Goal: Information Seeking & Learning: Learn about a topic

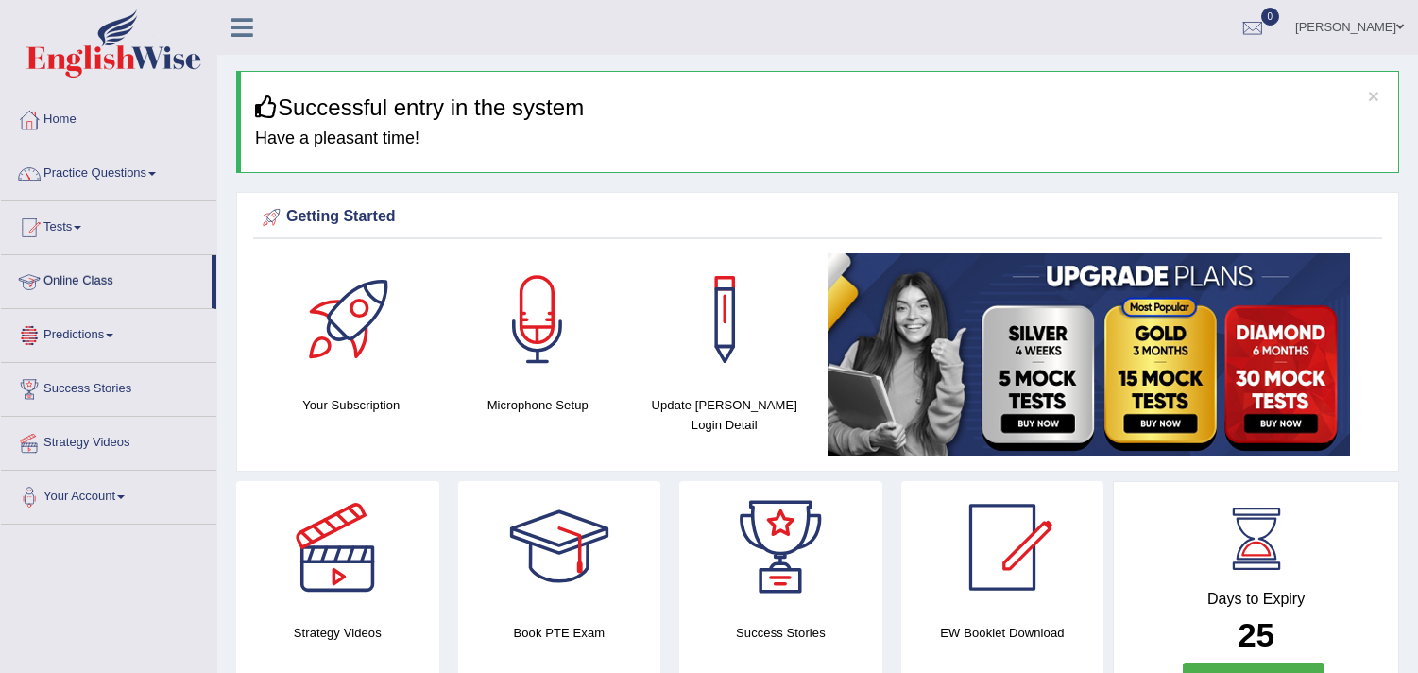
click at [102, 288] on link "Online Class" at bounding box center [106, 278] width 211 height 47
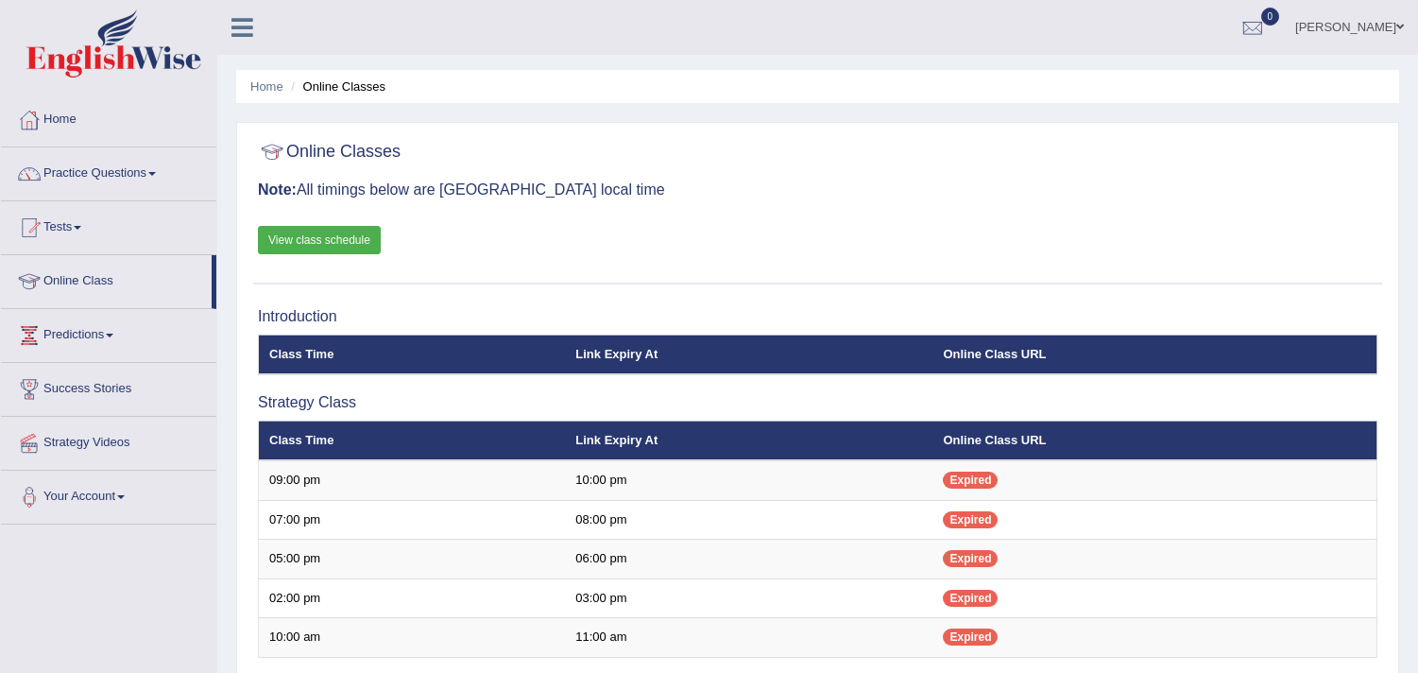
scroll to position [402, 0]
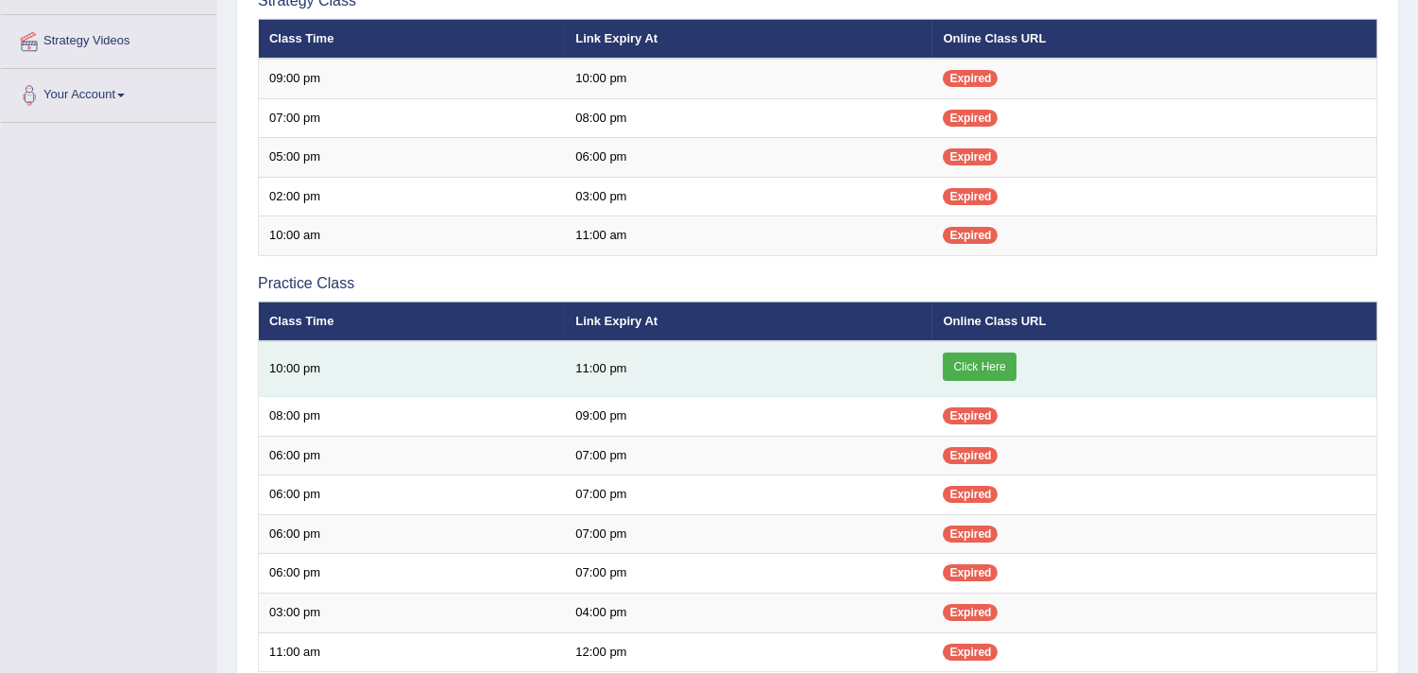
click at [978, 366] on link "Click Here" at bounding box center [979, 366] width 73 height 28
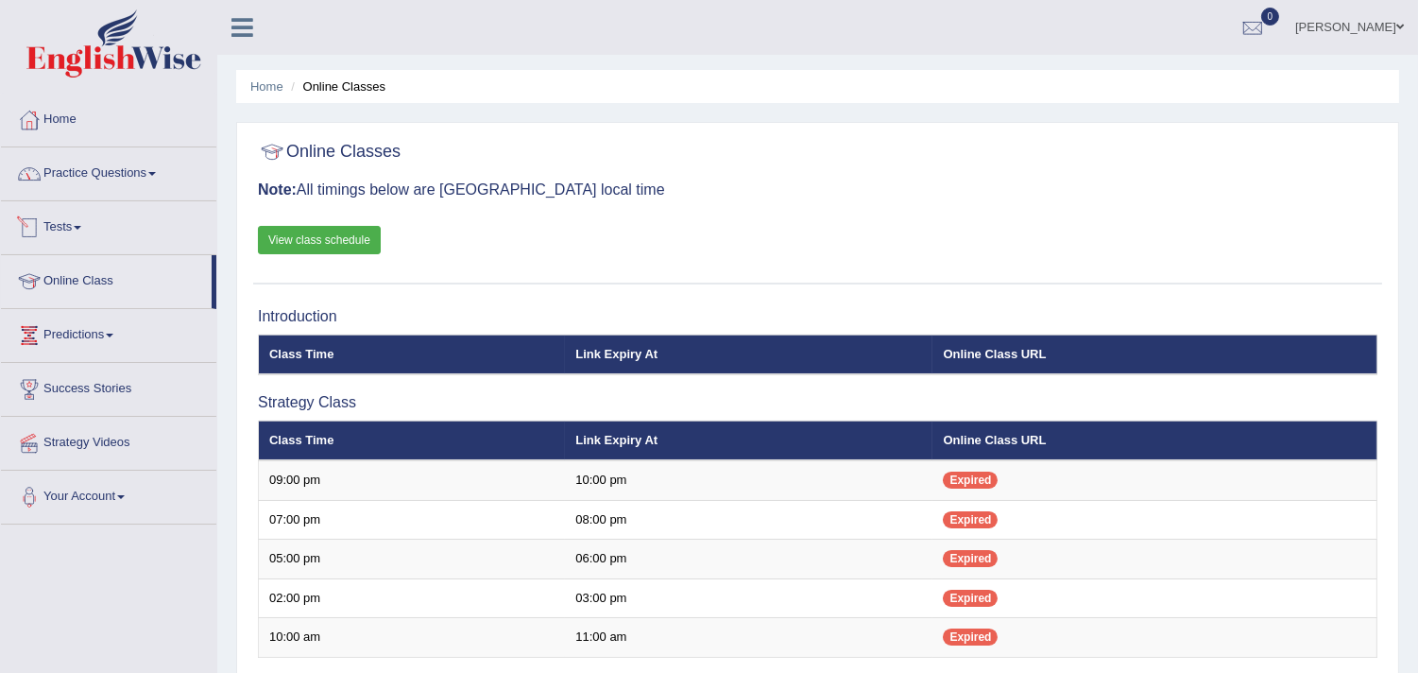
click at [119, 177] on link "Practice Questions" at bounding box center [108, 170] width 215 height 47
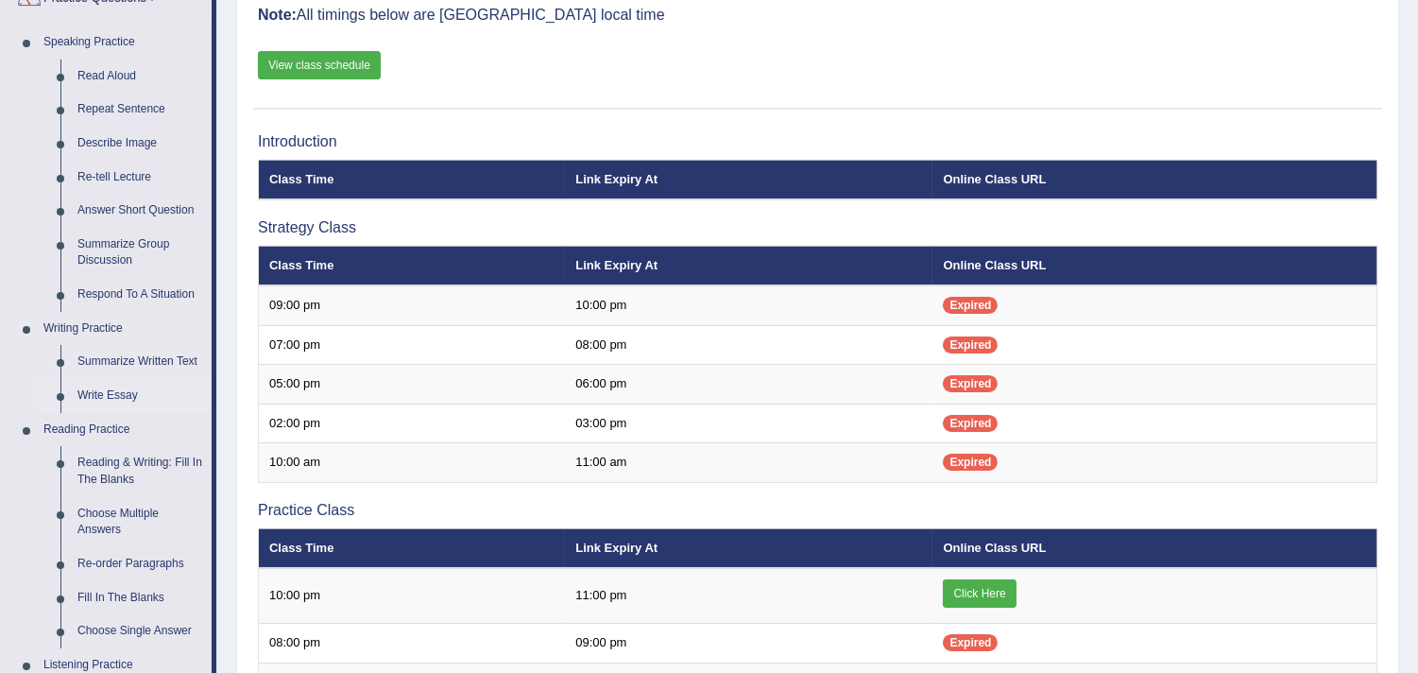
scroll to position [350, 0]
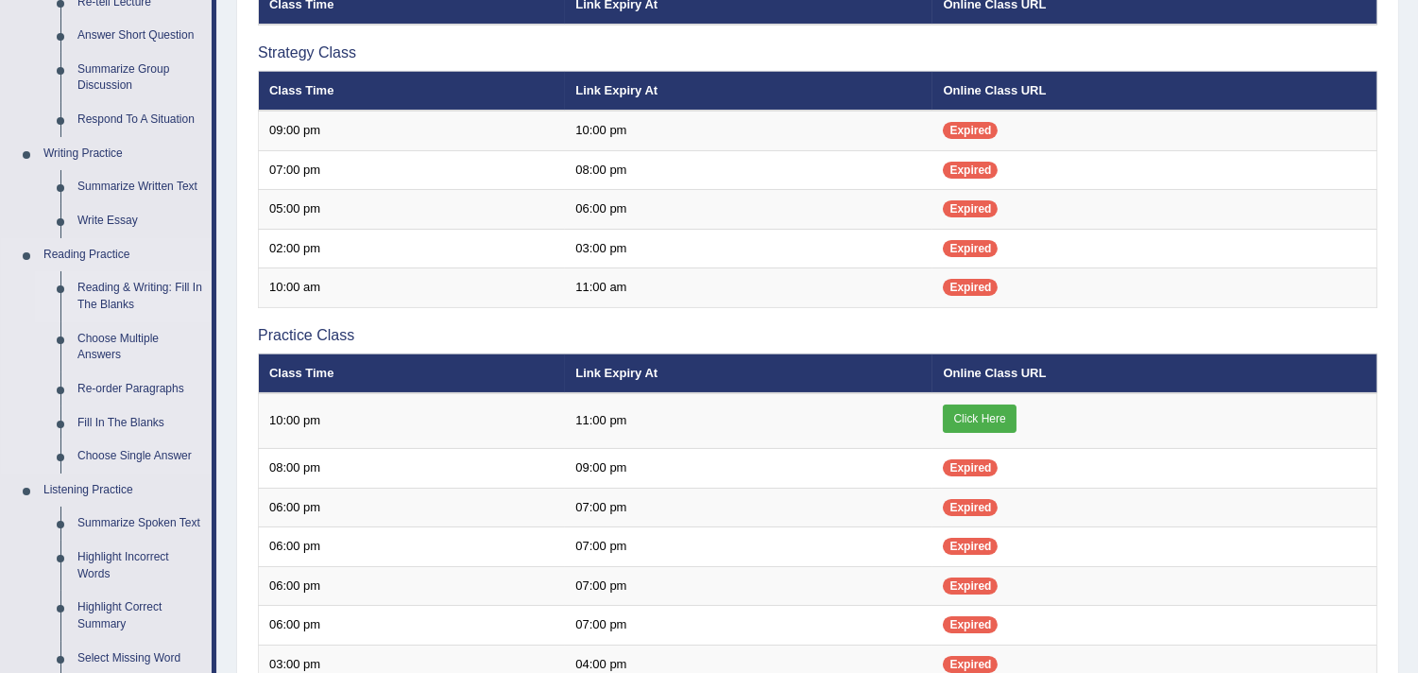
click at [134, 282] on link "Reading & Writing: Fill In The Blanks" at bounding box center [140, 296] width 143 height 50
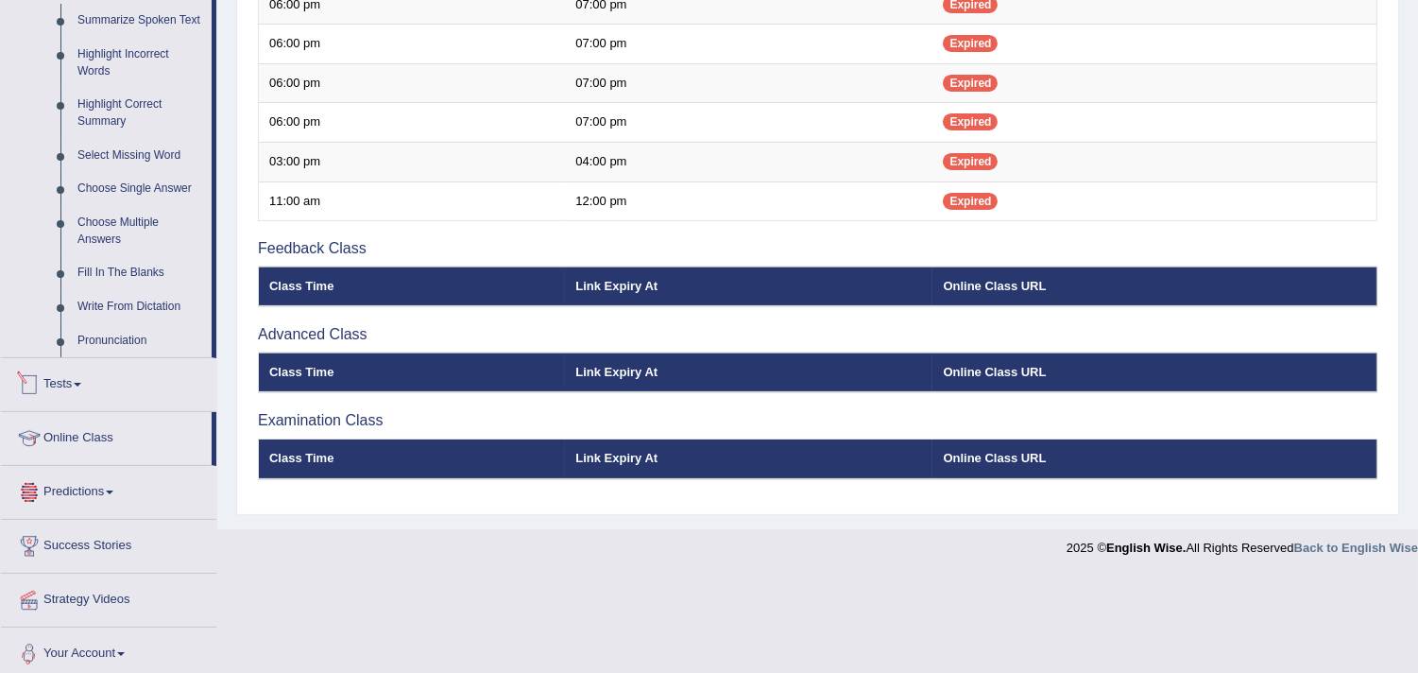
scroll to position [862, 0]
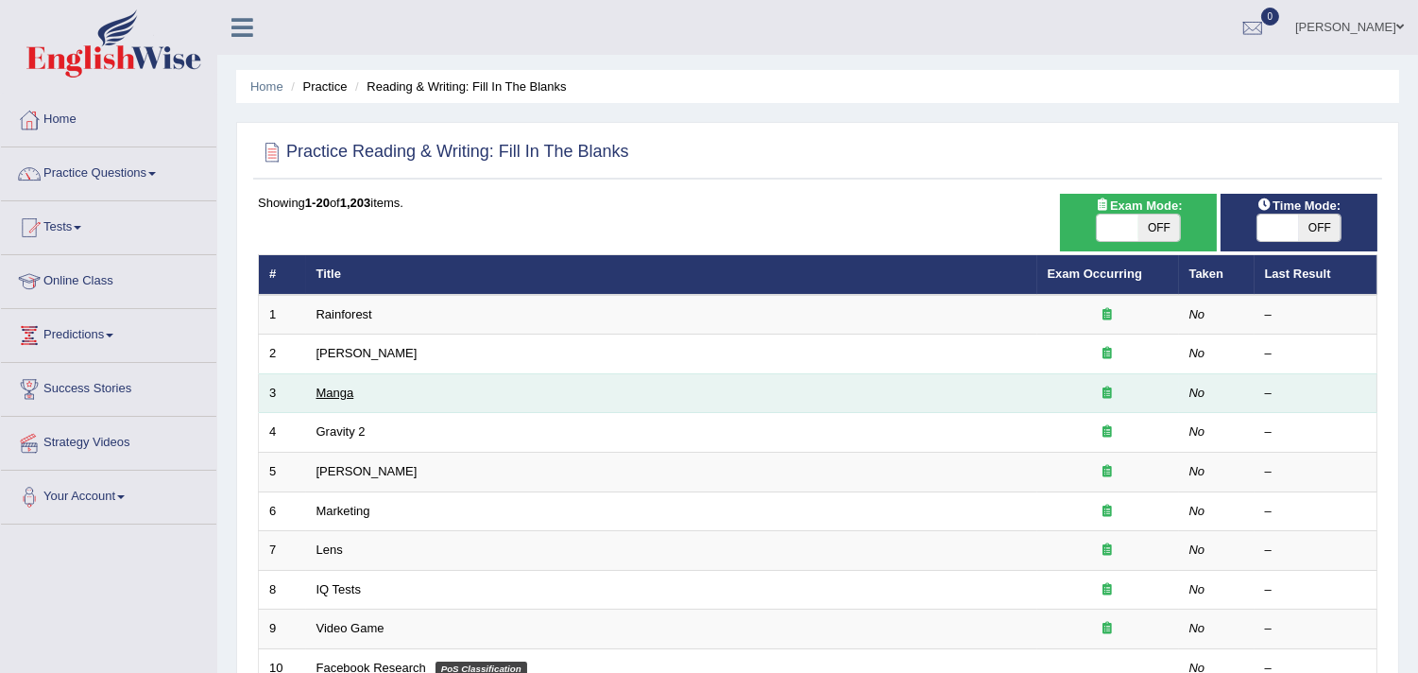
click at [347, 386] on link "Manga" at bounding box center [336, 393] width 38 height 14
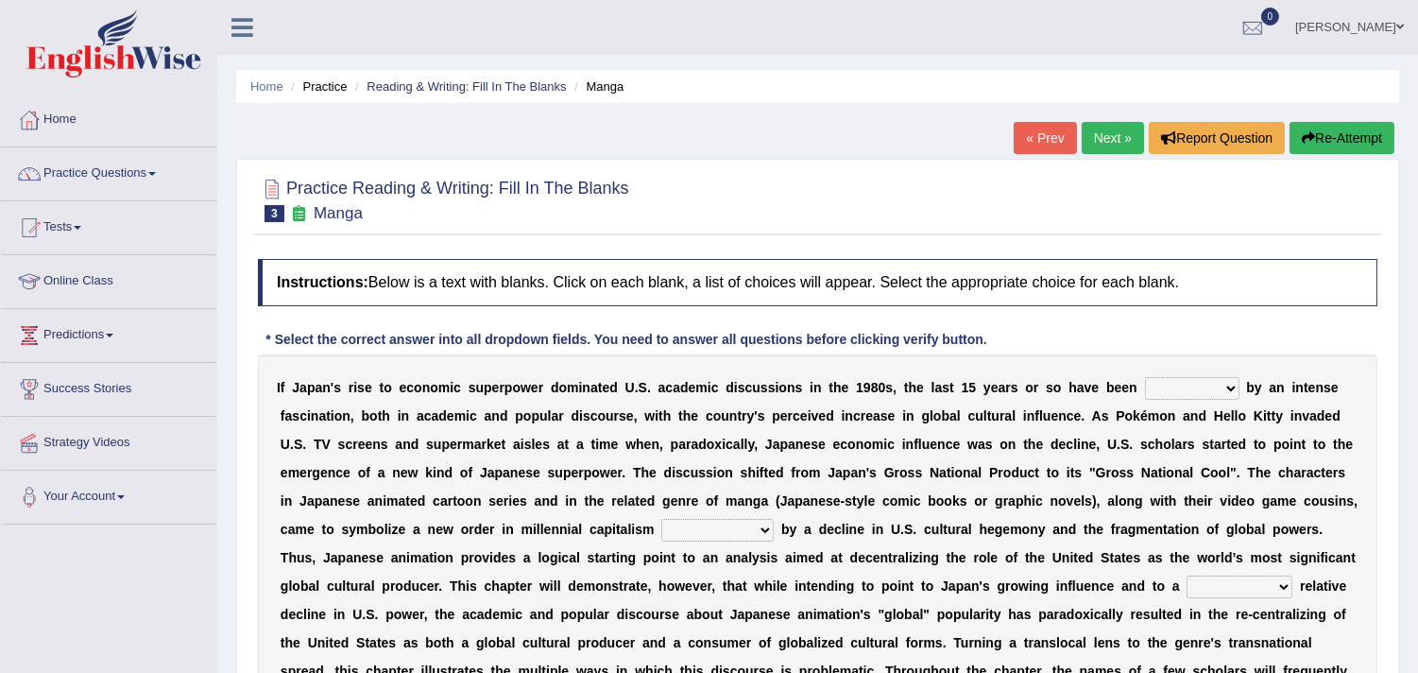
click at [1127, 127] on link "Next »" at bounding box center [1113, 138] width 62 height 32
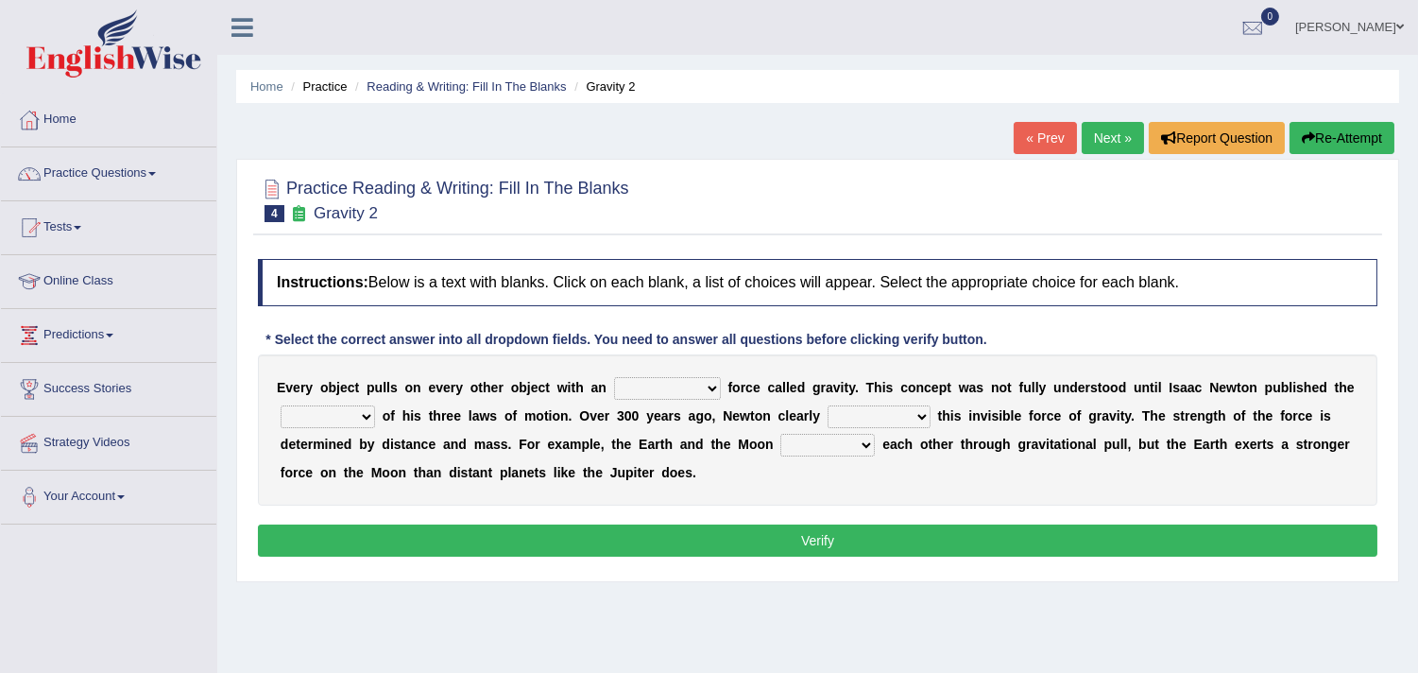
drag, startPoint x: 288, startPoint y: 389, endPoint x: 324, endPoint y: 381, distance: 36.9
click at [324, 381] on div "E v e r y o b j e c t p u l l s o n e v e r y o t h e r o b j e c t w i t h a n…" at bounding box center [818, 429] width 1120 height 151
click at [661, 377] on select "invisible unknown unbelievable inconsistent" at bounding box center [667, 388] width 107 height 23
select select "invisible"
click at [614, 377] on select "invisible unknown unbelievable inconsistent" at bounding box center [667, 388] width 107 height 23
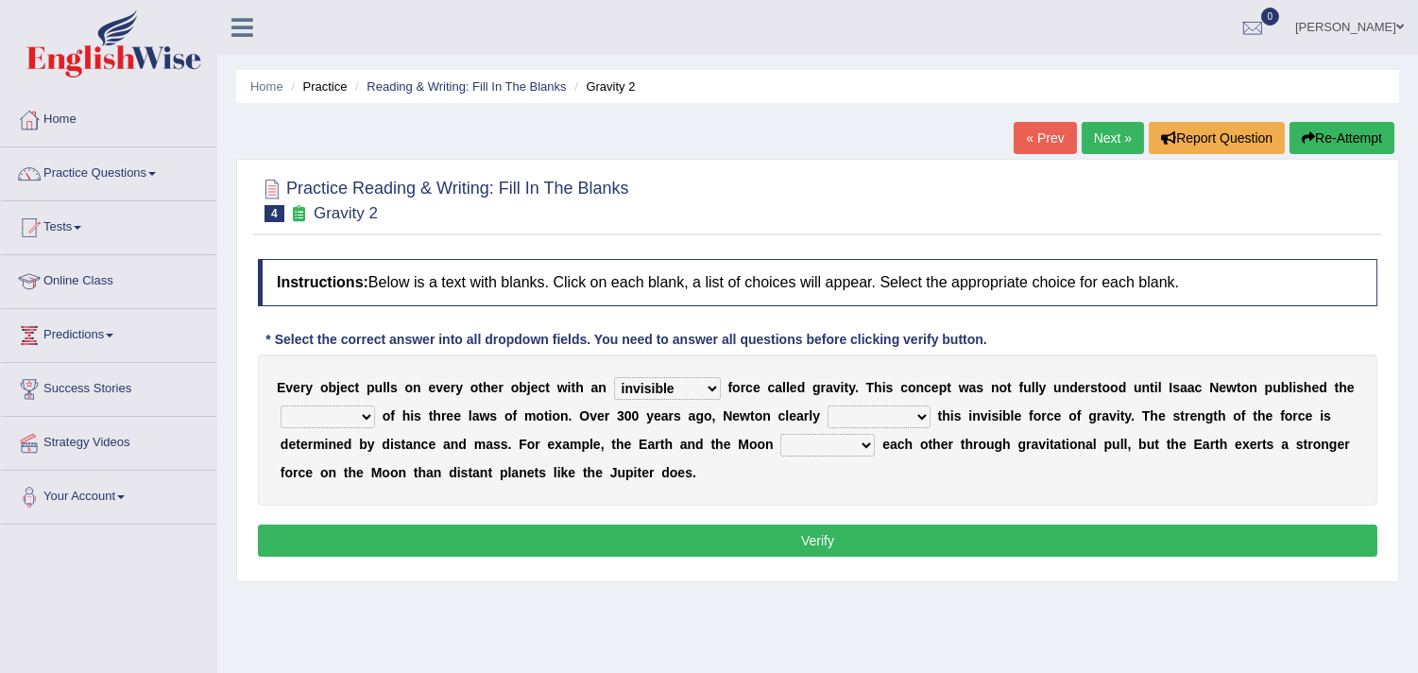
click at [354, 413] on select "concept theory method argument" at bounding box center [328, 416] width 94 height 23
select select "theory"
click at [281, 405] on select "concept theory method argument" at bounding box center [328, 416] width 94 height 23
click at [919, 417] on select "explained undermined overturned realized" at bounding box center [879, 416] width 103 height 23
select select "explained"
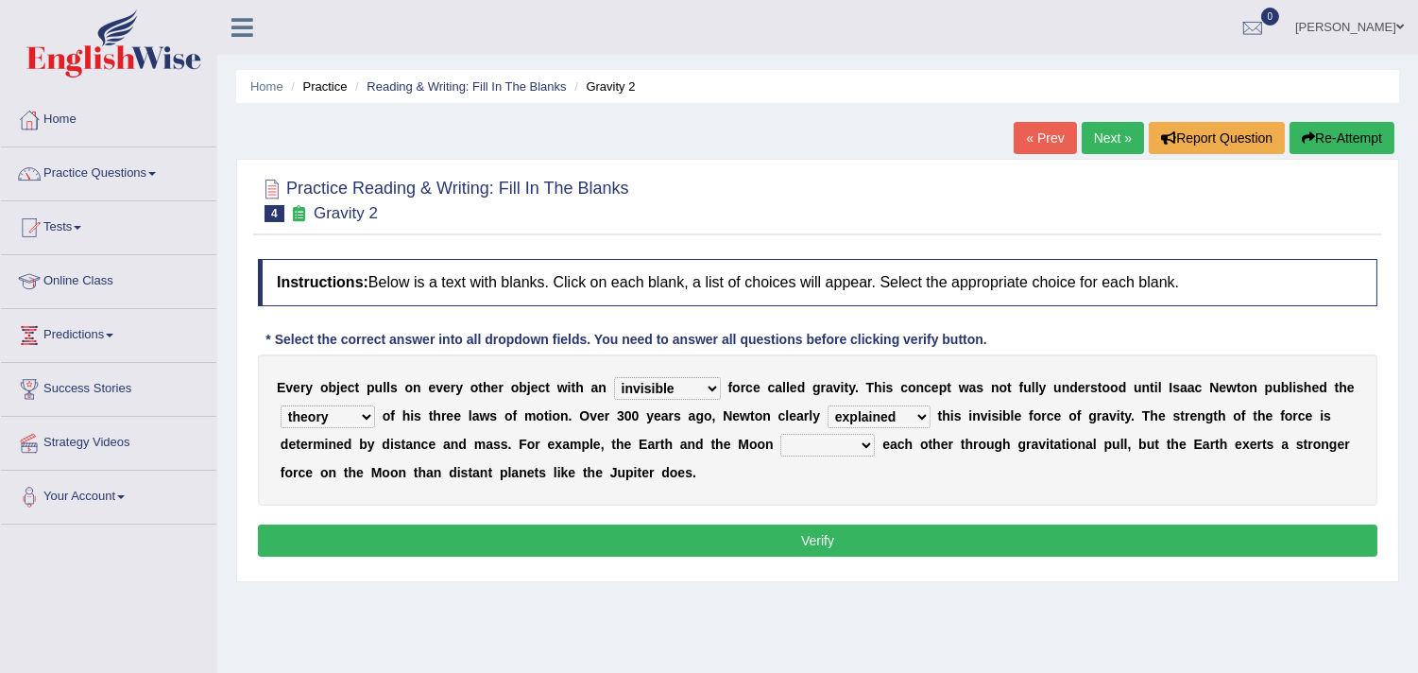
click at [828, 405] on select "explained undermined overturned realized" at bounding box center [879, 416] width 103 height 23
click at [842, 444] on select "affect spin evade span" at bounding box center [828, 445] width 94 height 23
select select "affect"
click at [781, 434] on select "affect spin evade span" at bounding box center [828, 445] width 94 height 23
click at [687, 382] on select "invisible unknown unbelievable inconsistent" at bounding box center [667, 388] width 107 height 23
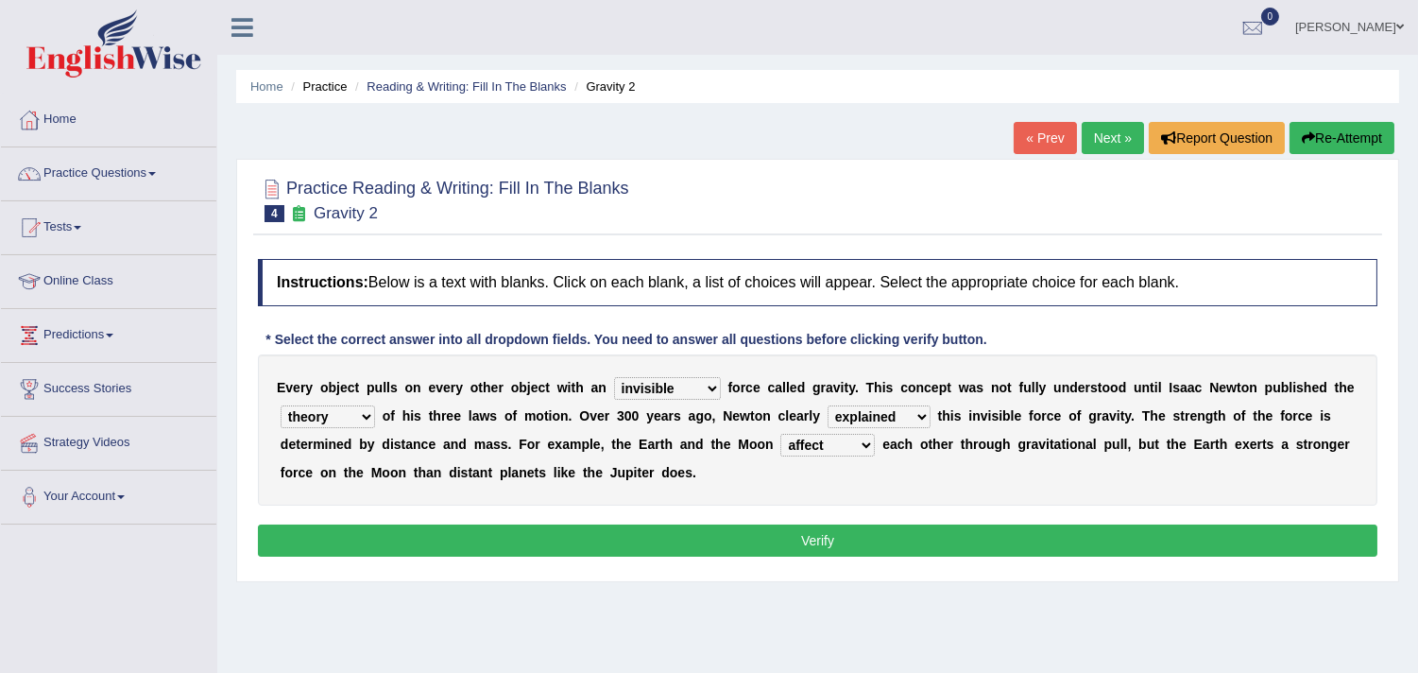
click at [687, 382] on select "invisible unknown unbelievable inconsistent" at bounding box center [667, 388] width 107 height 23
click at [839, 536] on button "Verify" at bounding box center [818, 540] width 1120 height 32
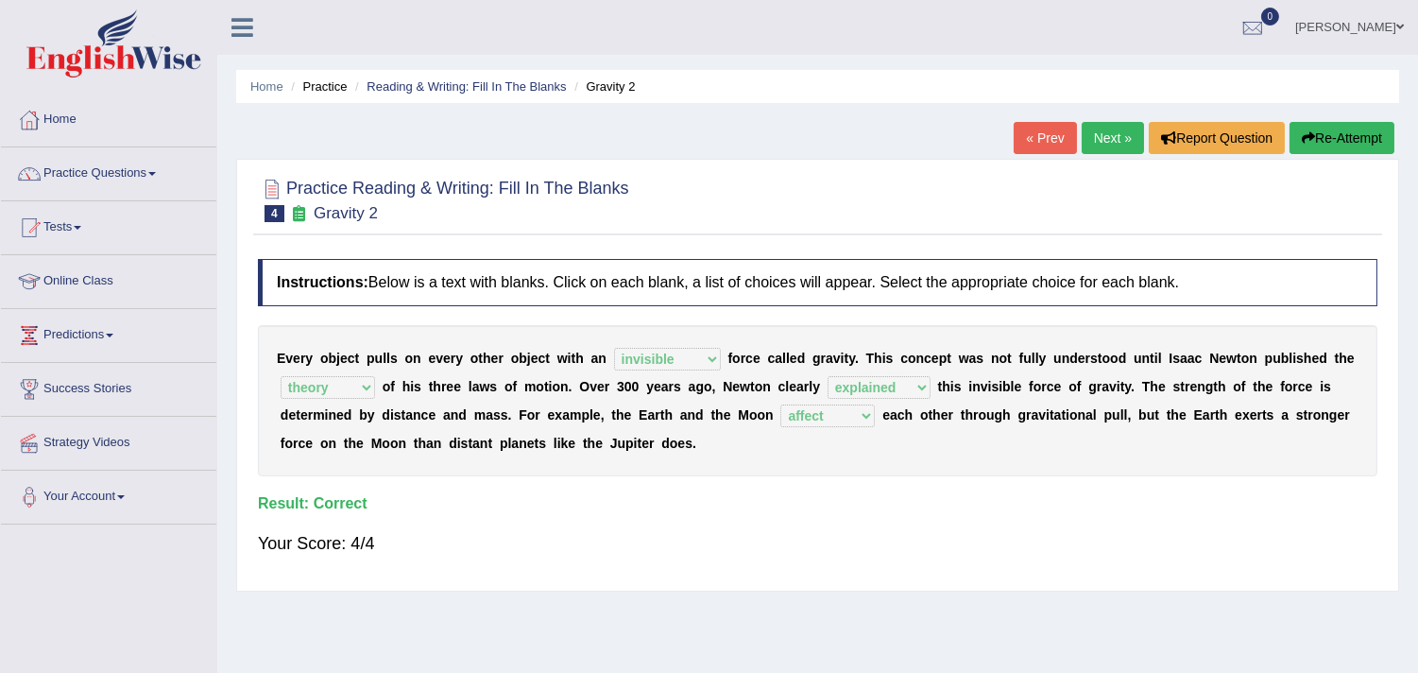
click at [1096, 138] on link "Next »" at bounding box center [1113, 138] width 62 height 32
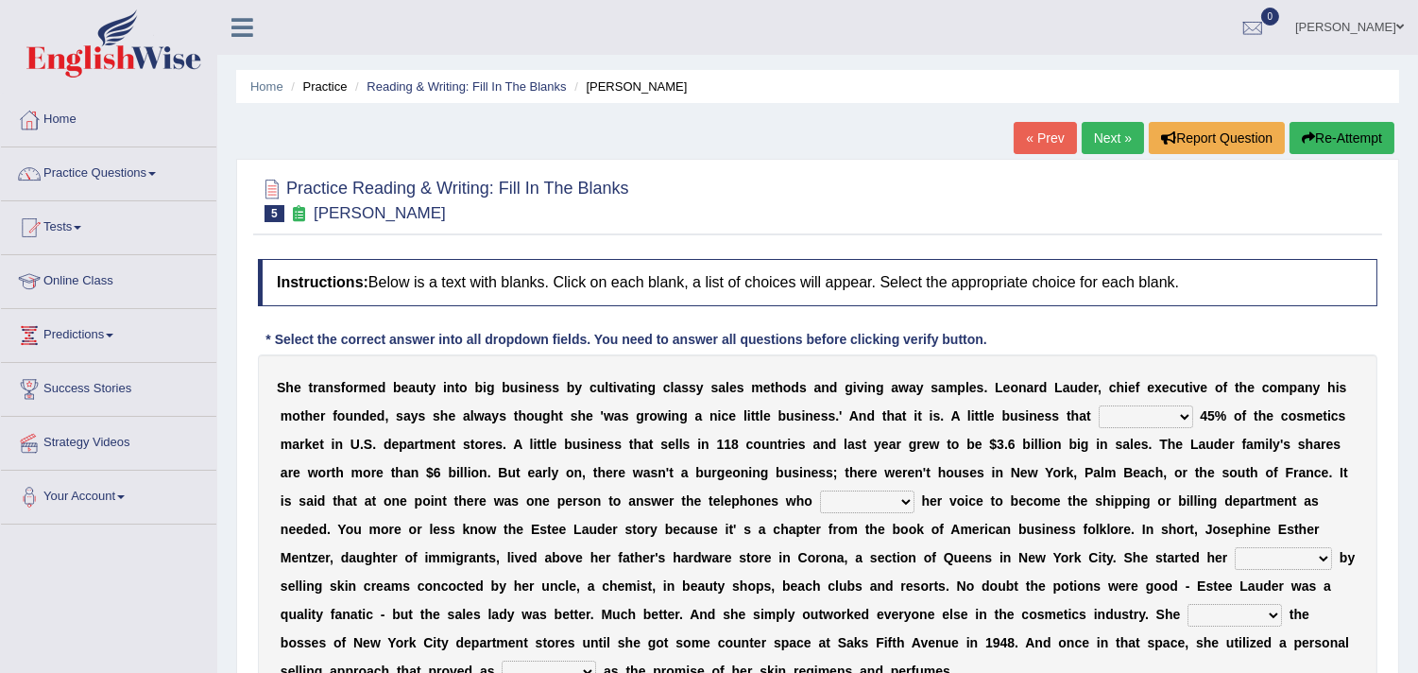
click at [1174, 412] on select "has controls makes maintains" at bounding box center [1146, 416] width 94 height 23
select select "controls"
click at [1099, 405] on select "has controls makes maintains" at bounding box center [1146, 416] width 94 height 23
click at [907, 503] on select "switched changed raised used" at bounding box center [867, 501] width 94 height 23
select select "changed"
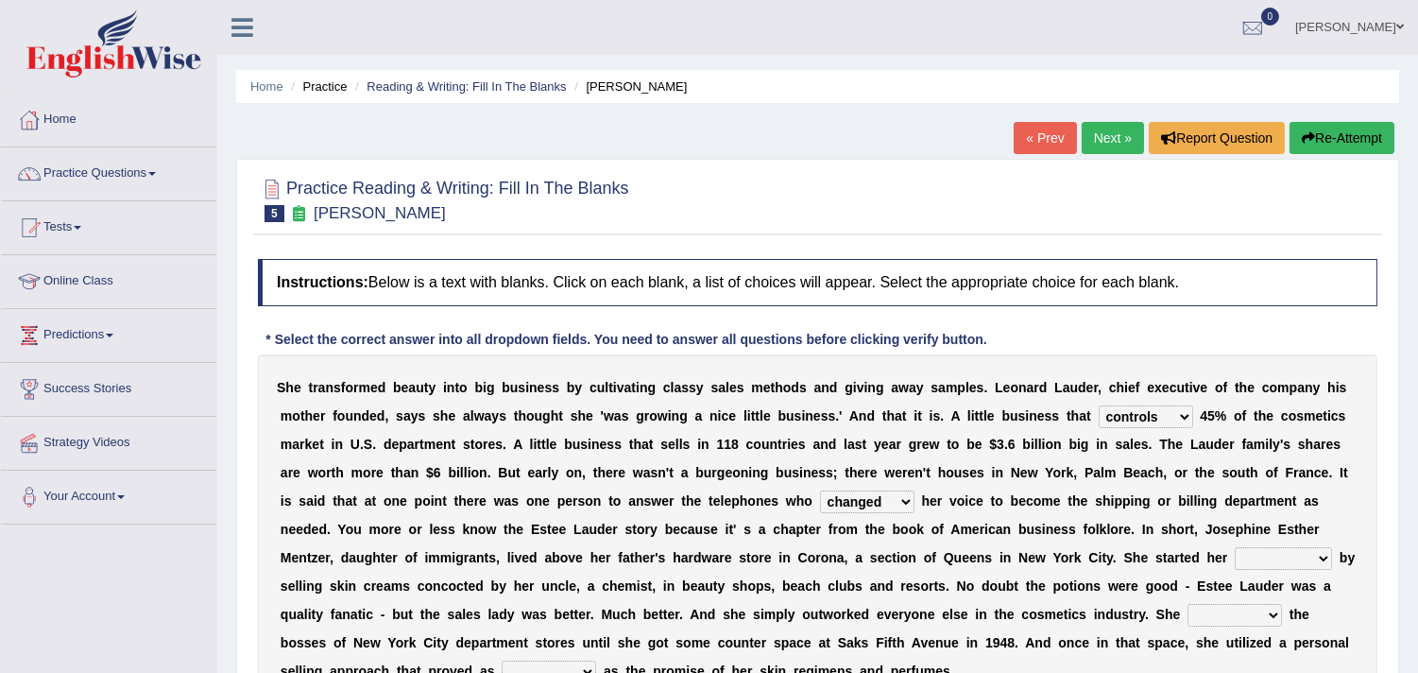
click at [820, 490] on select "switched changed raised used" at bounding box center [867, 501] width 94 height 23
click at [1258, 548] on select "job institute companion enterprise" at bounding box center [1283, 558] width 97 height 23
select select "enterprise"
click at [1235, 547] on select "job institute companion enterprise" at bounding box center [1283, 558] width 97 height 23
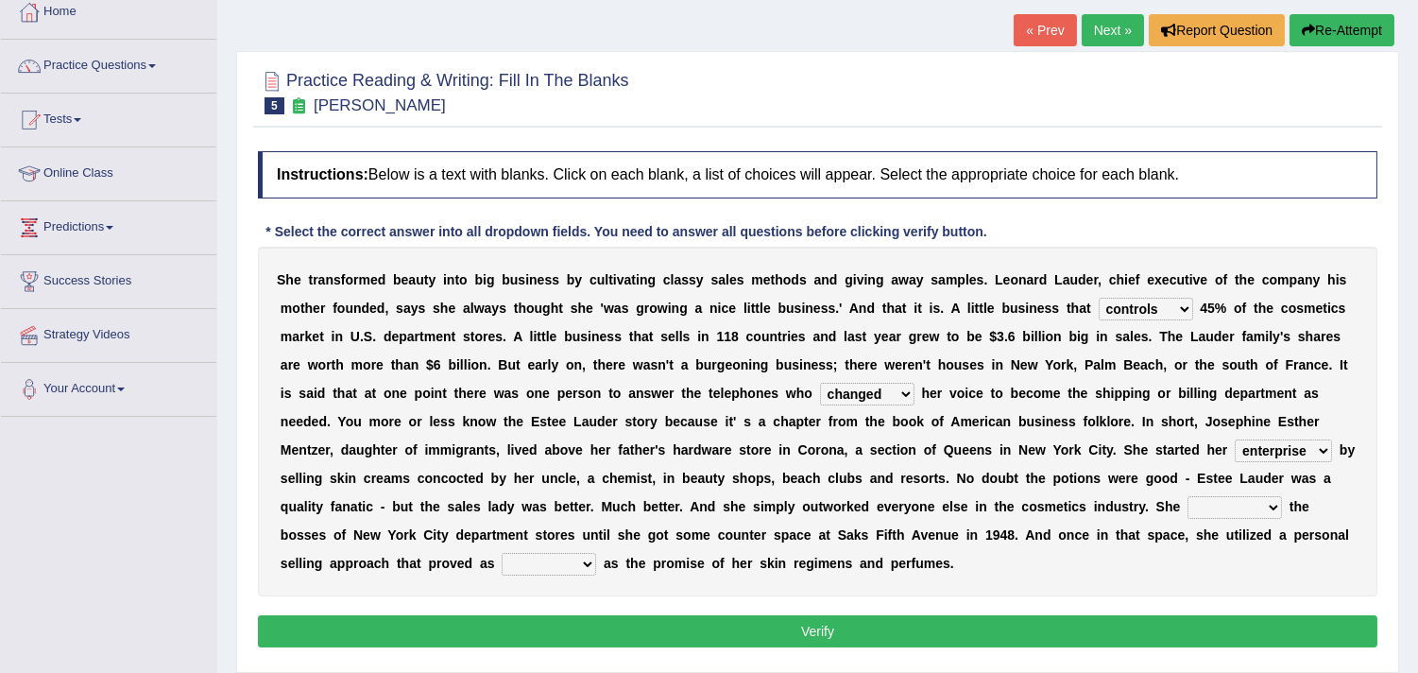
scroll to position [175, 0]
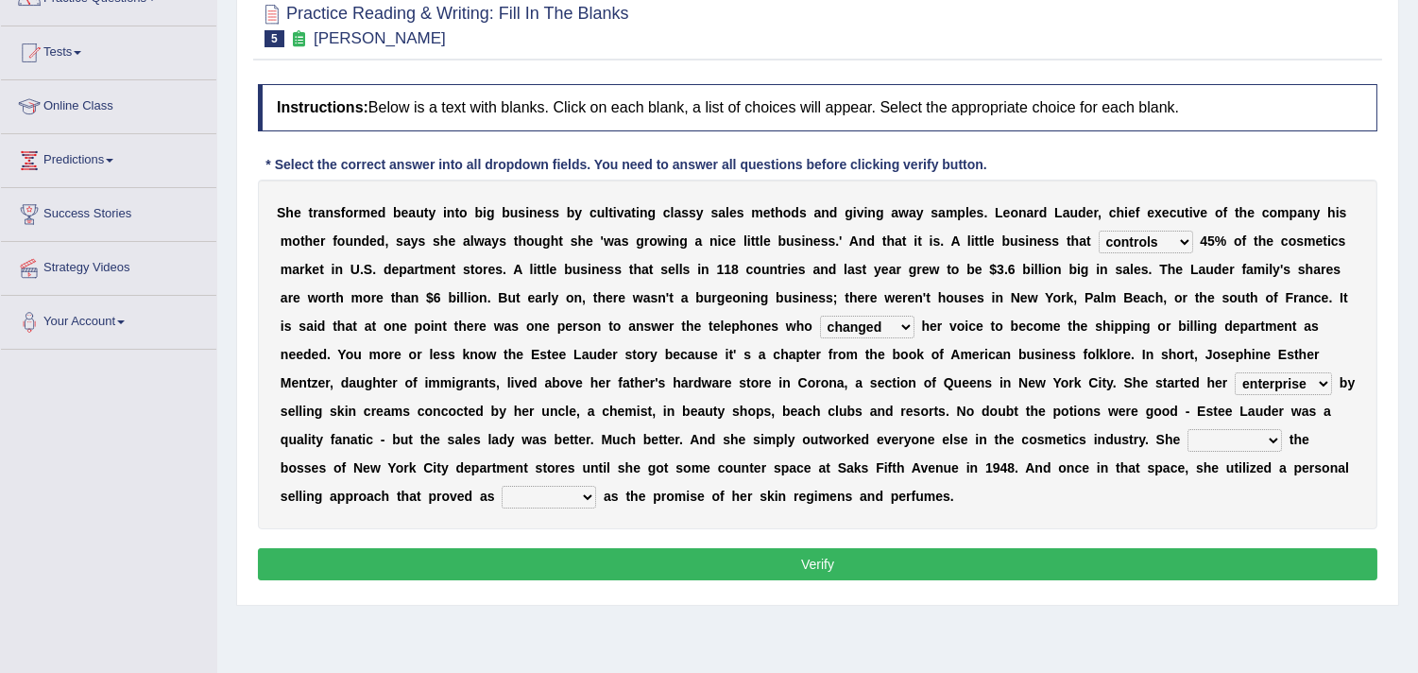
click at [1206, 438] on select "stated bridged stalked heaved" at bounding box center [1235, 440] width 94 height 23
select select "stalked"
click at [1188, 429] on select "stated bridged stalked heaved" at bounding box center [1235, 440] width 94 height 23
click at [559, 506] on select "potent ruthless potential expensive" at bounding box center [549, 497] width 94 height 23
select select "potent"
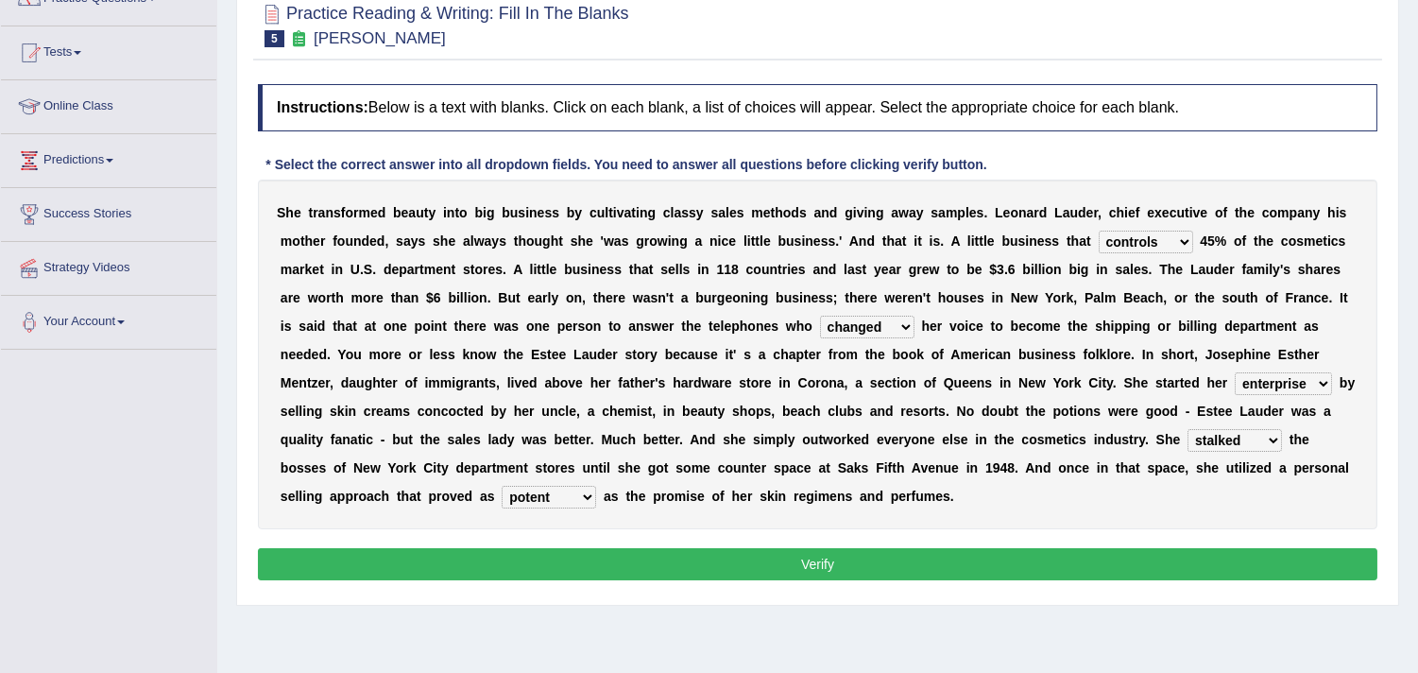
click at [502, 486] on select "potent ruthless potential expensive" at bounding box center [549, 497] width 94 height 23
click at [718, 565] on button "Verify" at bounding box center [818, 564] width 1120 height 32
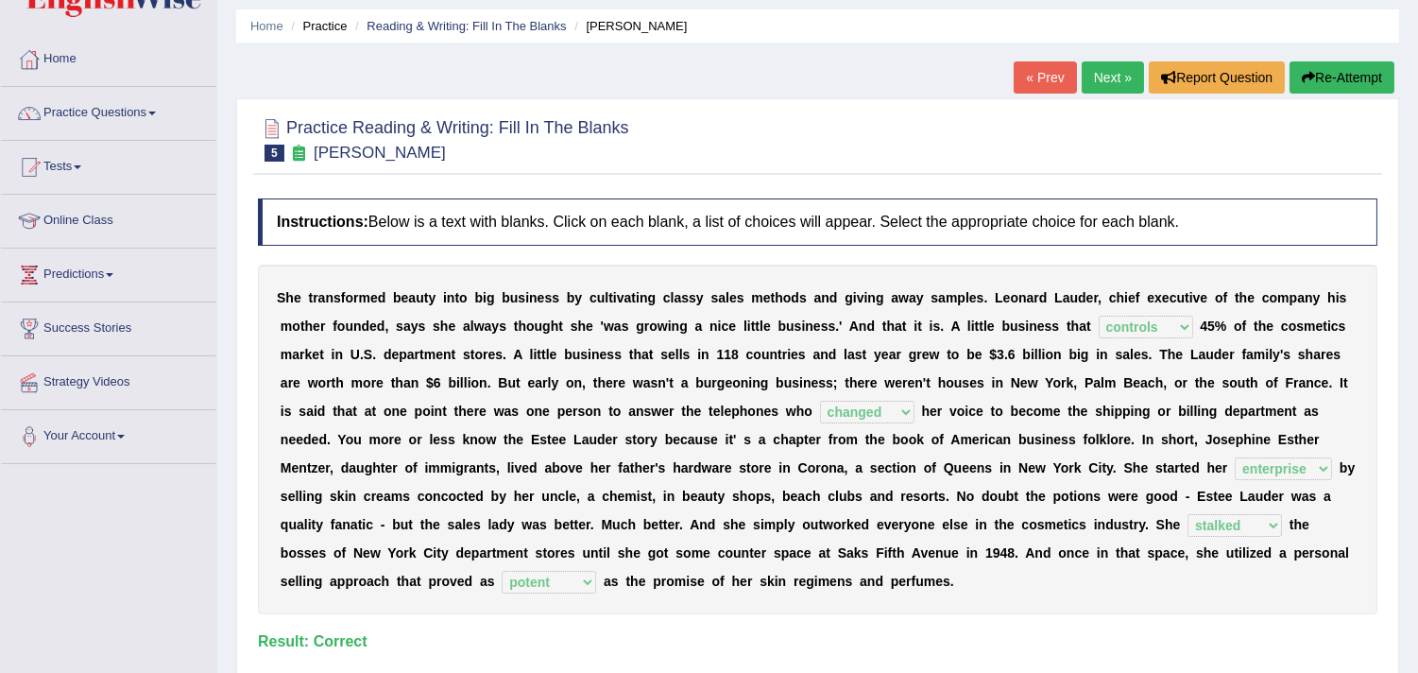
scroll to position [0, 0]
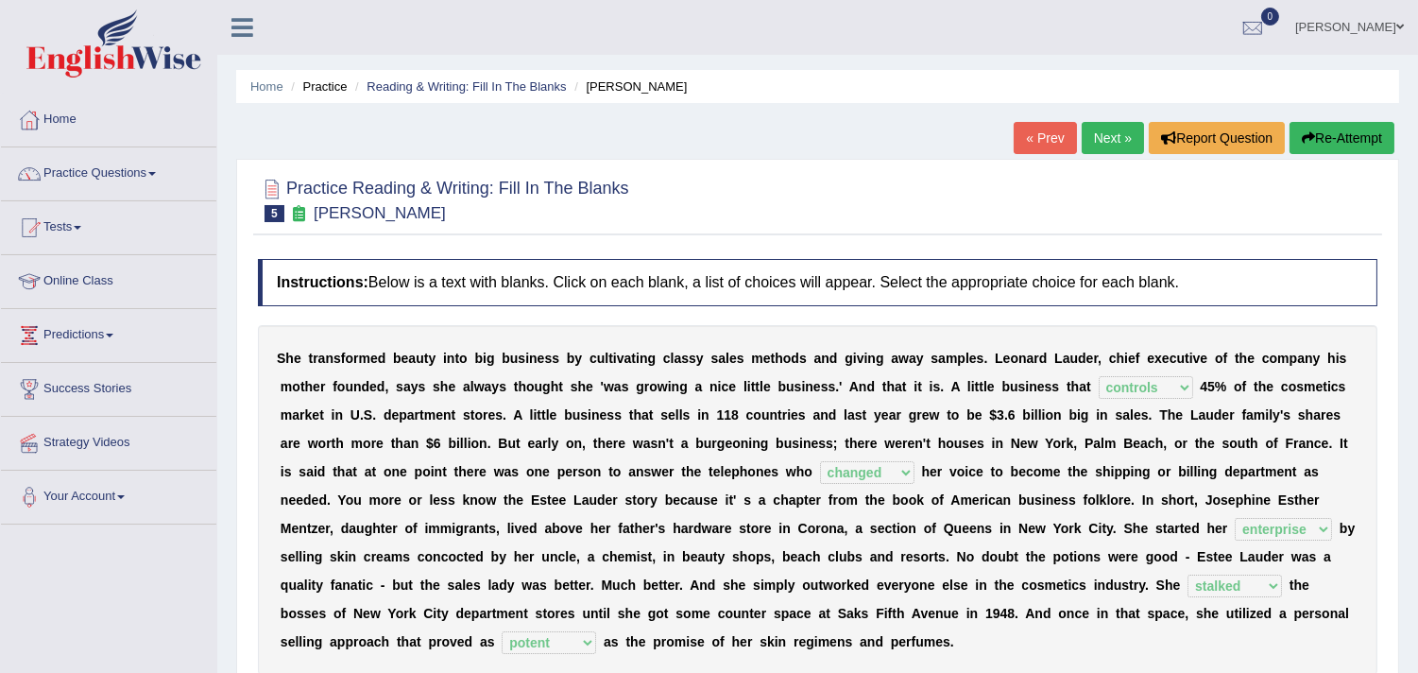
click at [1123, 127] on link "Next »" at bounding box center [1113, 138] width 62 height 32
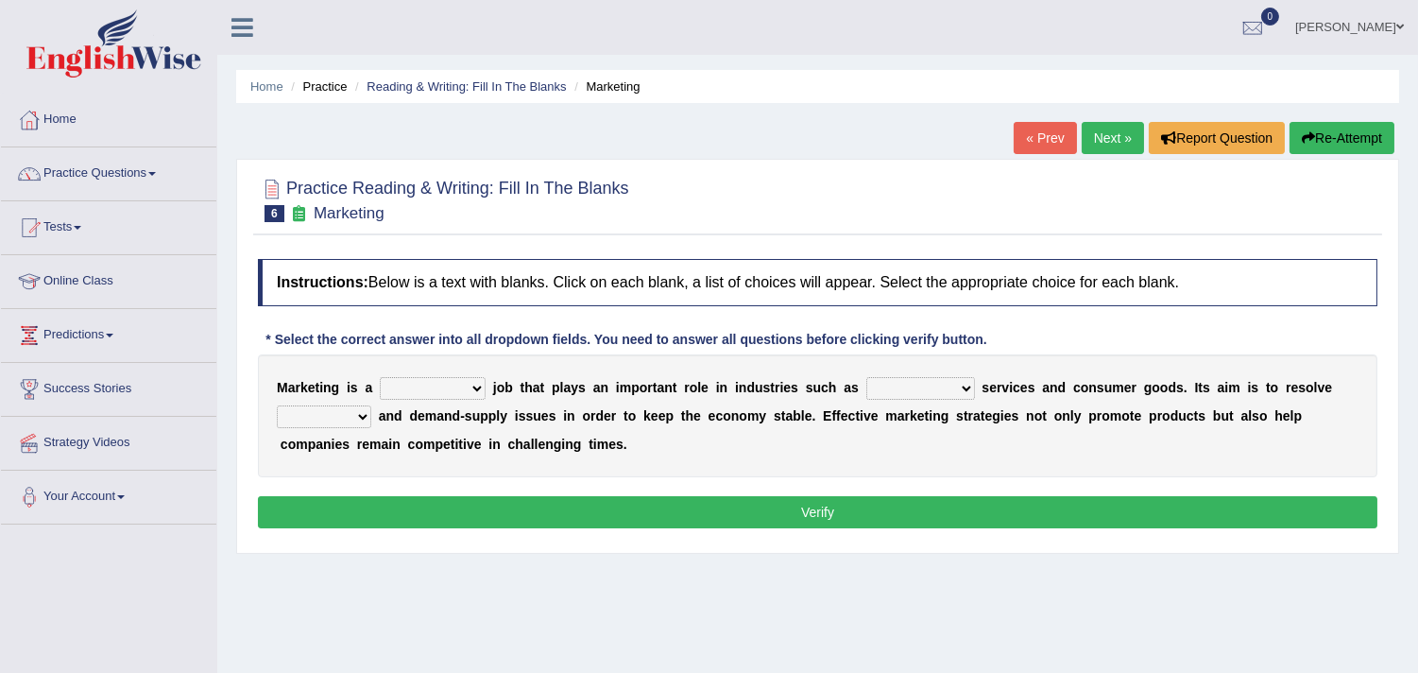
click at [460, 381] on select "professional flexible parochial descriptive" at bounding box center [433, 388] width 106 height 23
click at [531, 342] on div "* Select the correct answer into all dropdown fields. You need to answer all qu…" at bounding box center [626, 340] width 737 height 20
click at [472, 382] on select "professional flexible parochial descriptive" at bounding box center [433, 388] width 106 height 23
select select "professional"
click at [380, 377] on select "professional flexible parochial descriptive" at bounding box center [433, 388] width 106 height 23
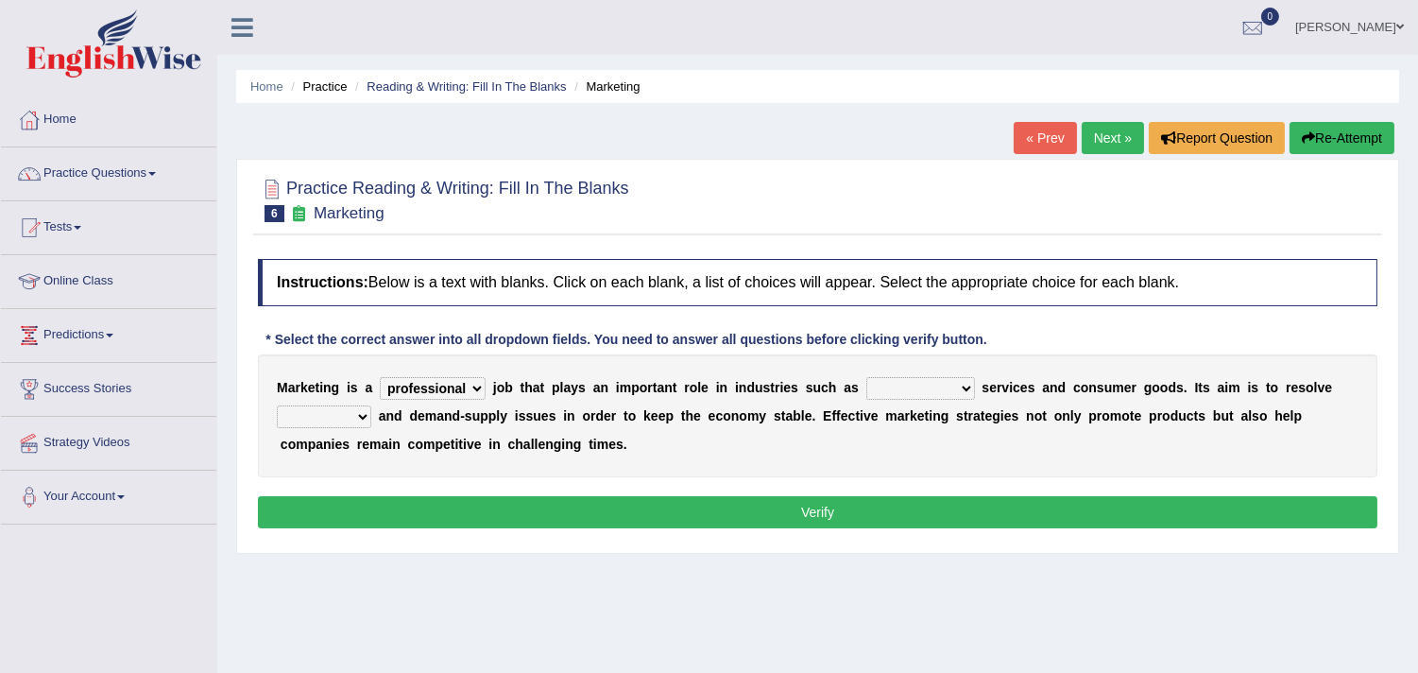
click at [905, 381] on select "civil financial conventional foremost" at bounding box center [921, 388] width 109 height 23
select select "financial"
click at [867, 377] on select "civil financial conventional foremost" at bounding box center [921, 388] width 109 height 23
click at [340, 407] on select "imbalance excess symmetry budget" at bounding box center [324, 416] width 94 height 23
select select "imbalance"
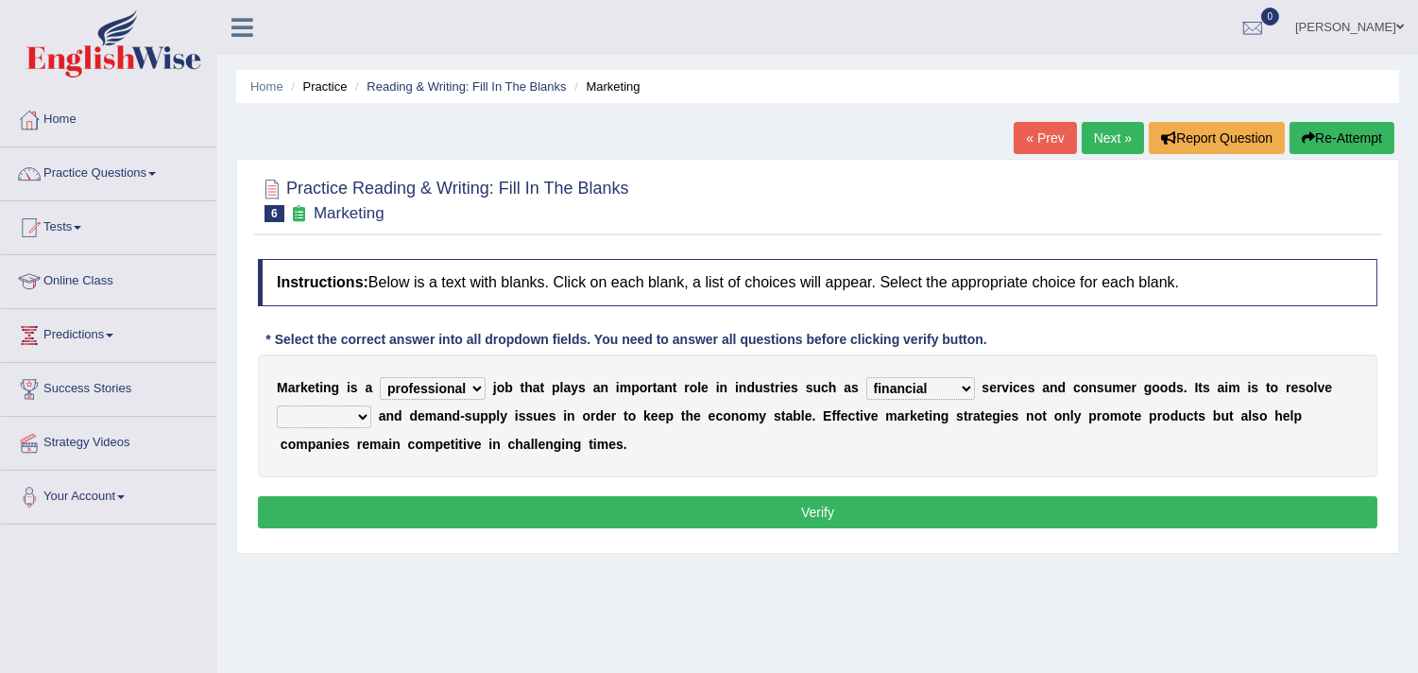
click at [277, 405] on select "imbalance excess symmetry budget" at bounding box center [324, 416] width 94 height 23
click at [865, 502] on button "Verify" at bounding box center [818, 512] width 1120 height 32
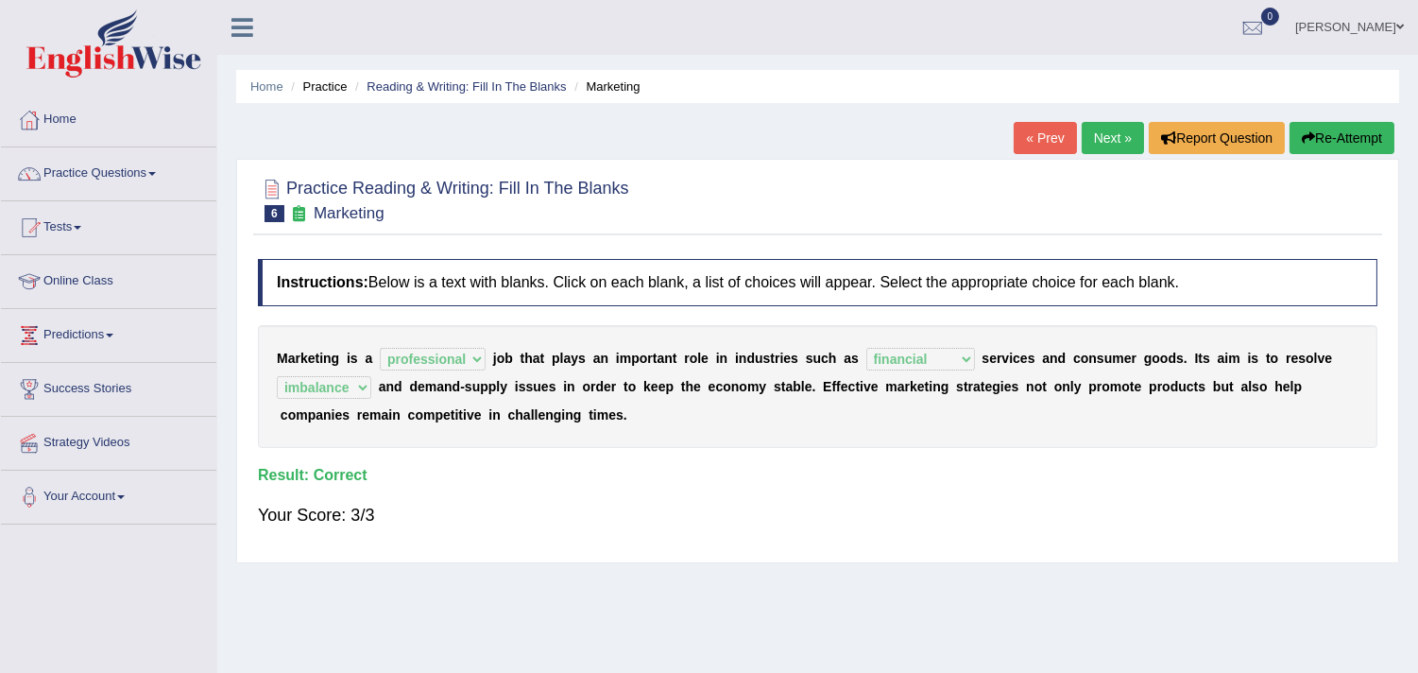
click at [1107, 135] on link "Next »" at bounding box center [1113, 138] width 62 height 32
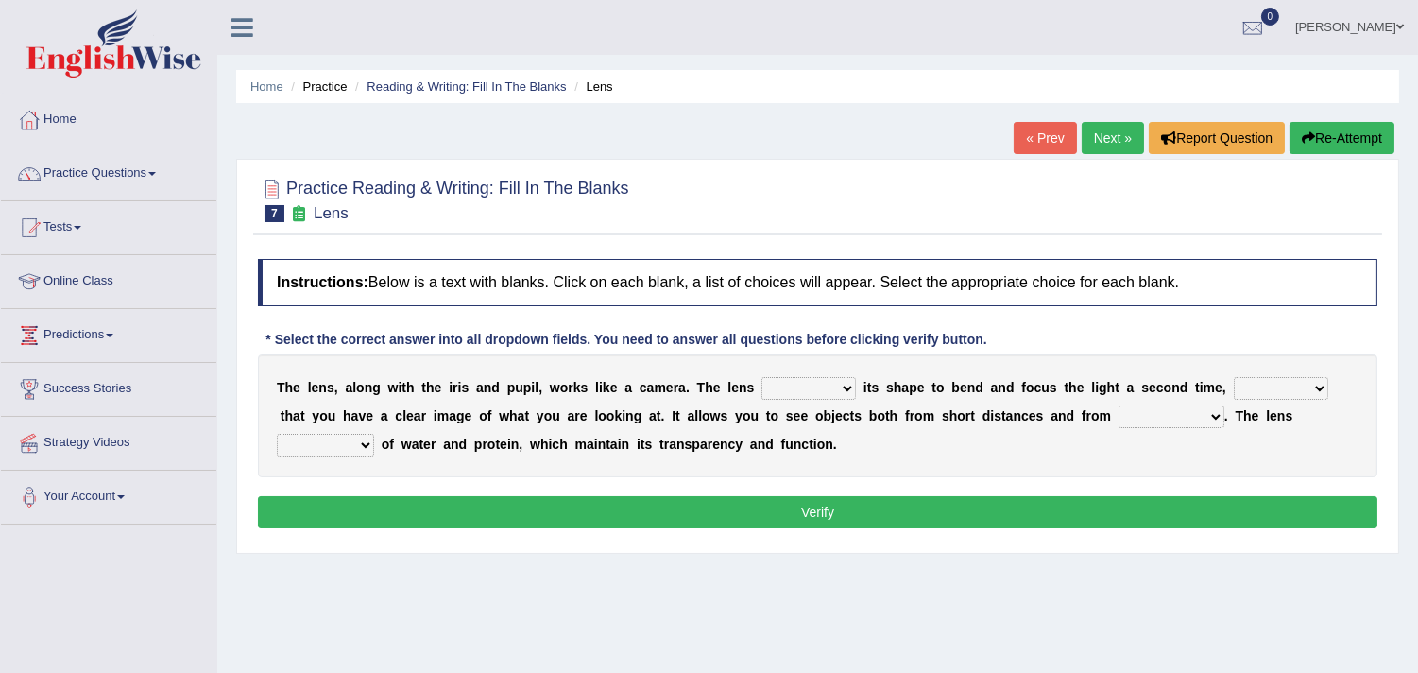
click at [851, 387] on select "adjusts shows selects presents" at bounding box center [809, 388] width 94 height 23
select select "adjusts"
click at [762, 377] on select "adjusts shows selects presents" at bounding box center [809, 388] width 94 height 23
click at [1289, 386] on select "ensures to ensure ensure ensured" at bounding box center [1281, 388] width 94 height 23
select select "ensures"
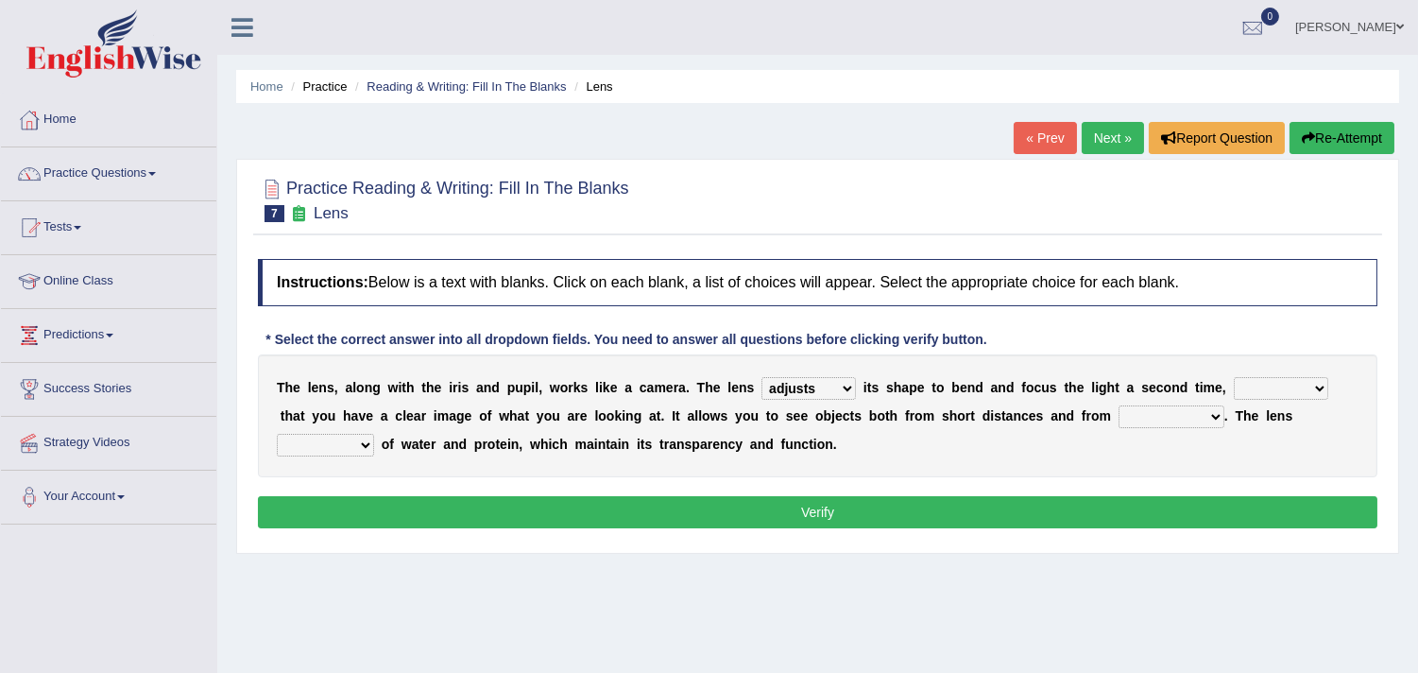
click at [1234, 377] on select "ensures to ensure ensure ensured" at bounding box center [1281, 388] width 94 height 23
click at [1178, 419] on select "far away in between further apart all along" at bounding box center [1172, 416] width 106 height 23
select select "far away"
click at [1119, 405] on select "far away in between further apart all along" at bounding box center [1172, 416] width 106 height 23
click at [317, 438] on select "constitutes comprises composes consists" at bounding box center [325, 445] width 97 height 23
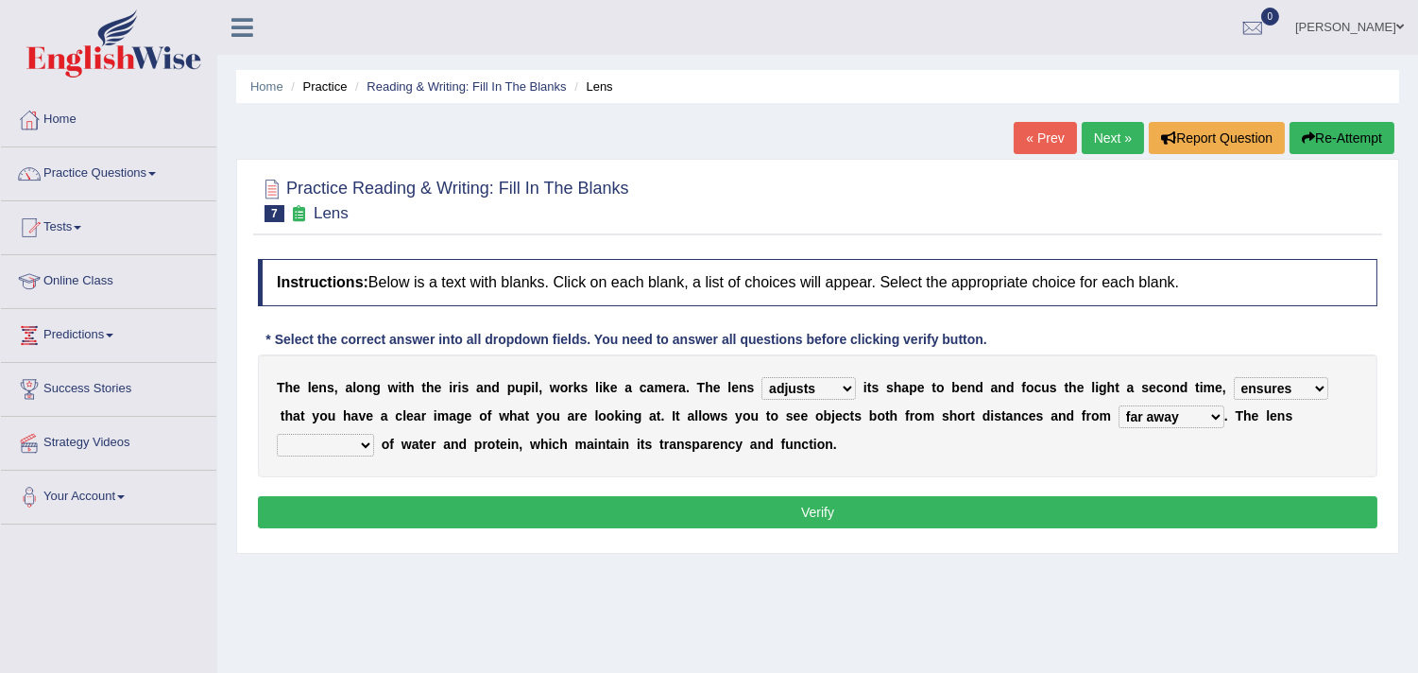
select select "comprises"
click at [277, 434] on select "constitutes comprises composes consists" at bounding box center [325, 445] width 97 height 23
click at [789, 503] on button "Verify" at bounding box center [818, 512] width 1120 height 32
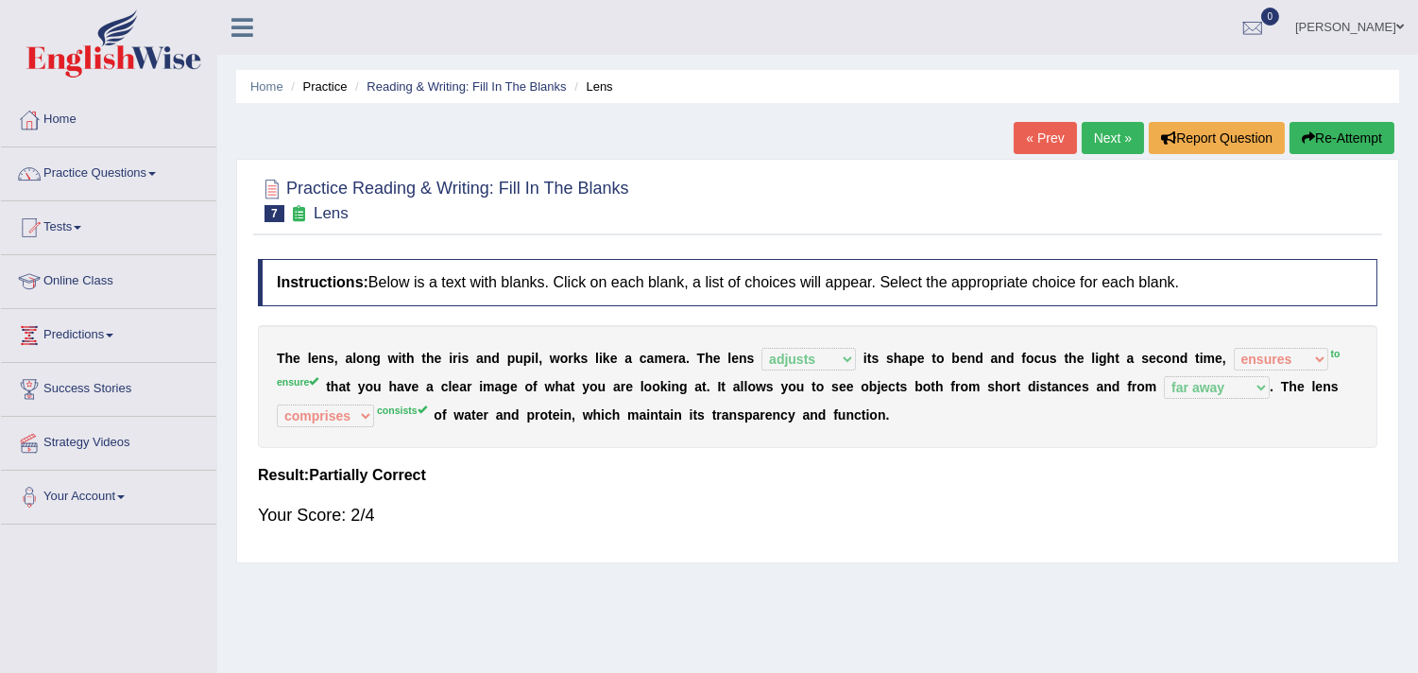
click at [1104, 127] on link "Next »" at bounding box center [1113, 138] width 62 height 32
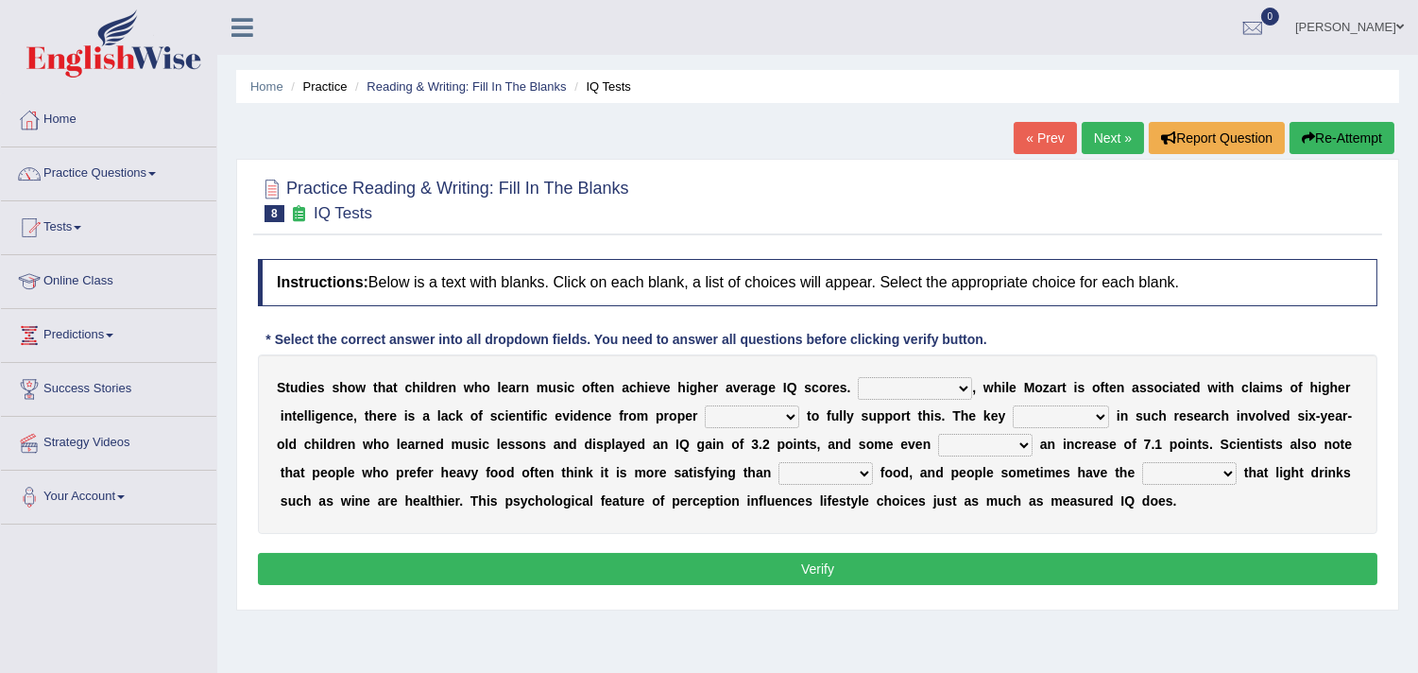
click at [946, 383] on select "However Therefore Consequently While" at bounding box center [915, 388] width 114 height 23
select select "Consequently"
click at [858, 377] on select "However Therefore Consequently While" at bounding box center [915, 388] width 114 height 23
click at [797, 406] on select "test tests testing tested" at bounding box center [752, 416] width 94 height 23
click at [606, 496] on b "e" at bounding box center [609, 500] width 8 height 15
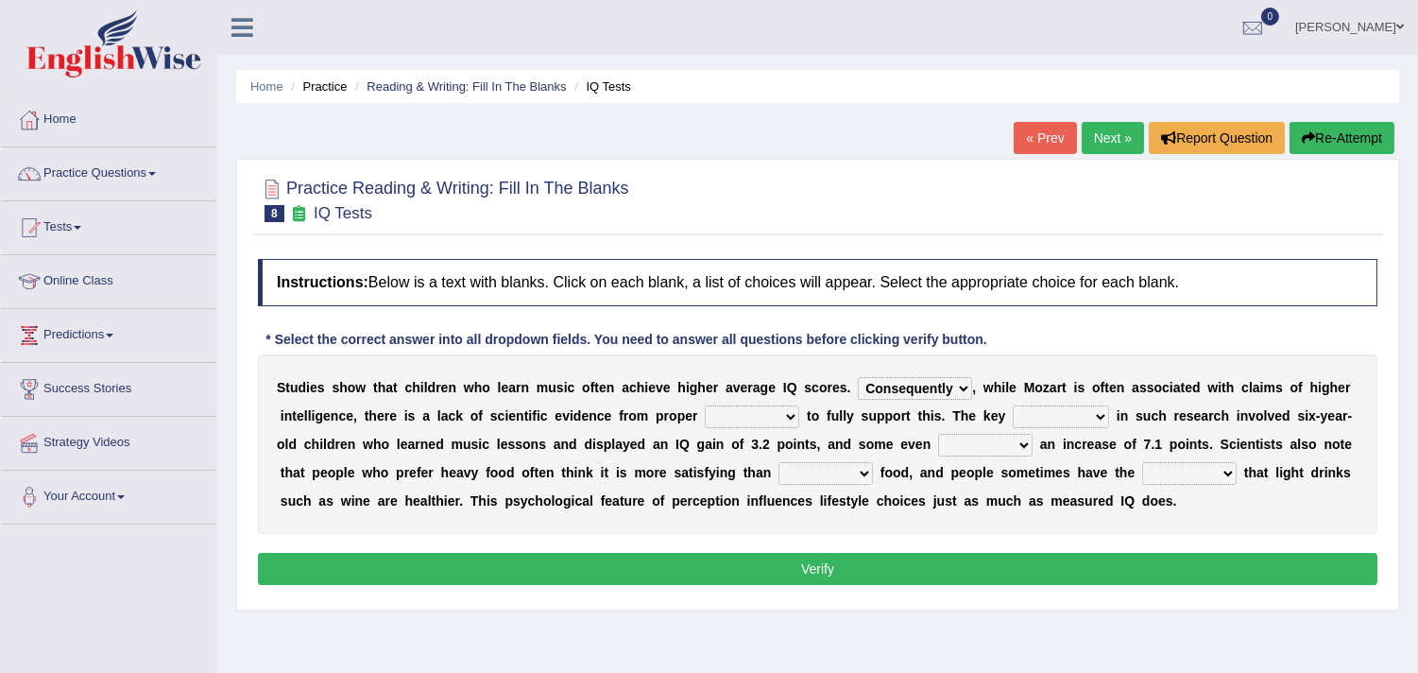
click at [779, 414] on select "test tests testing tested" at bounding box center [752, 416] width 94 height 23
select select "testing"
click at [705, 405] on select "test tests testing tested" at bounding box center [752, 416] width 94 height 23
click at [1082, 408] on select "process goal implication odd" at bounding box center [1061, 416] width 96 height 23
select select "process"
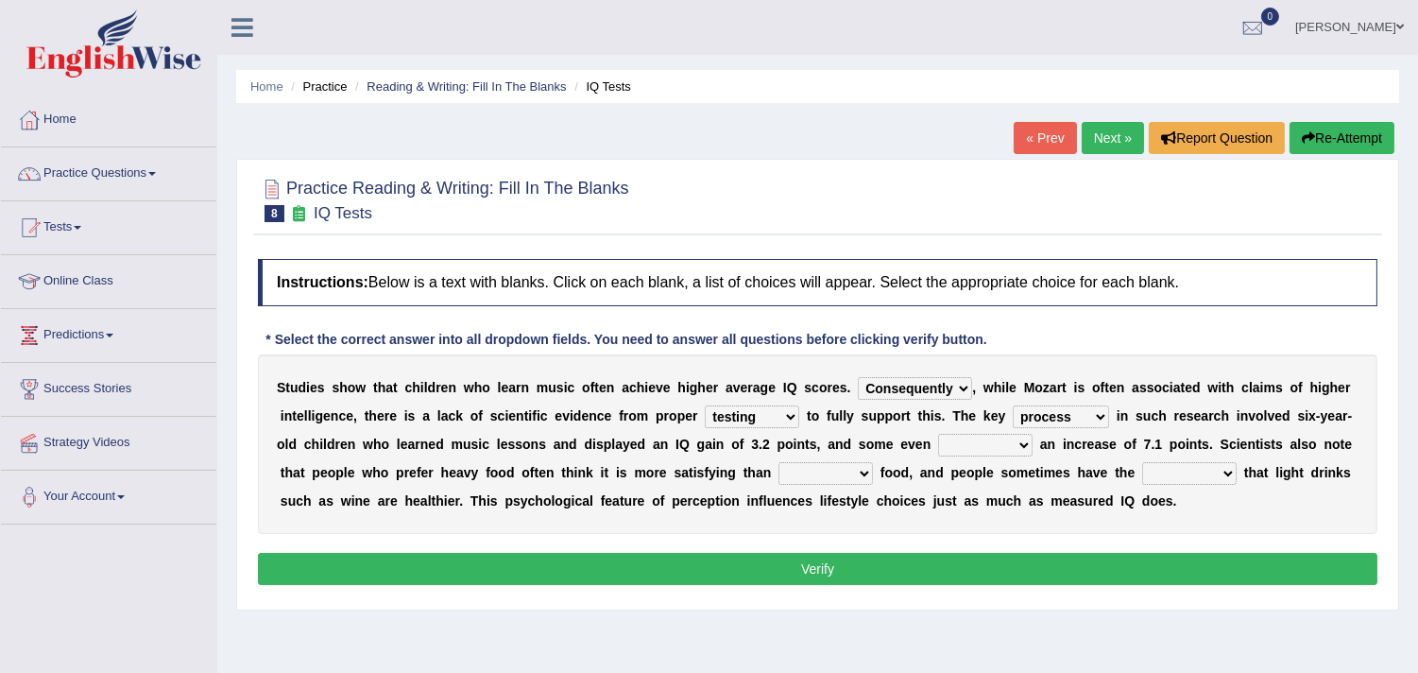
click at [1013, 405] on select "process goal implication odd" at bounding box center [1061, 416] width 96 height 23
click at [1011, 438] on select "exhibited taught learned threatened" at bounding box center [985, 445] width 94 height 23
select select "learned"
click at [938, 434] on select "exhibited taught learned threatened" at bounding box center [985, 445] width 94 height 23
click at [863, 468] on select "choosy lighter cushiony spooky" at bounding box center [826, 473] width 94 height 23
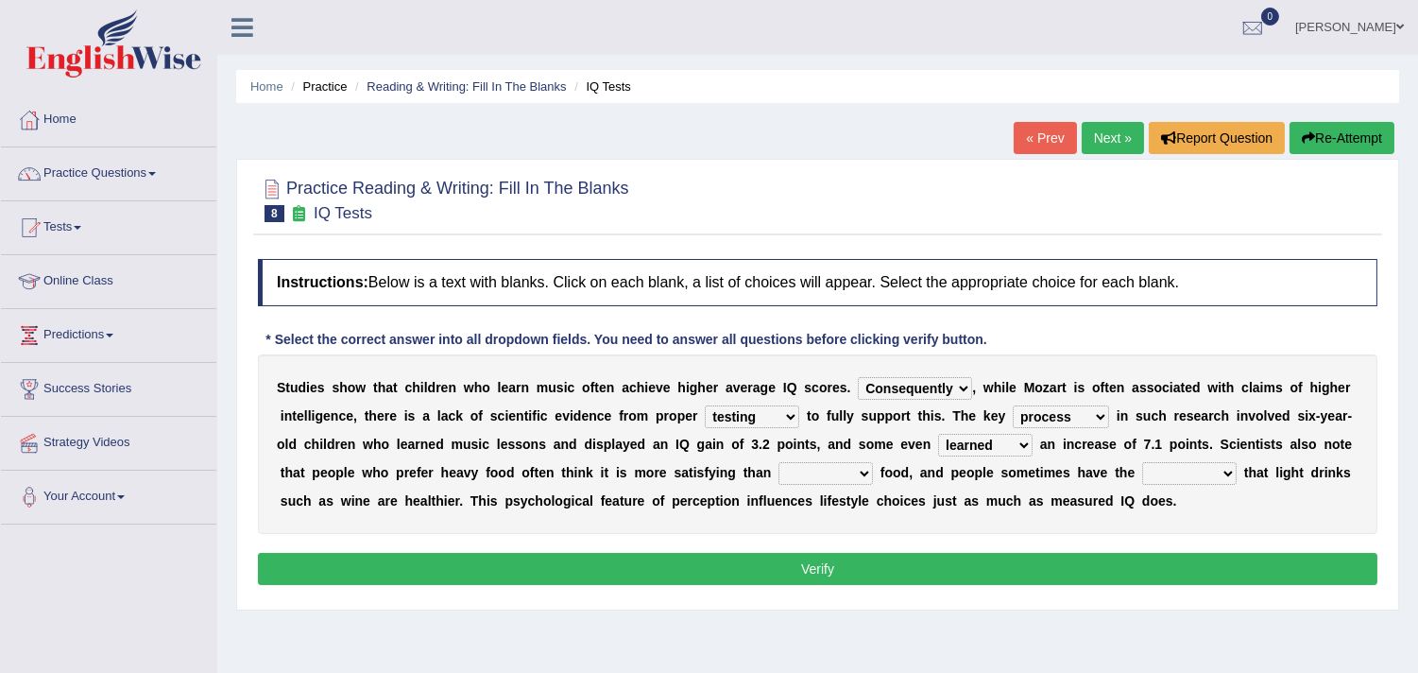
select select "lighter"
click at [779, 462] on select "choosy lighter cushiony spooky" at bounding box center [826, 473] width 94 height 23
click at [1175, 470] on select "illusion sight anecdote intention" at bounding box center [1189, 473] width 94 height 23
select select "anecdote"
click at [1142, 462] on select "illusion sight anecdote intention" at bounding box center [1189, 473] width 94 height 23
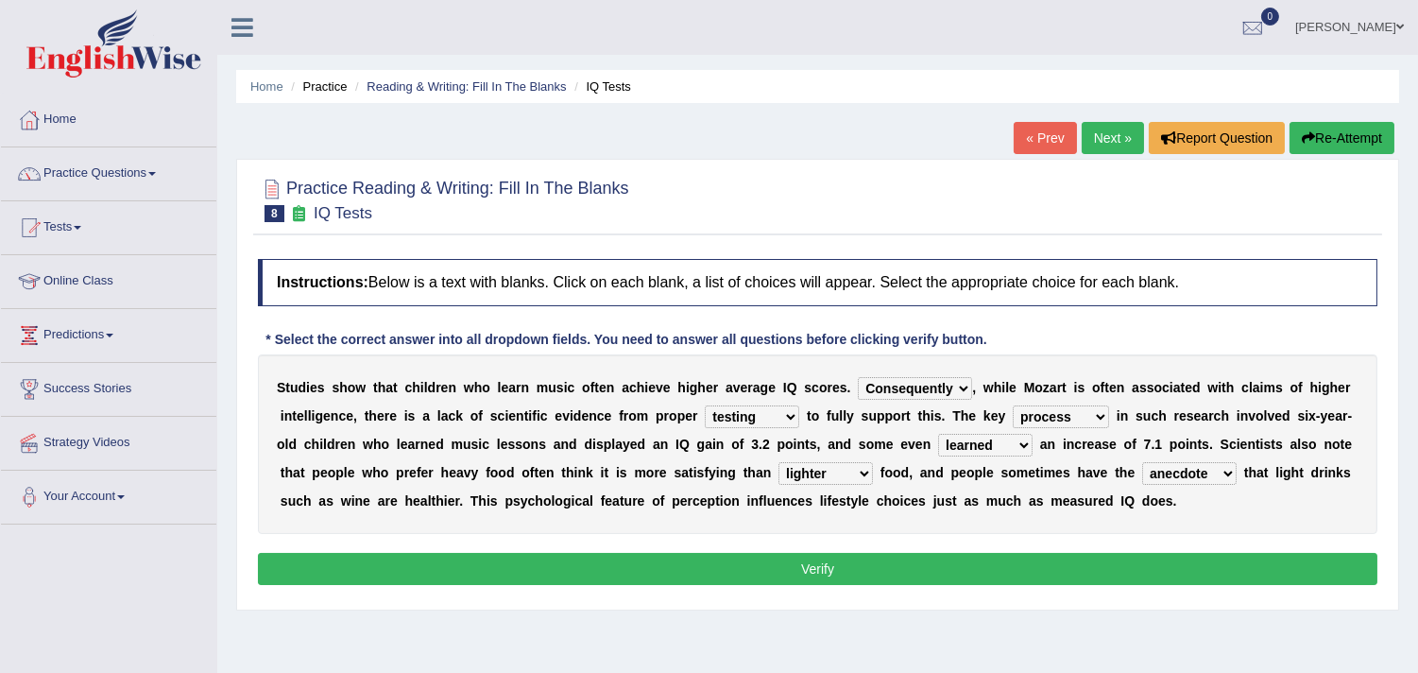
click at [874, 388] on select "However Therefore Consequently While" at bounding box center [915, 388] width 114 height 23
select select "Therefore"
click at [858, 377] on select "However Therefore Consequently While" at bounding box center [915, 388] width 114 height 23
click at [781, 413] on select "test tests testing tested" at bounding box center [752, 416] width 94 height 23
select select "tests"
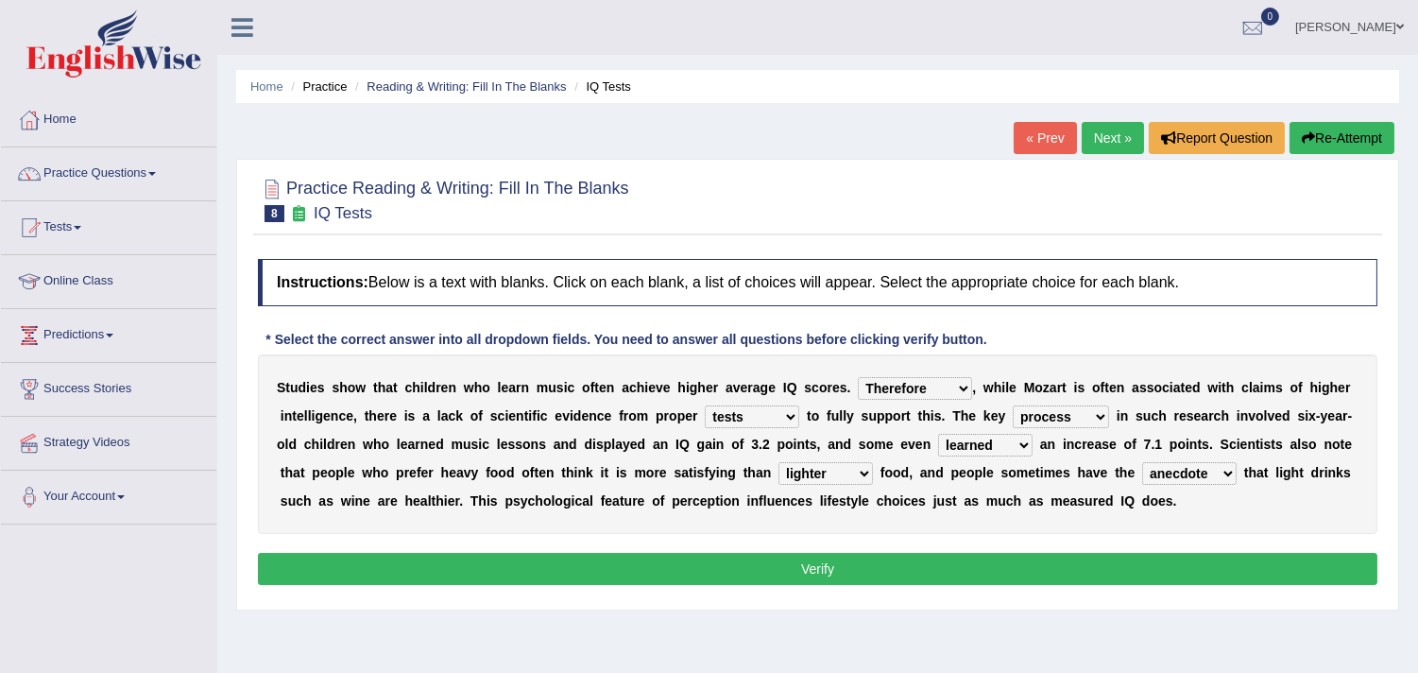
click at [705, 405] on select "test tests testing tested" at bounding box center [752, 416] width 94 height 23
click at [1078, 420] on select "process goal implication odd" at bounding box center [1061, 416] width 96 height 23
click at [1194, 474] on select "illusion sight anecdote intention" at bounding box center [1189, 473] width 94 height 23
click at [1150, 451] on div "S t u d i e s s h o w t h a t c h i l d r e n w h o l e a r n m u s i c o f t e…" at bounding box center [818, 444] width 1120 height 180
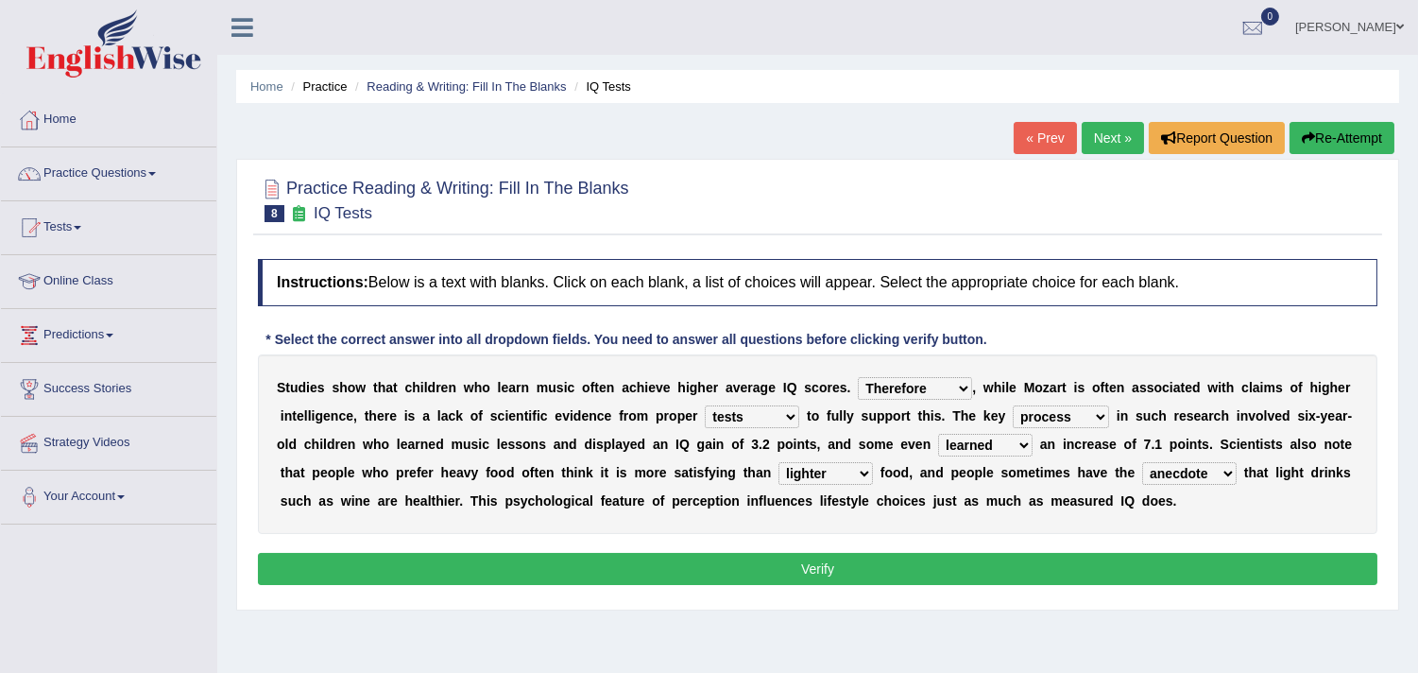
click at [867, 469] on select "choosy lighter cushiony spooky" at bounding box center [826, 473] width 94 height 23
click at [863, 469] on select "choosy lighter cushiony spooky" at bounding box center [826, 473] width 94 height 23
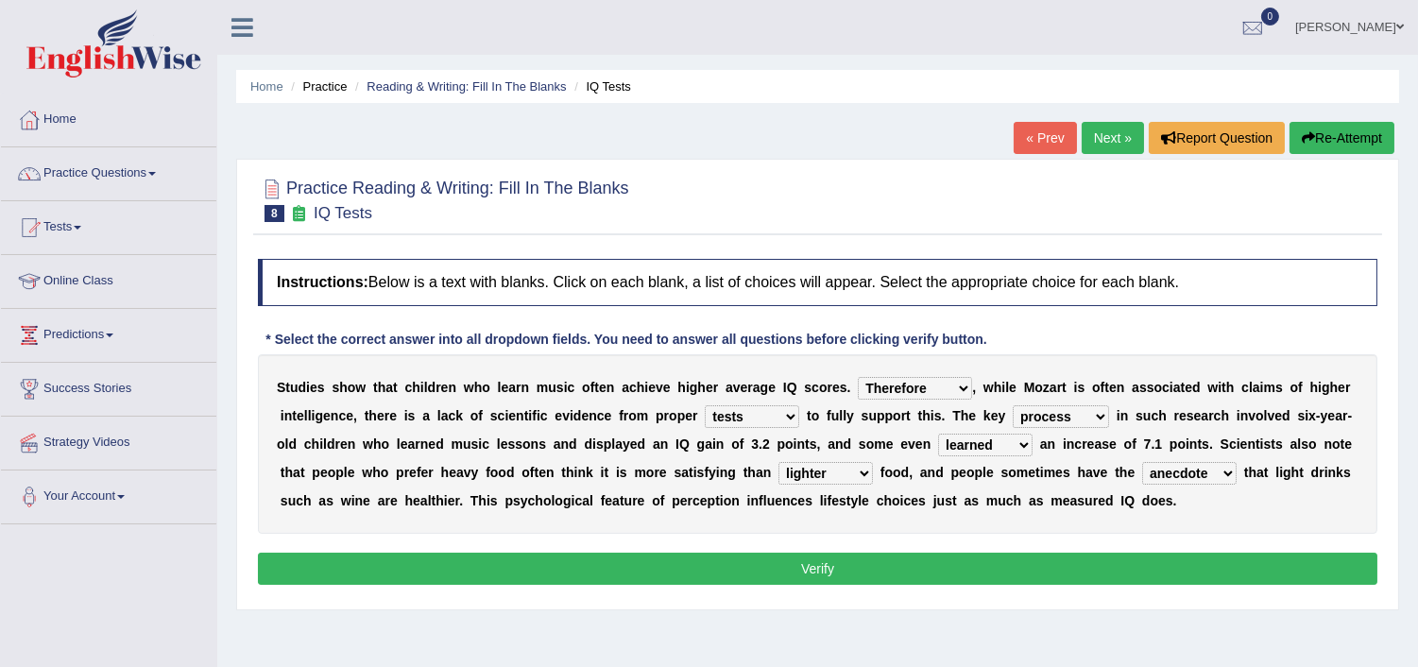
click at [965, 380] on select "However Therefore Consequently While" at bounding box center [915, 388] width 114 height 23
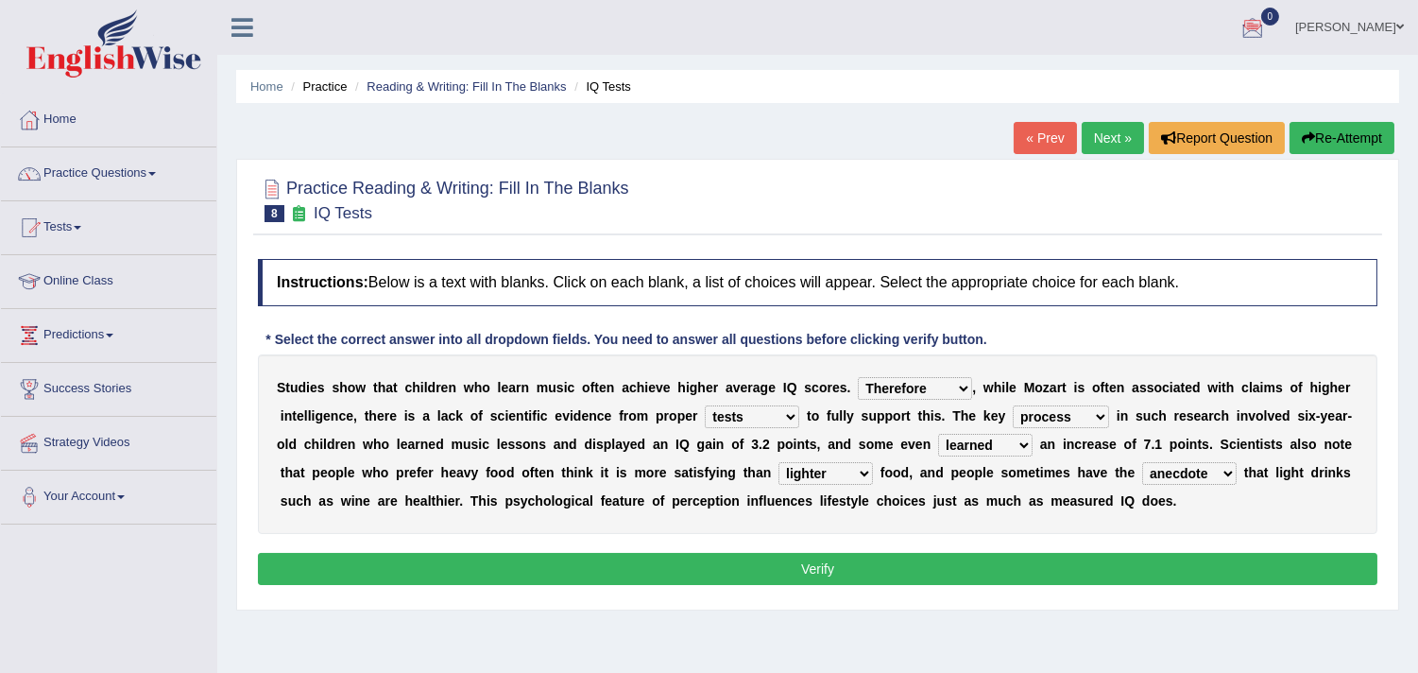
click at [931, 395] on select "However Therefore Consequently While" at bounding box center [915, 388] width 114 height 23
click at [924, 379] on select "However Therefore Consequently While" at bounding box center [915, 388] width 114 height 23
click at [858, 377] on select "However Therefore Consequently While" at bounding box center [915, 388] width 114 height 23
click at [956, 384] on select "However Therefore Consequently While" at bounding box center [915, 388] width 114 height 23
click at [960, 384] on select "However Therefore Consequently While" at bounding box center [915, 388] width 114 height 23
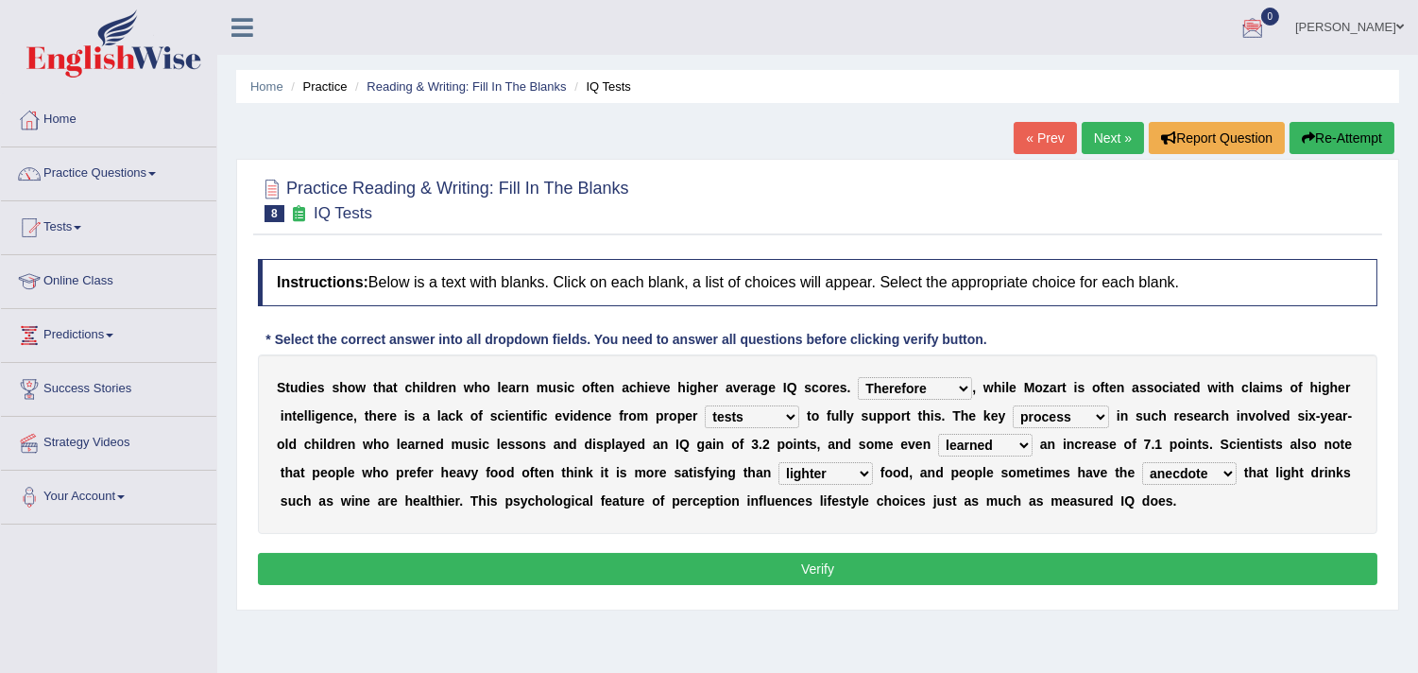
select select "However"
click at [858, 377] on select "However Therefore Consequently While" at bounding box center [915, 388] width 114 height 23
click at [769, 413] on select "test tests testing tested" at bounding box center [752, 416] width 94 height 23
click at [705, 405] on select "test tests testing tested" at bounding box center [752, 416] width 94 height 23
click at [1068, 412] on select "process goal implication odd" at bounding box center [1061, 416] width 96 height 23
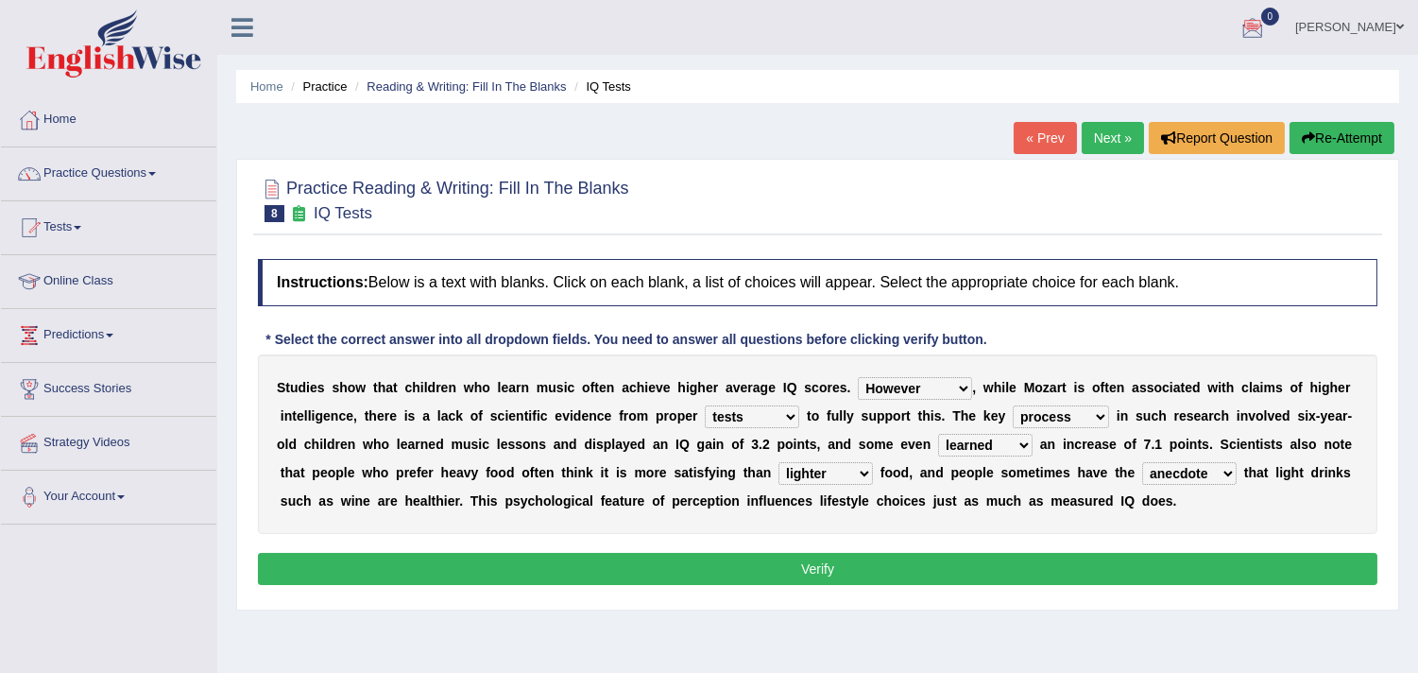
click at [1013, 405] on select "process goal implication odd" at bounding box center [1061, 416] width 96 height 23
click at [1004, 440] on select "exhibited taught learned threatened" at bounding box center [985, 445] width 94 height 23
select select "exhibited"
click at [938, 434] on select "exhibited taught learned threatened" at bounding box center [985, 445] width 94 height 23
click at [1012, 438] on select "exhibited taught learned threatened" at bounding box center [985, 445] width 94 height 23
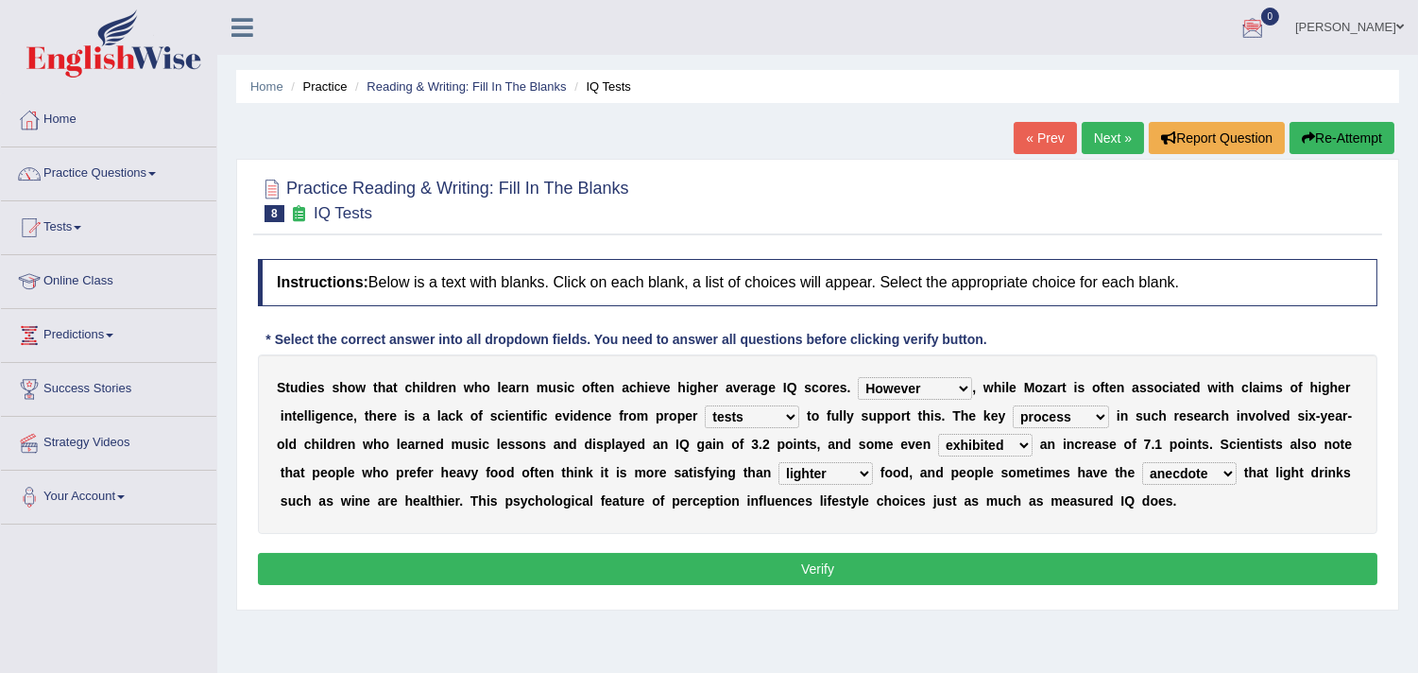
click at [938, 434] on select "exhibited taught learned threatened" at bounding box center [985, 445] width 94 height 23
click at [856, 475] on select "choosy lighter cushiony spooky" at bounding box center [826, 473] width 94 height 23
click at [779, 462] on select "choosy lighter cushiony spooky" at bounding box center [826, 473] width 94 height 23
click at [1223, 475] on select "illusion sight anecdote intention" at bounding box center [1189, 473] width 94 height 23
select select "illusion"
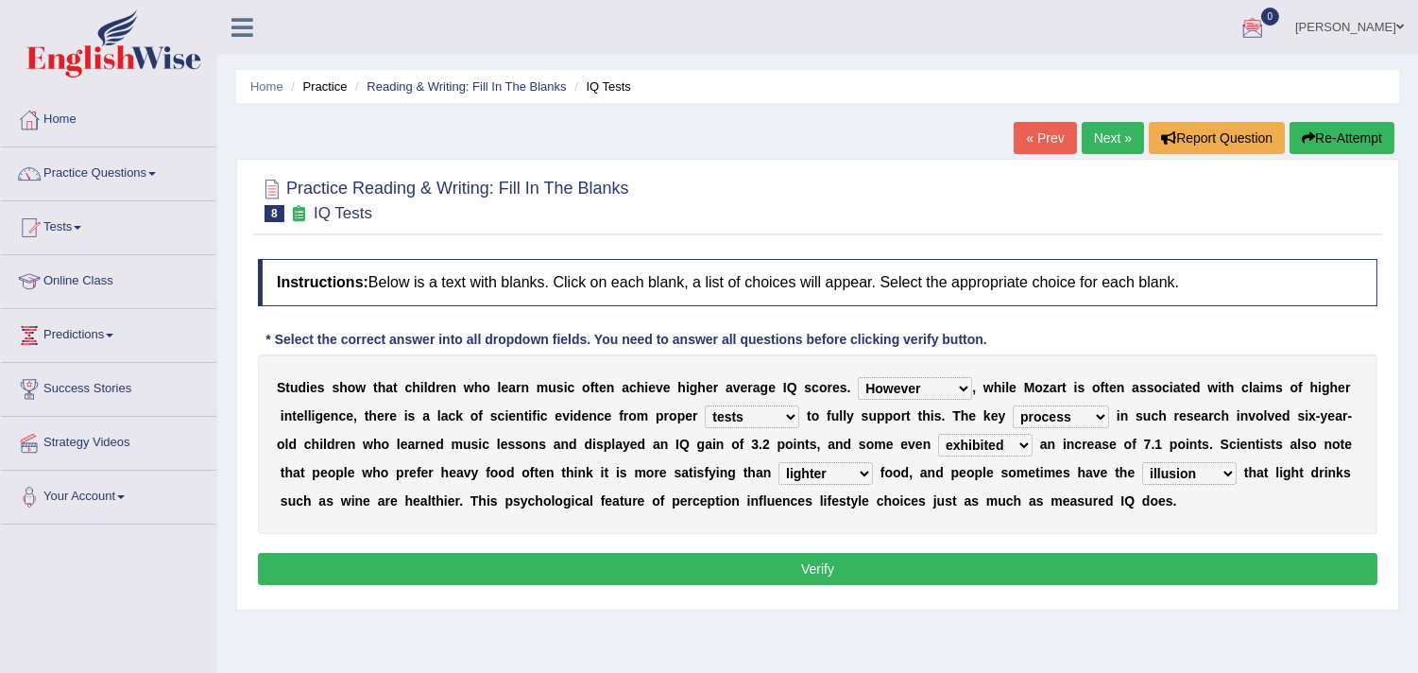
click at [1142, 462] on select "illusion sight anecdote intention" at bounding box center [1189, 473] width 94 height 23
click at [1070, 548] on div "Instructions: Below is a text with blanks. Click on each blank, a list of choic…" at bounding box center [817, 424] width 1129 height 351
click at [1051, 558] on button "Verify" at bounding box center [818, 569] width 1120 height 32
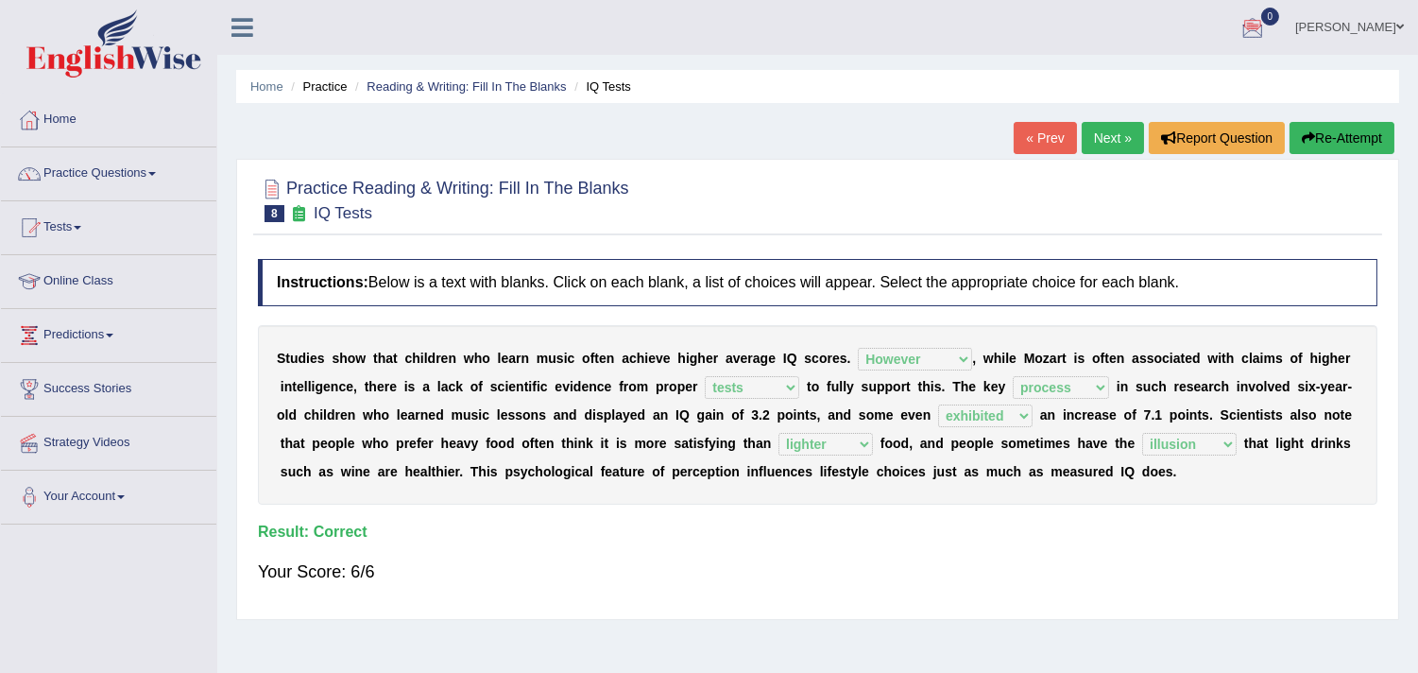
click at [1093, 139] on link "Next »" at bounding box center [1113, 138] width 62 height 32
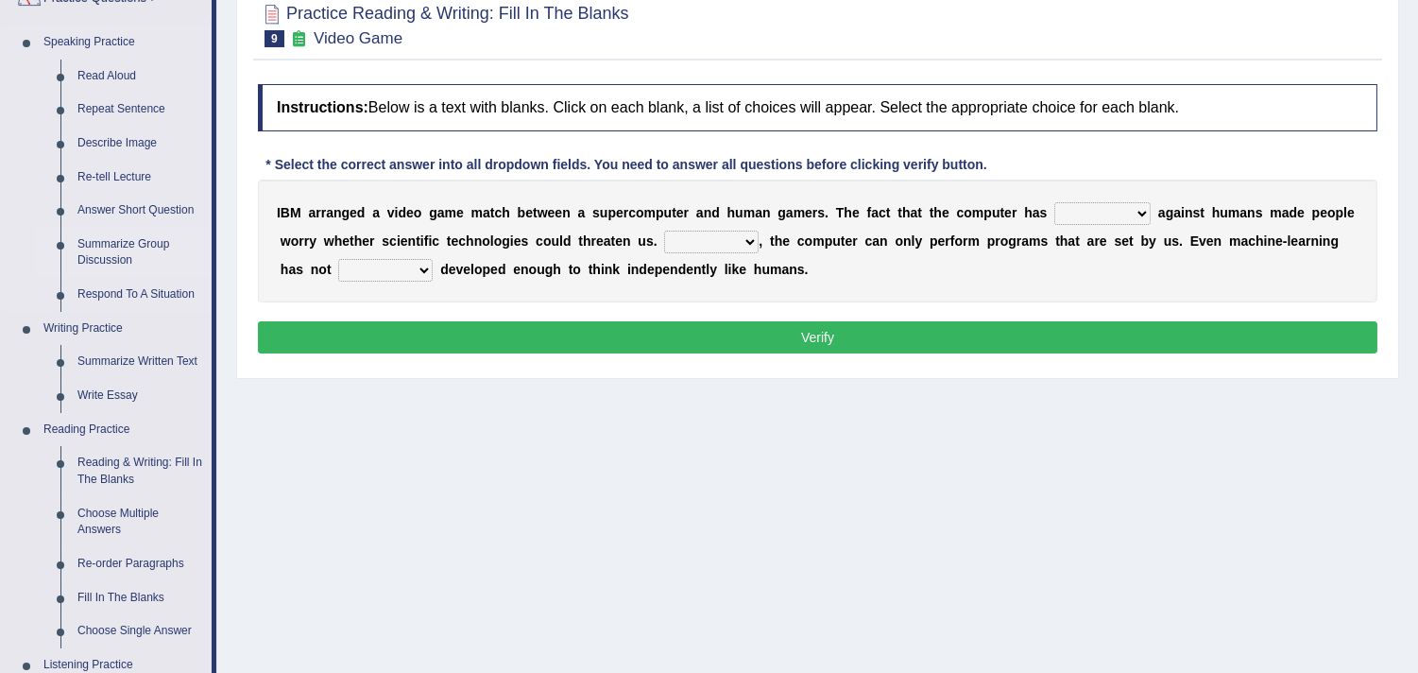
scroll to position [350, 0]
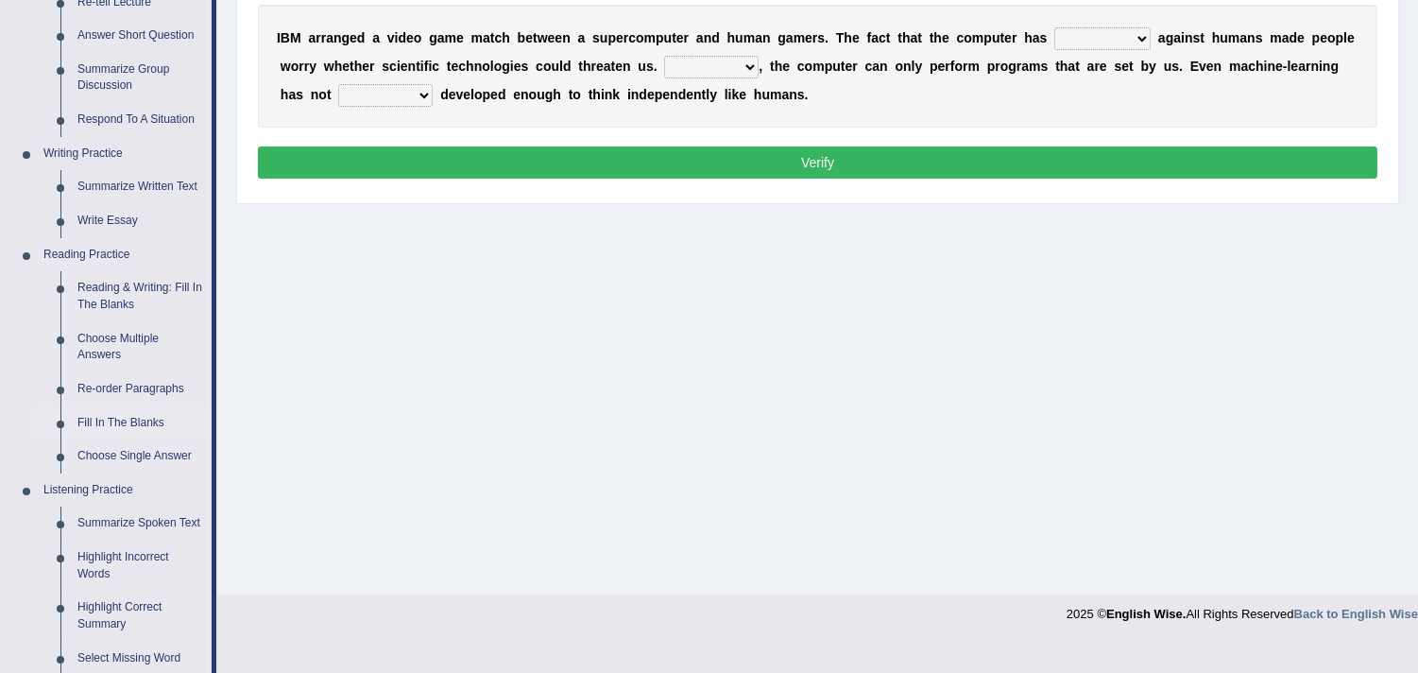
click at [114, 420] on link "Fill In The Blanks" at bounding box center [140, 423] width 143 height 34
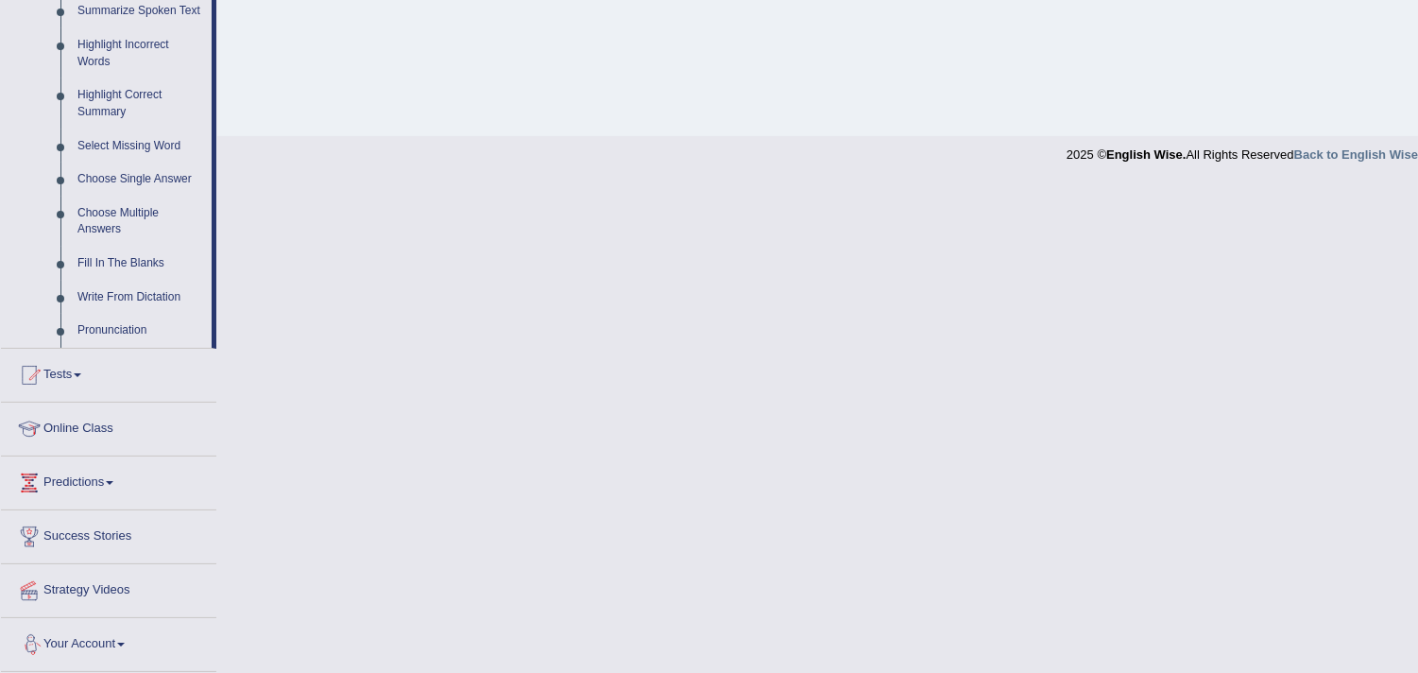
scroll to position [862, 0]
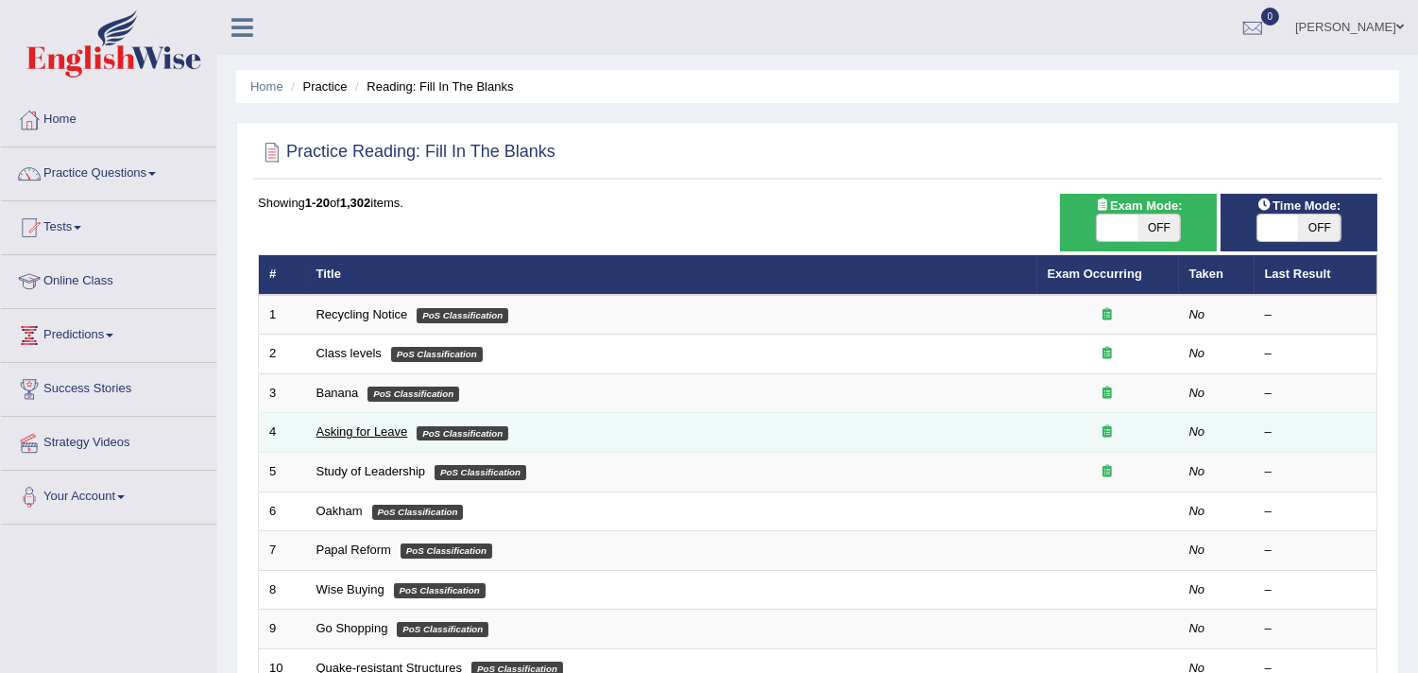
click at [355, 429] on link "Asking for Leave" at bounding box center [363, 431] width 92 height 14
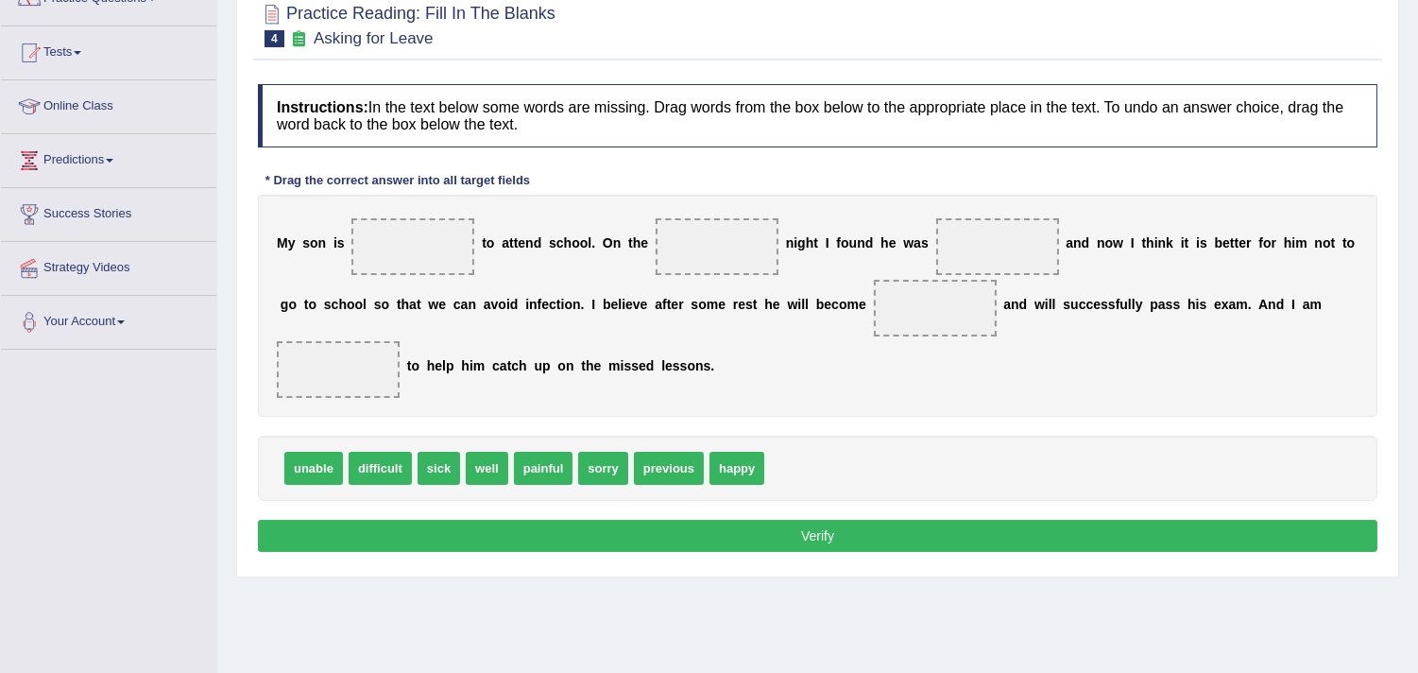
scroll to position [175, 0]
drag, startPoint x: 315, startPoint y: 461, endPoint x: 397, endPoint y: 237, distance: 238.6
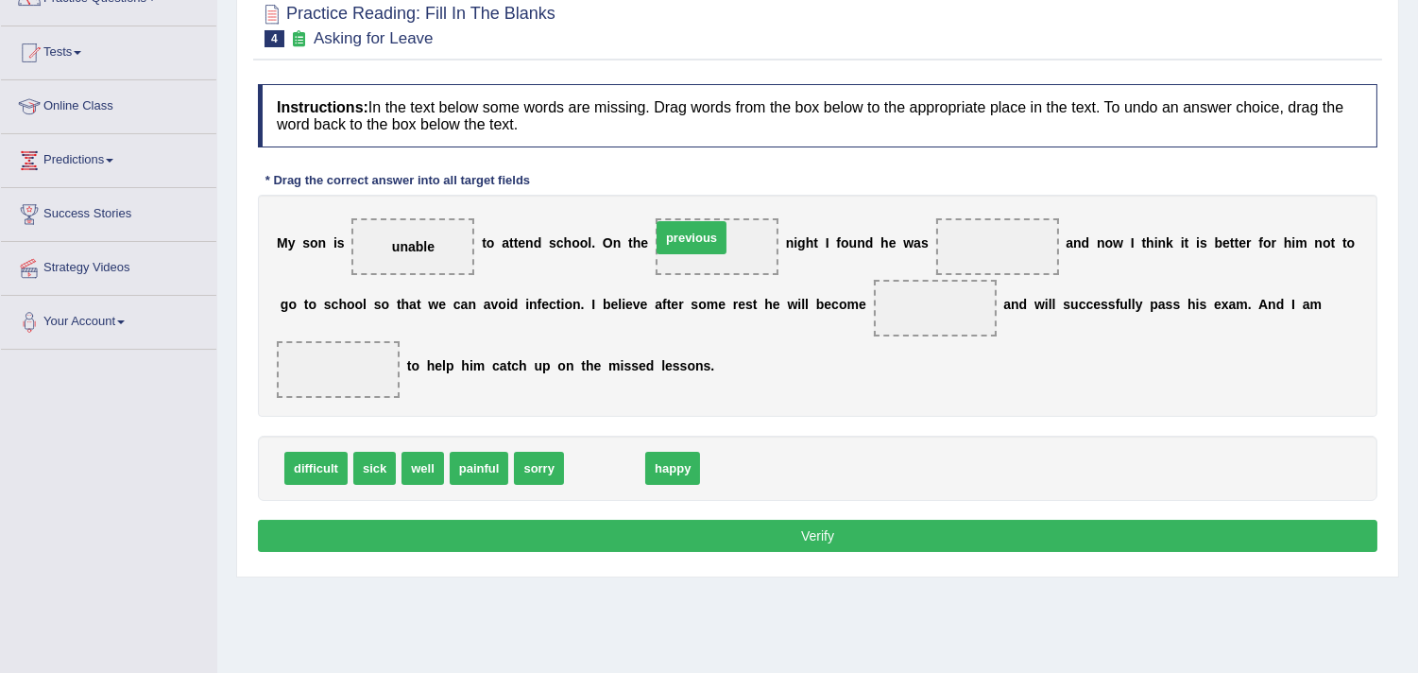
drag, startPoint x: 610, startPoint y: 461, endPoint x: 697, endPoint y: 231, distance: 246.4
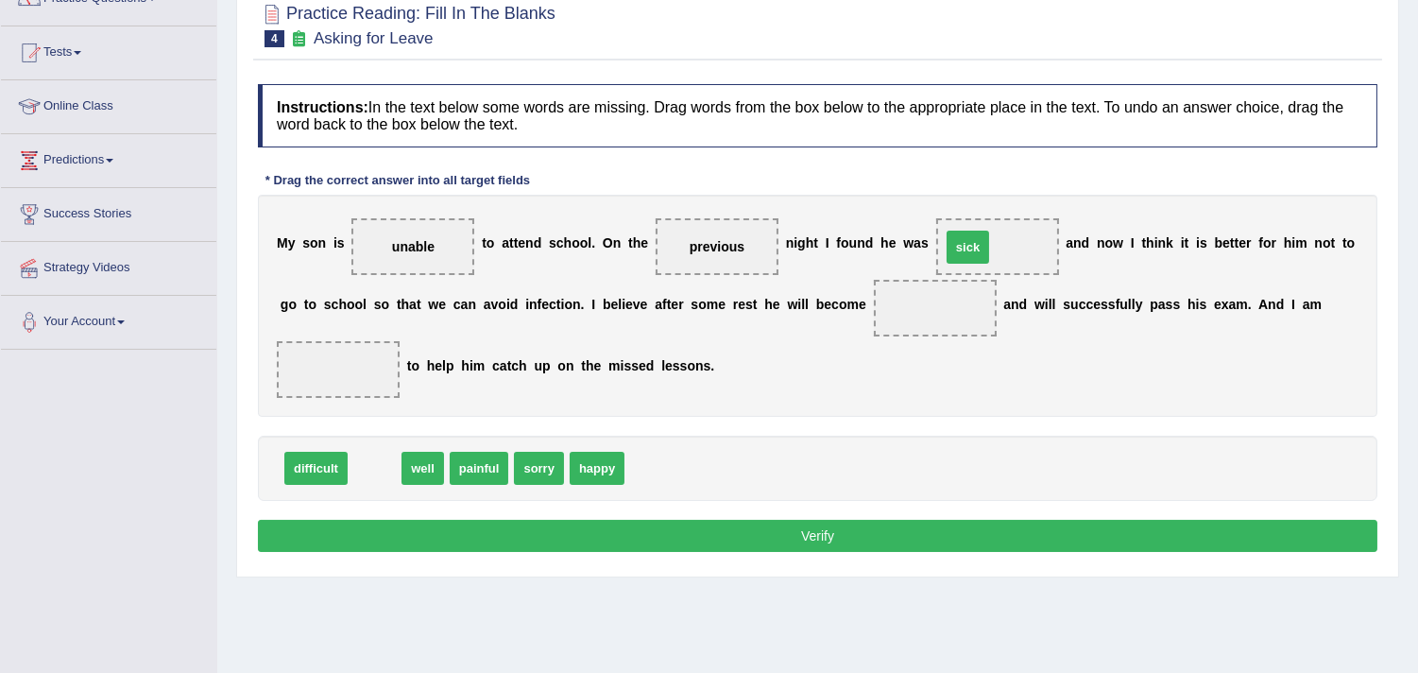
drag, startPoint x: 365, startPoint y: 468, endPoint x: 958, endPoint y: 249, distance: 632.6
drag, startPoint x: 370, startPoint y: 467, endPoint x: 937, endPoint y: 304, distance: 589.8
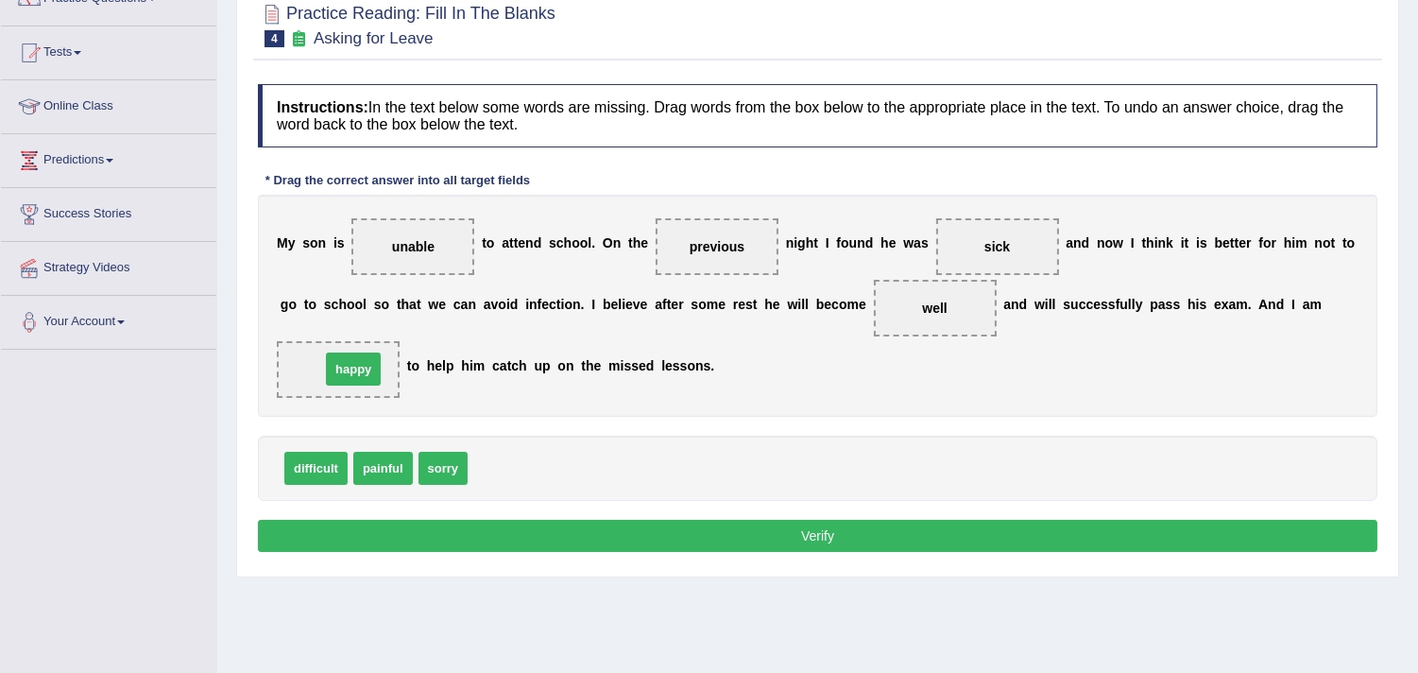
drag, startPoint x: 505, startPoint y: 470, endPoint x: 353, endPoint y: 370, distance: 180.8
drag, startPoint x: 1210, startPoint y: 307, endPoint x: 1219, endPoint y: 278, distance: 30.5
click at [1219, 278] on div "M y s o n i s unable t o a t t e n d s c h o o l . O n t h e previous n i g h t…" at bounding box center [818, 306] width 1120 height 222
click at [866, 527] on button "Verify" at bounding box center [818, 536] width 1120 height 32
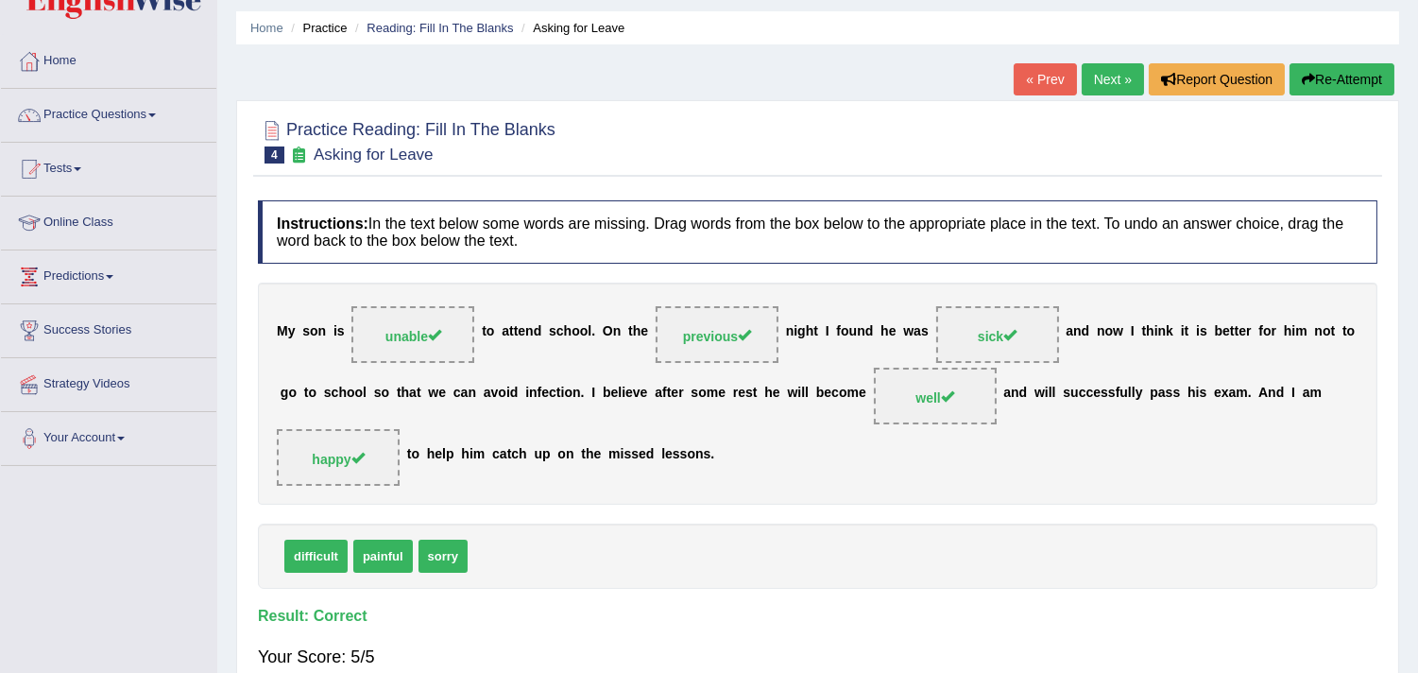
scroll to position [0, 0]
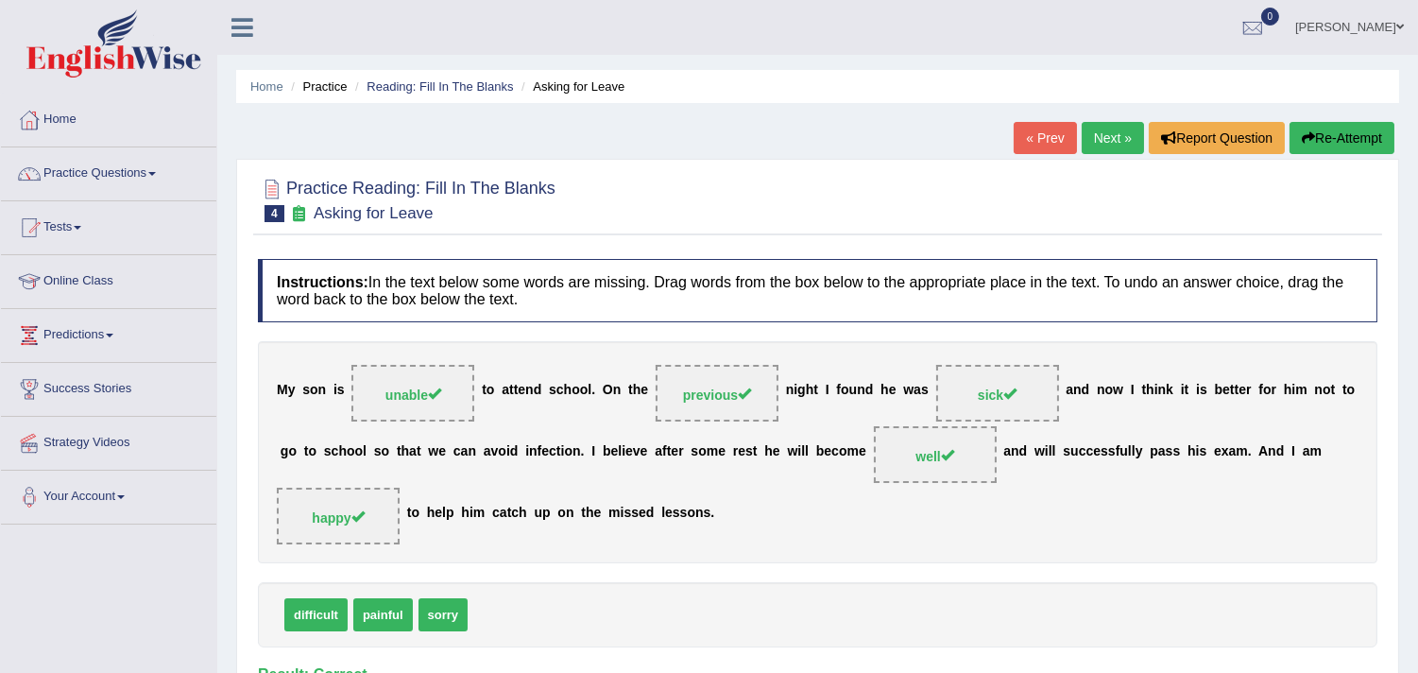
click at [1096, 132] on link "Next »" at bounding box center [1113, 138] width 62 height 32
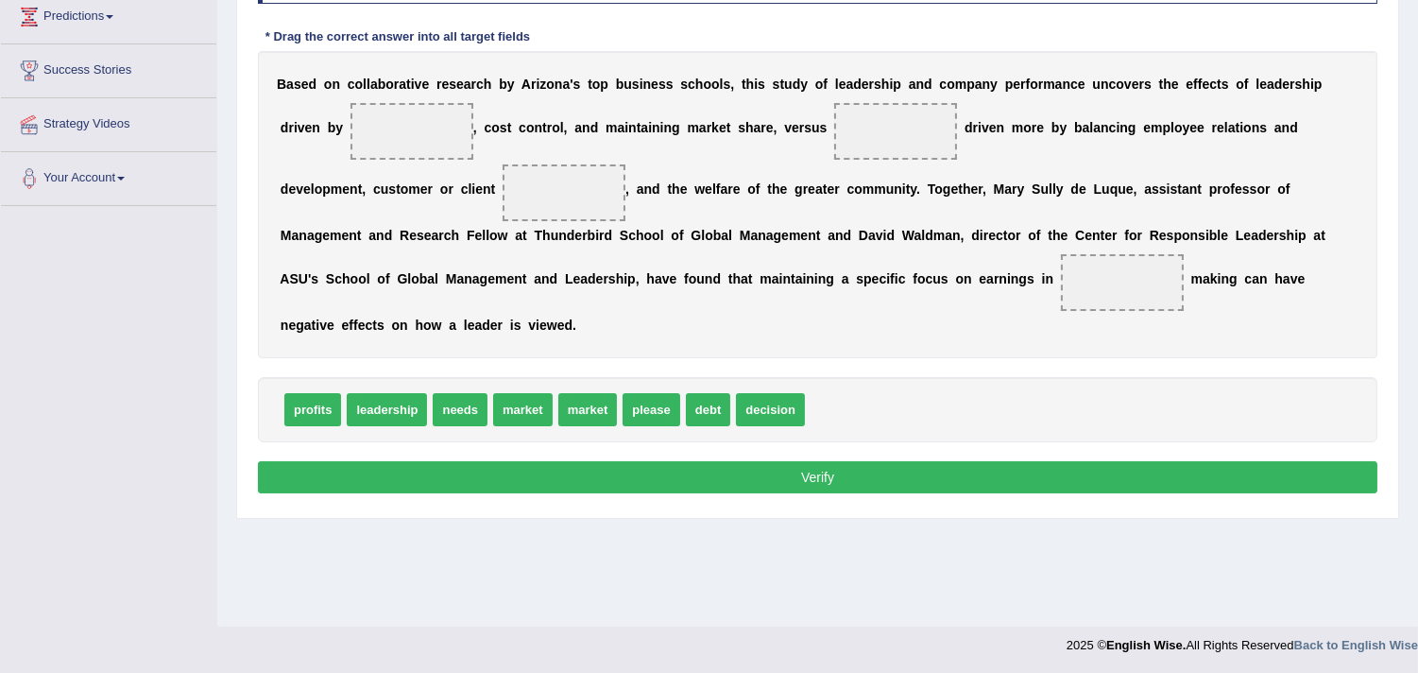
click at [784, 403] on span "decision" at bounding box center [770, 409] width 69 height 33
drag, startPoint x: 291, startPoint y: 406, endPoint x: 381, endPoint y: 110, distance: 310.0
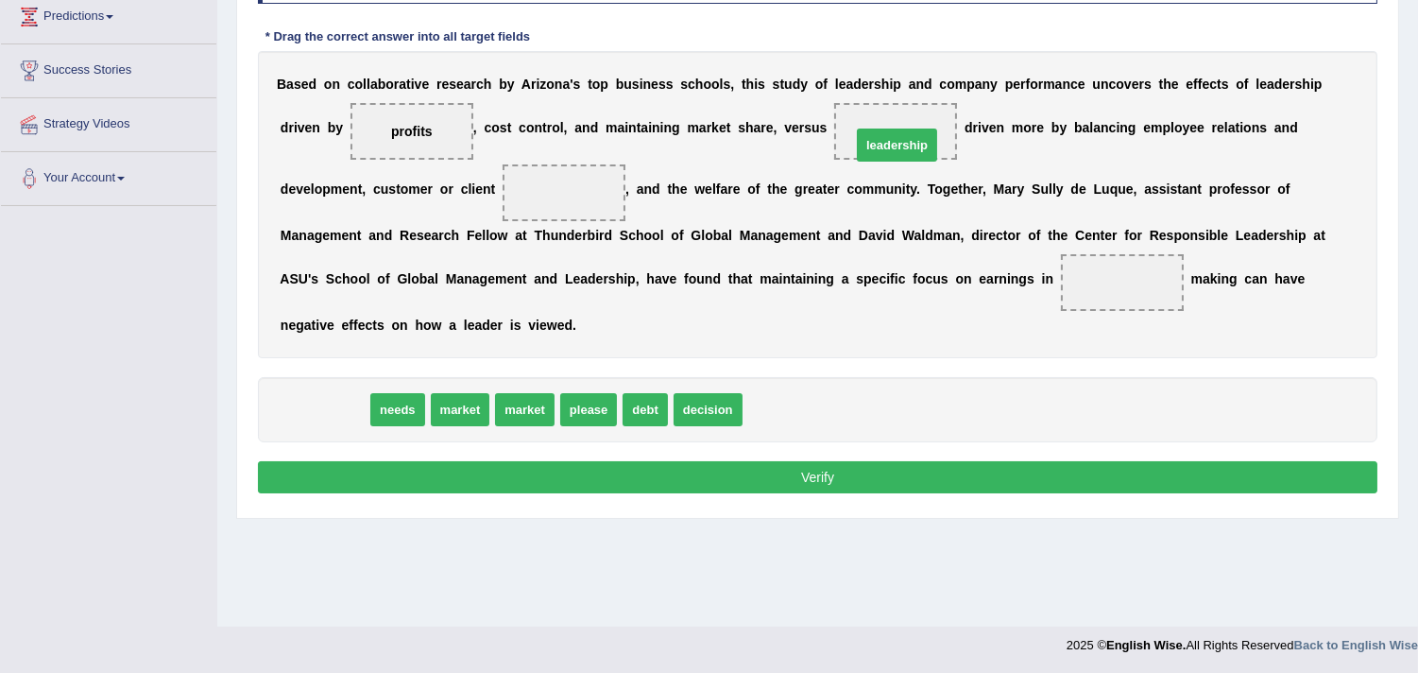
drag, startPoint x: 324, startPoint y: 409, endPoint x: 895, endPoint y: 145, distance: 629.1
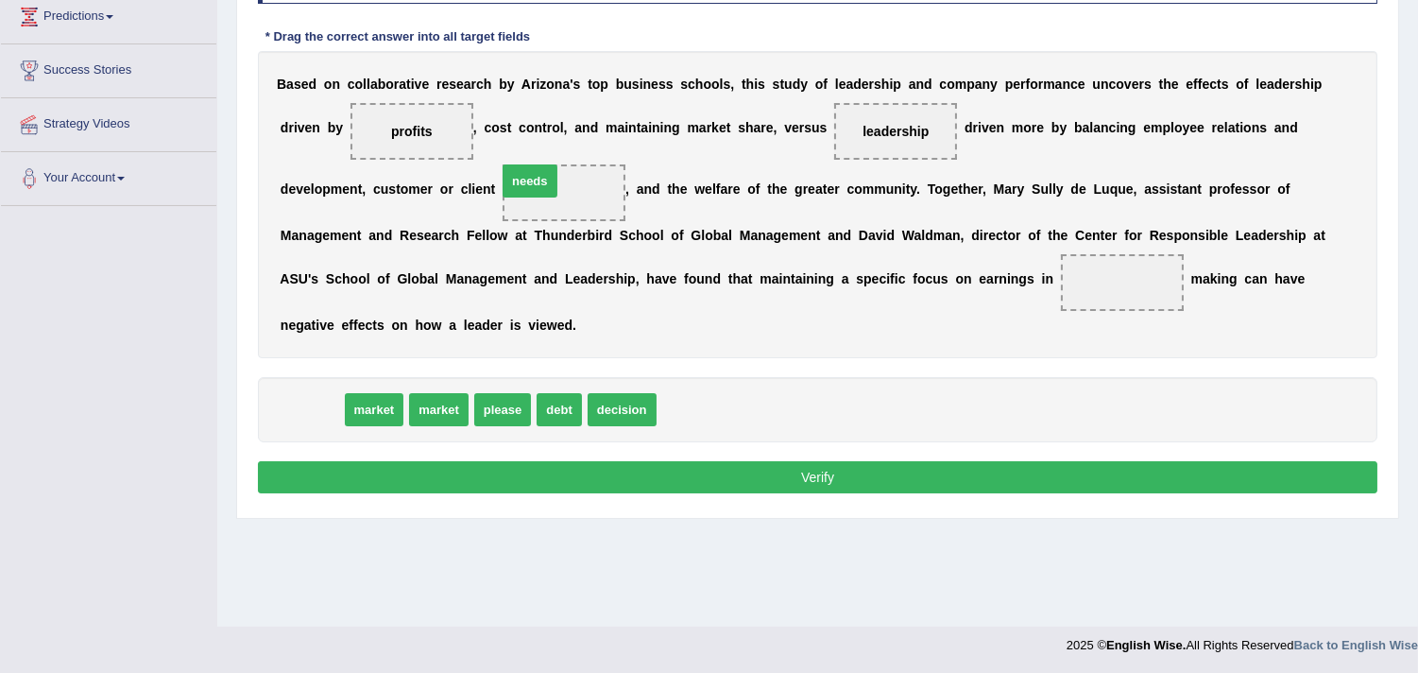
drag, startPoint x: 313, startPoint y: 408, endPoint x: 531, endPoint y: 180, distance: 315.4
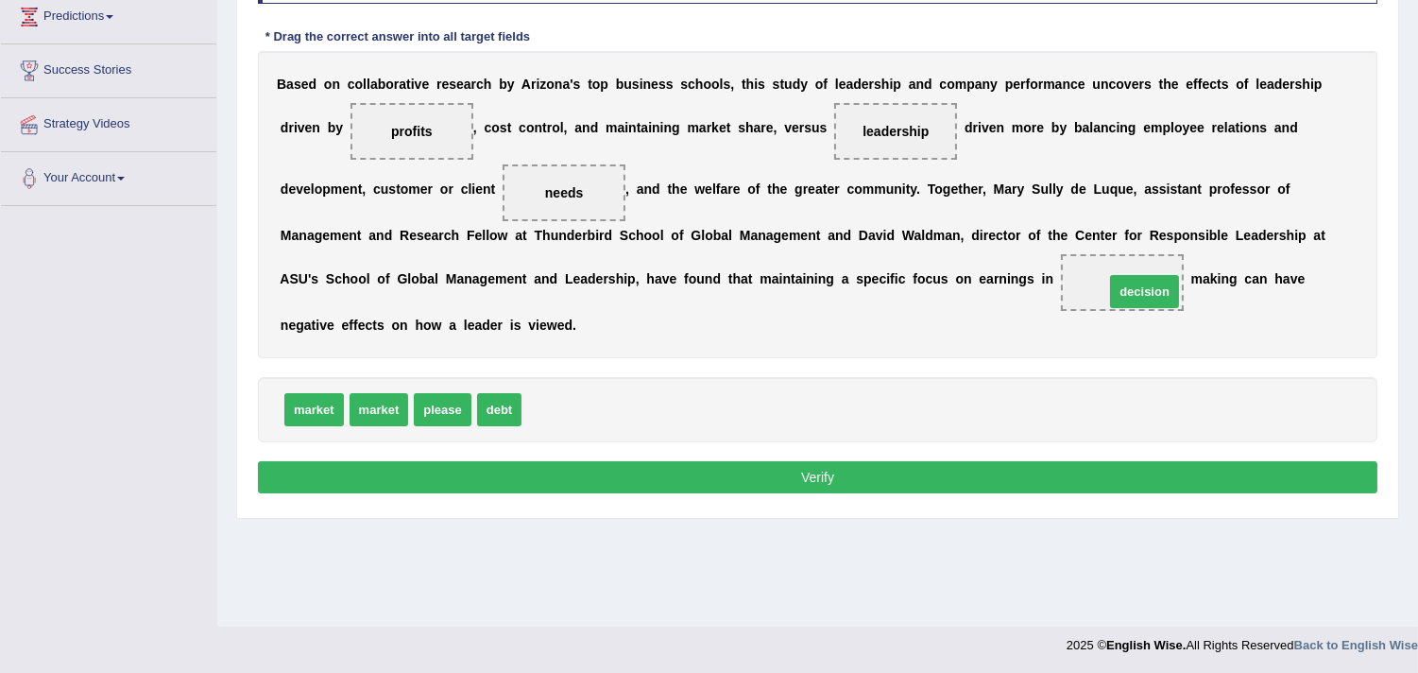
drag, startPoint x: 570, startPoint y: 420, endPoint x: 1147, endPoint y: 298, distance: 590.1
click at [926, 469] on button "Verify" at bounding box center [818, 477] width 1120 height 32
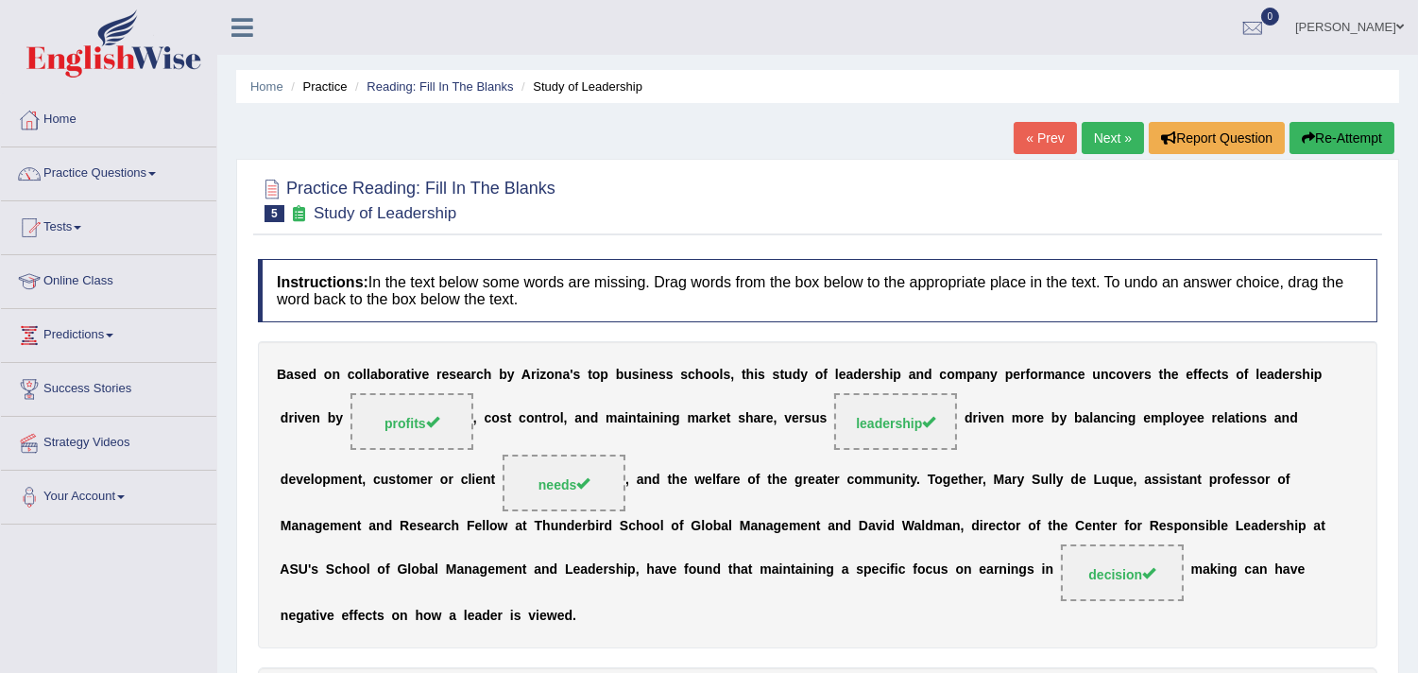
click at [1103, 145] on link "Next »" at bounding box center [1113, 138] width 62 height 32
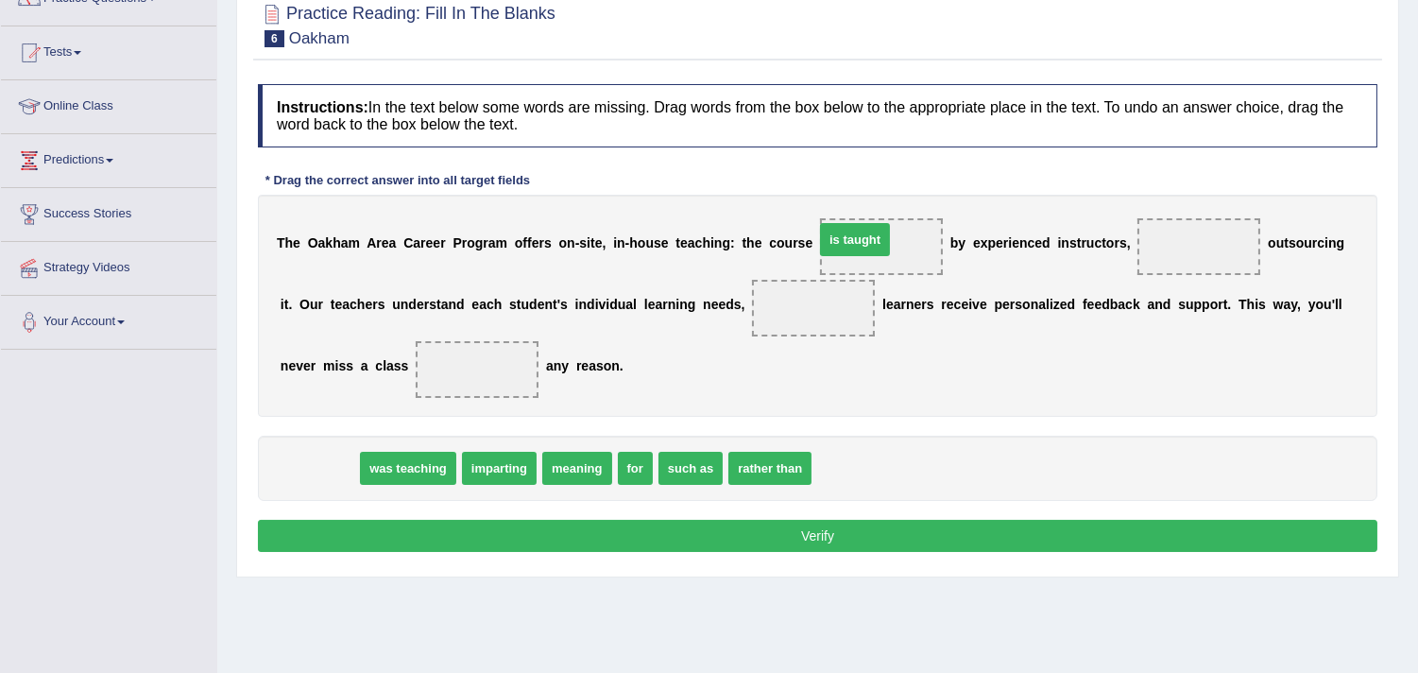
drag, startPoint x: 322, startPoint y: 472, endPoint x: 850, endPoint y: 243, distance: 576.0
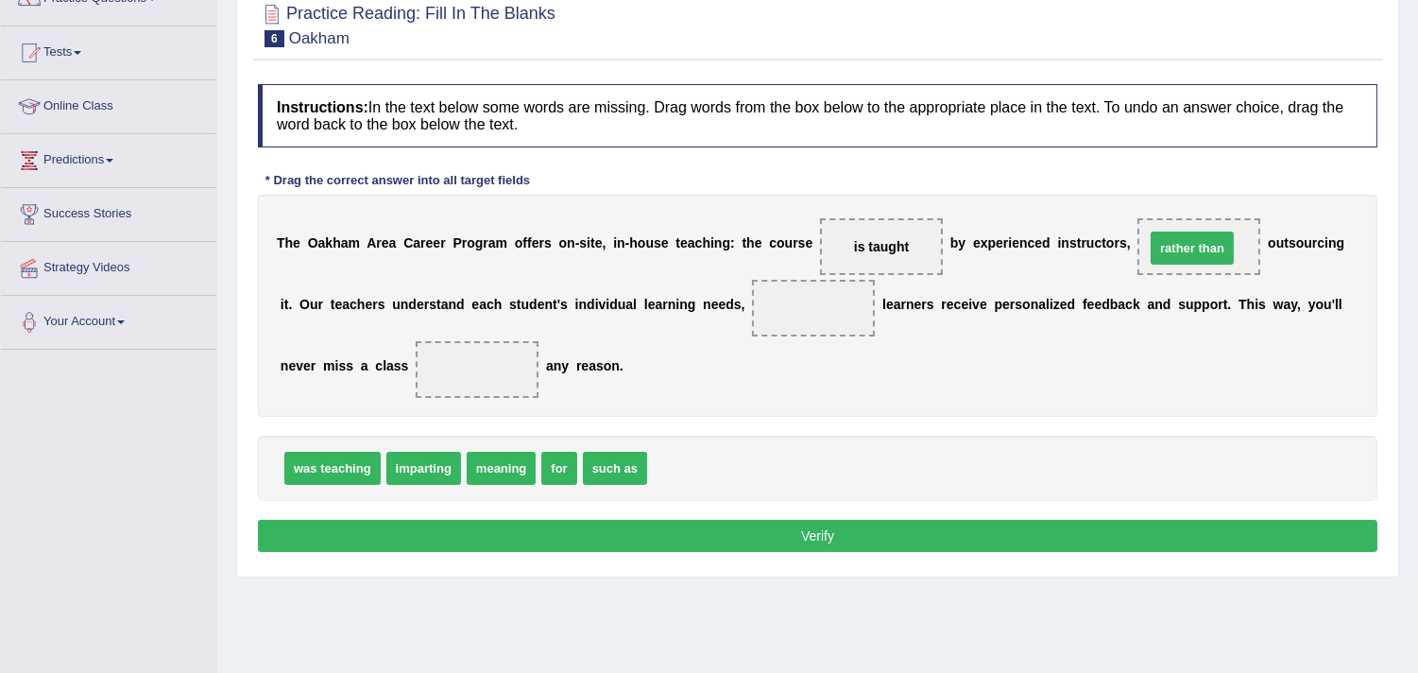
drag, startPoint x: 726, startPoint y: 475, endPoint x: 1224, endPoint y: 255, distance: 544.5
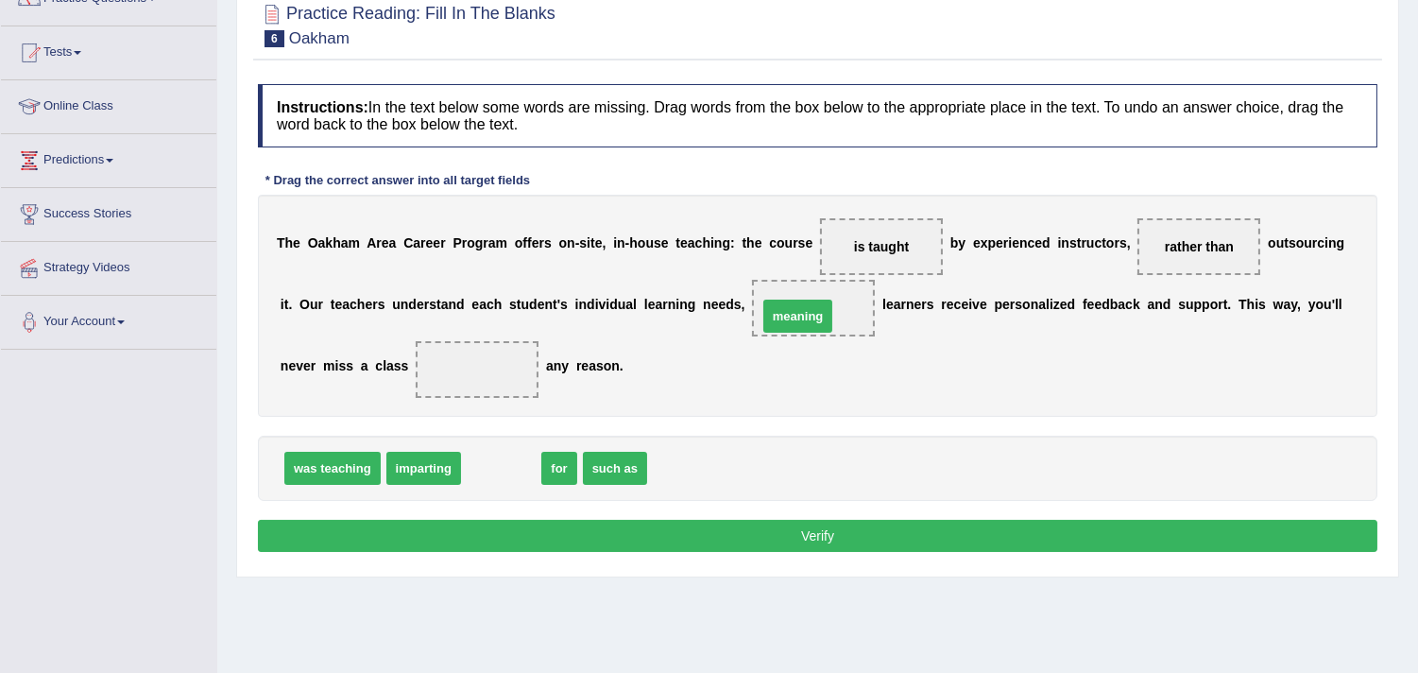
drag, startPoint x: 521, startPoint y: 465, endPoint x: 817, endPoint y: 313, distance: 333.4
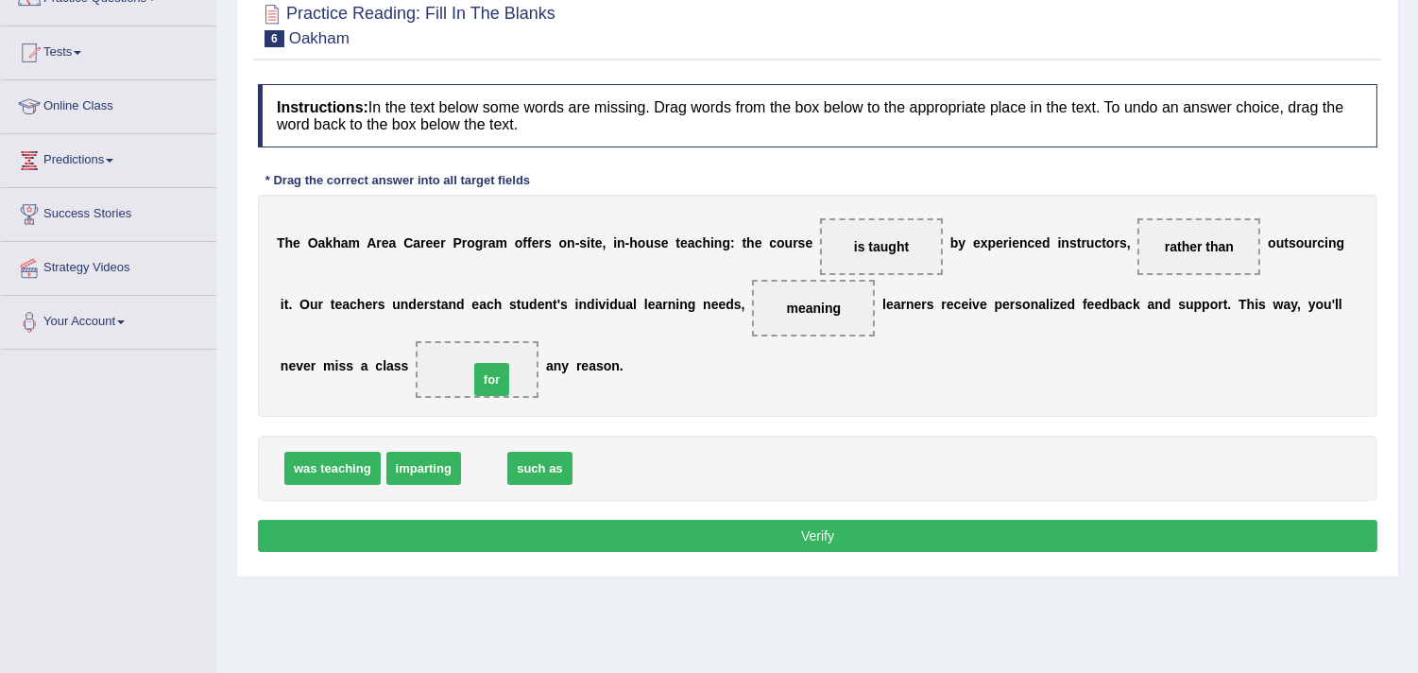
drag, startPoint x: 479, startPoint y: 456, endPoint x: 488, endPoint y: 359, distance: 97.7
click at [695, 530] on button "Verify" at bounding box center [818, 536] width 1120 height 32
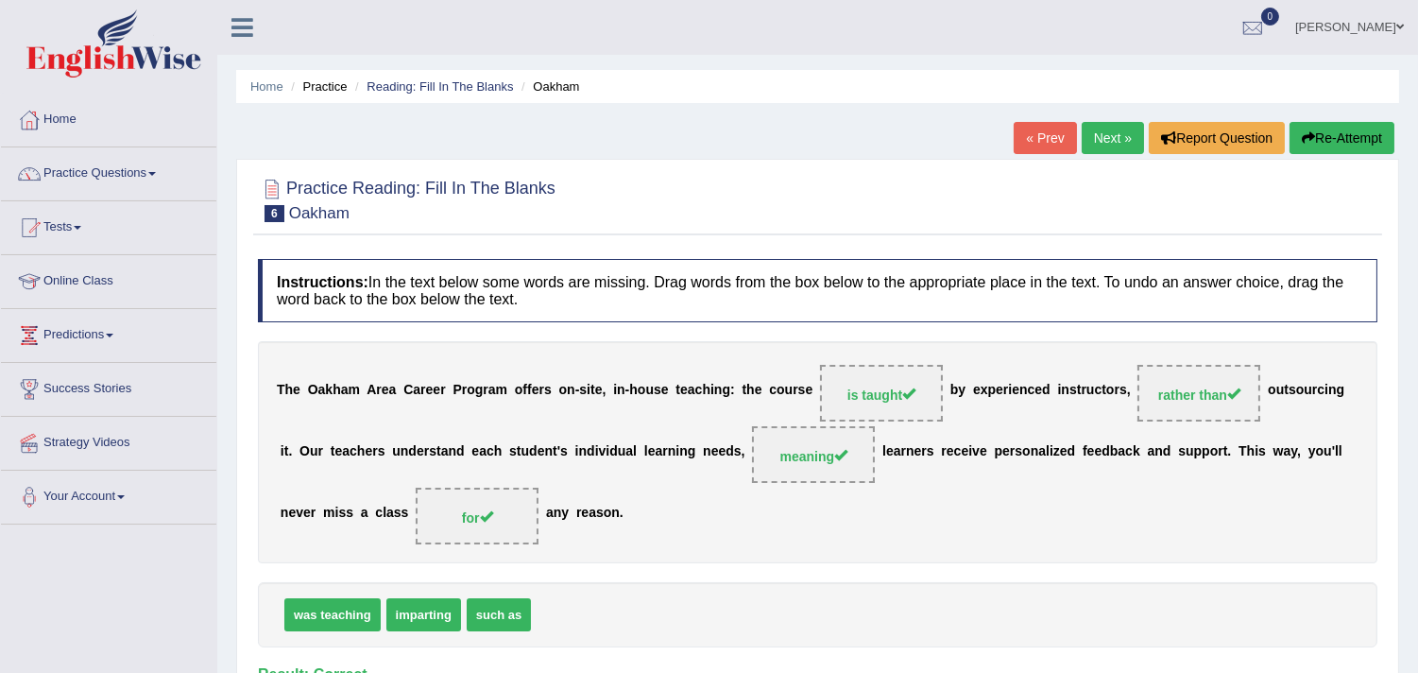
click at [1104, 127] on link "Next »" at bounding box center [1113, 138] width 62 height 32
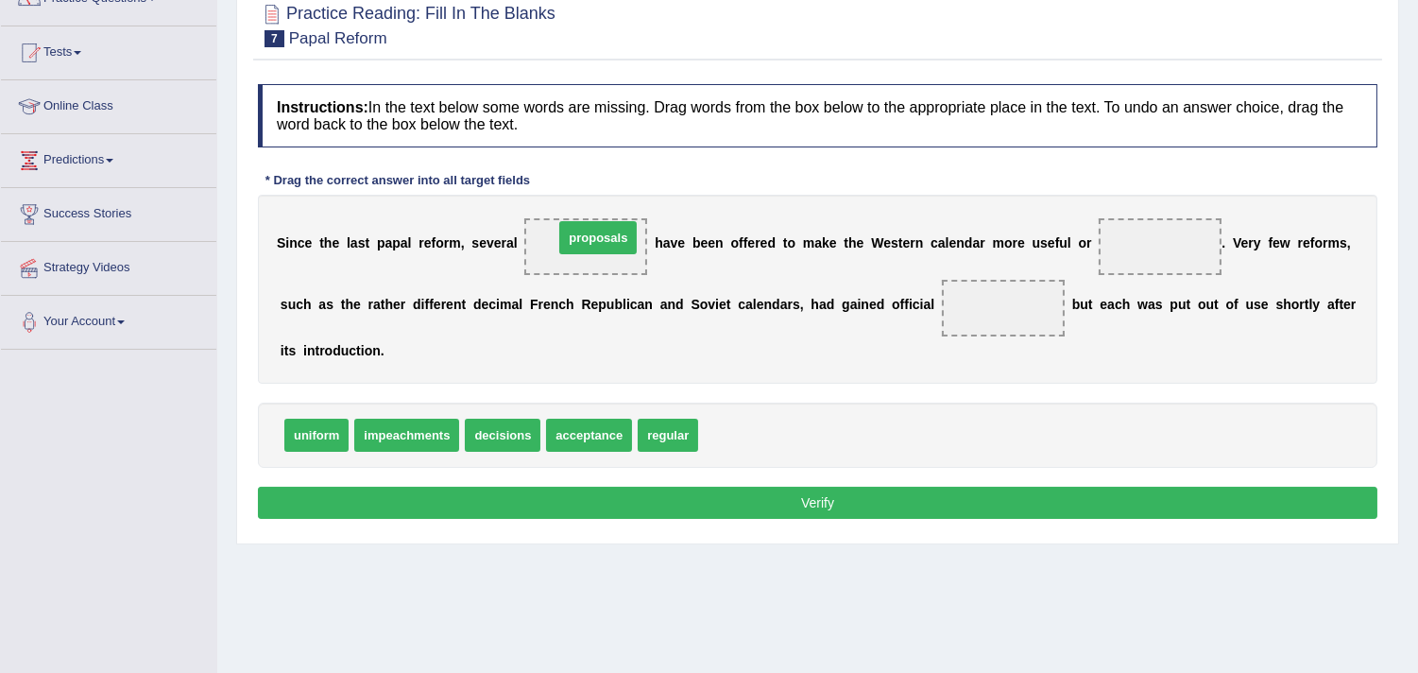
drag, startPoint x: 750, startPoint y: 429, endPoint x: 605, endPoint y: 232, distance: 244.6
drag, startPoint x: 688, startPoint y: 442, endPoint x: 1179, endPoint y: 259, distance: 524.5
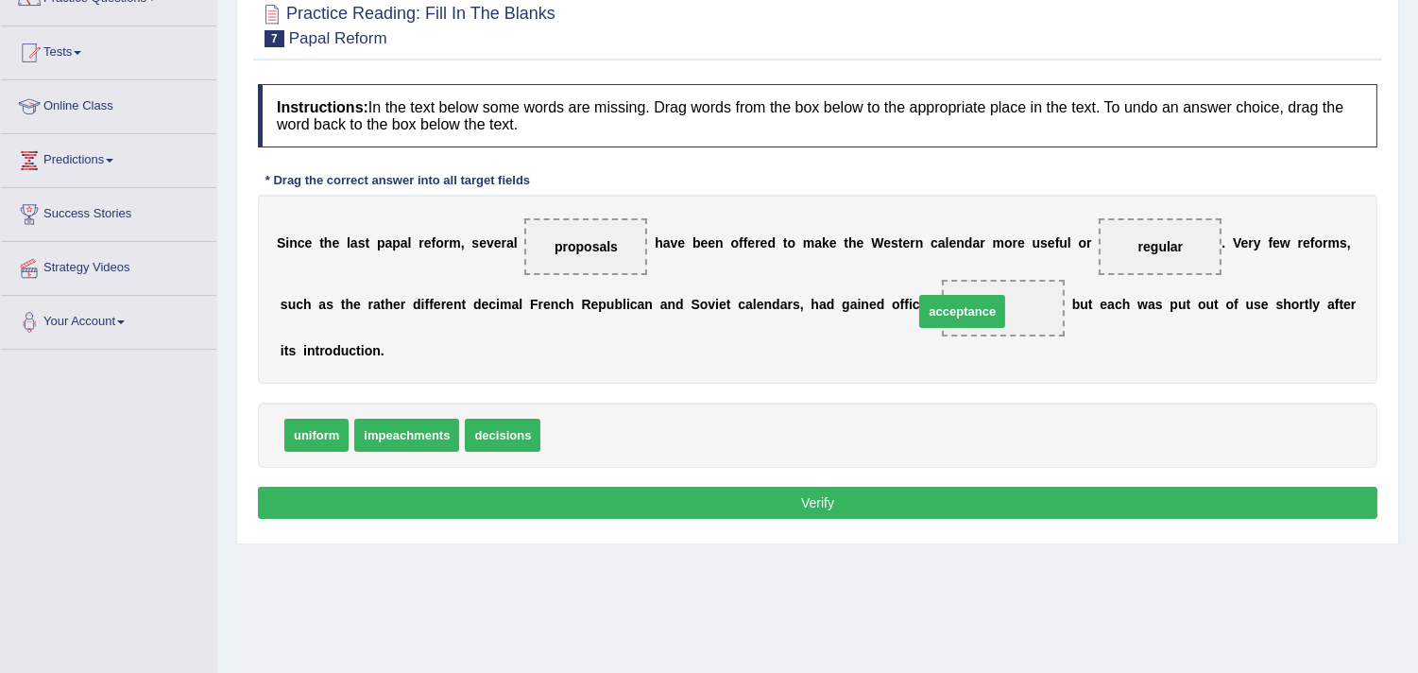
drag, startPoint x: 611, startPoint y: 433, endPoint x: 985, endPoint y: 309, distance: 393.2
click at [782, 488] on button "Verify" at bounding box center [818, 503] width 1120 height 32
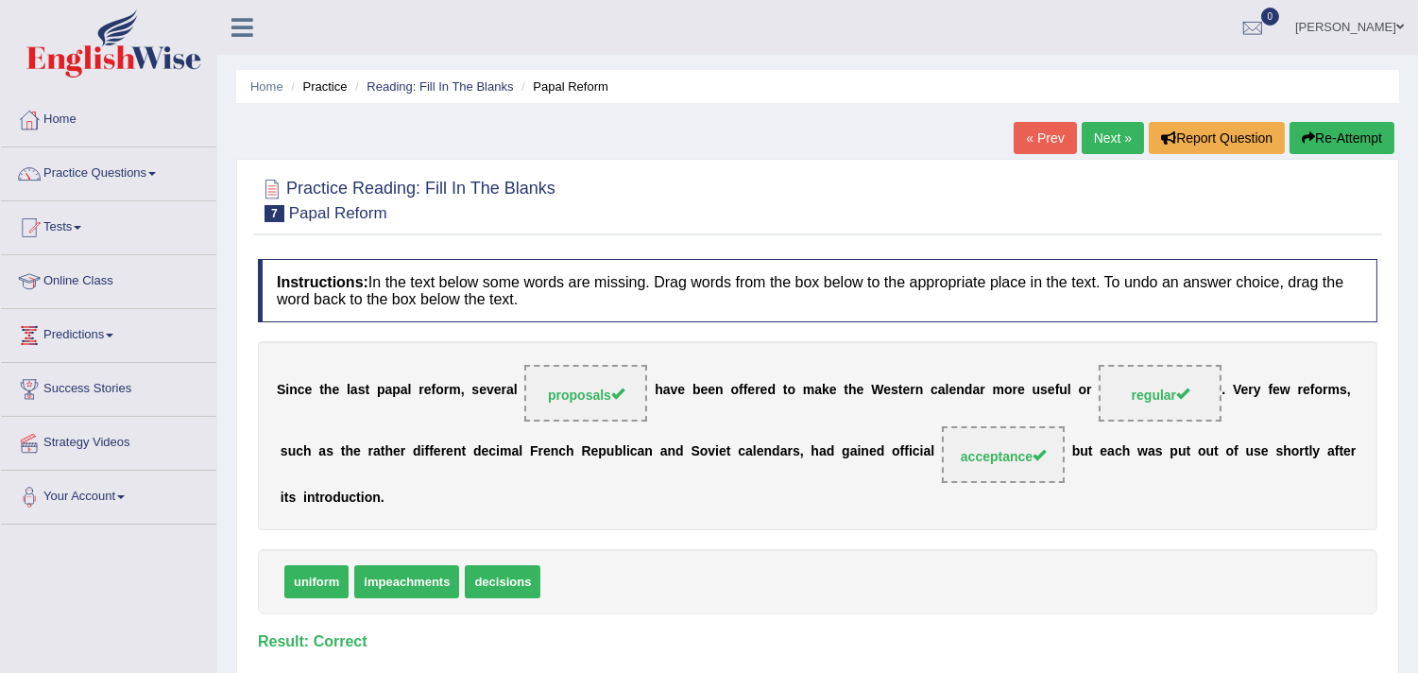
click at [1107, 142] on link "Next »" at bounding box center [1113, 138] width 62 height 32
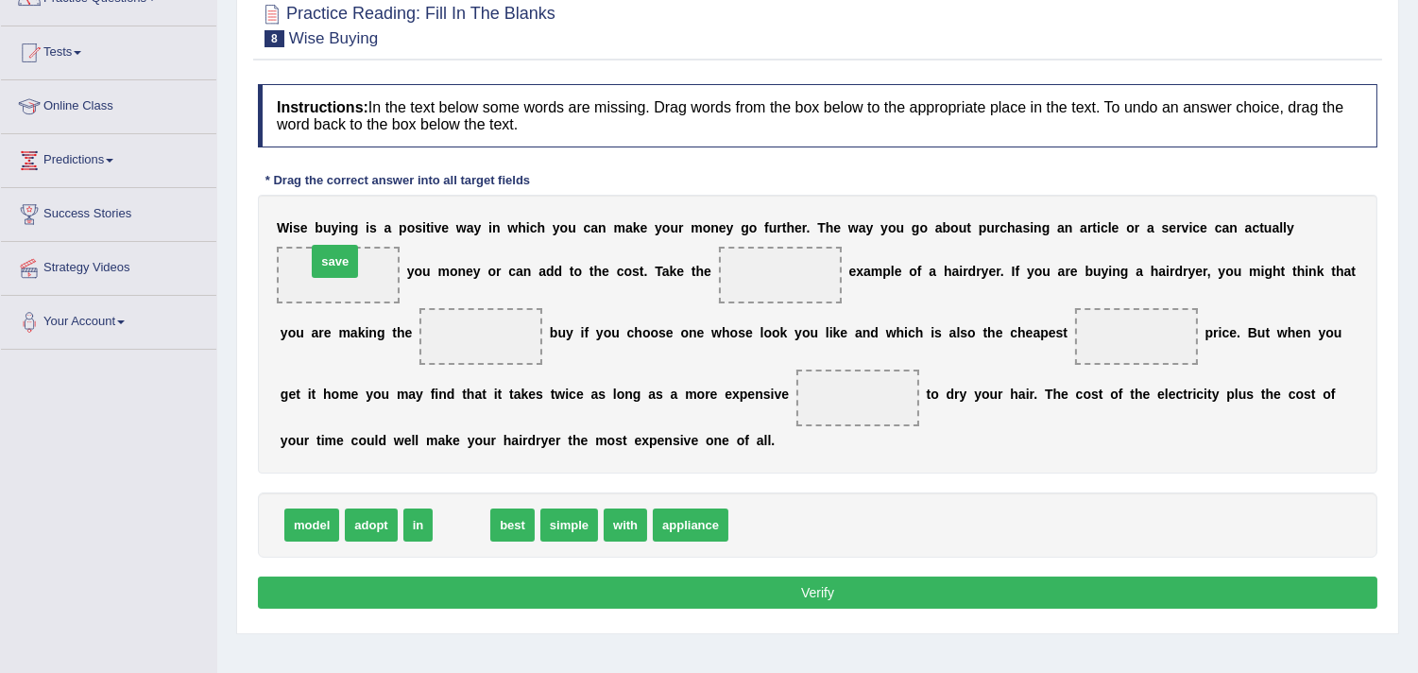
drag, startPoint x: 456, startPoint y: 515, endPoint x: 331, endPoint y: 263, distance: 281.9
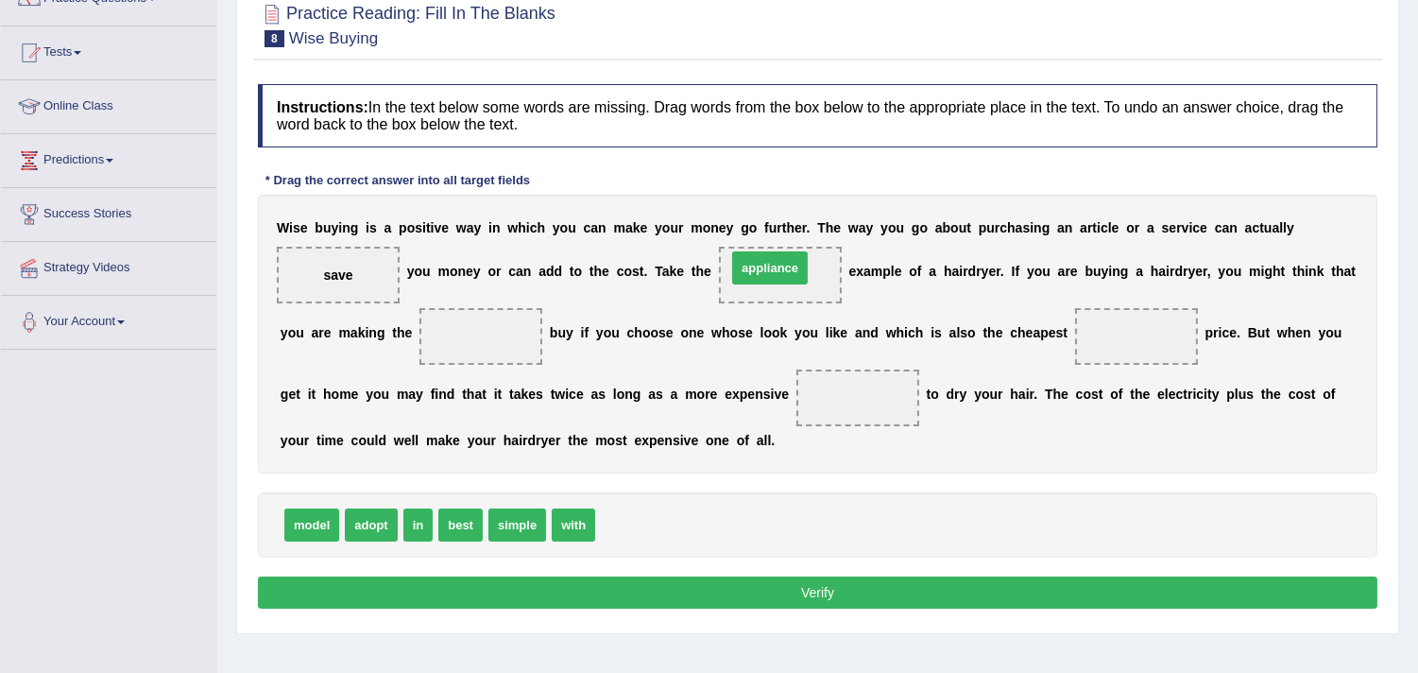
drag, startPoint x: 640, startPoint y: 525, endPoint x: 771, endPoint y: 268, distance: 288.6
drag, startPoint x: 477, startPoint y: 520, endPoint x: 504, endPoint y: 338, distance: 183.3
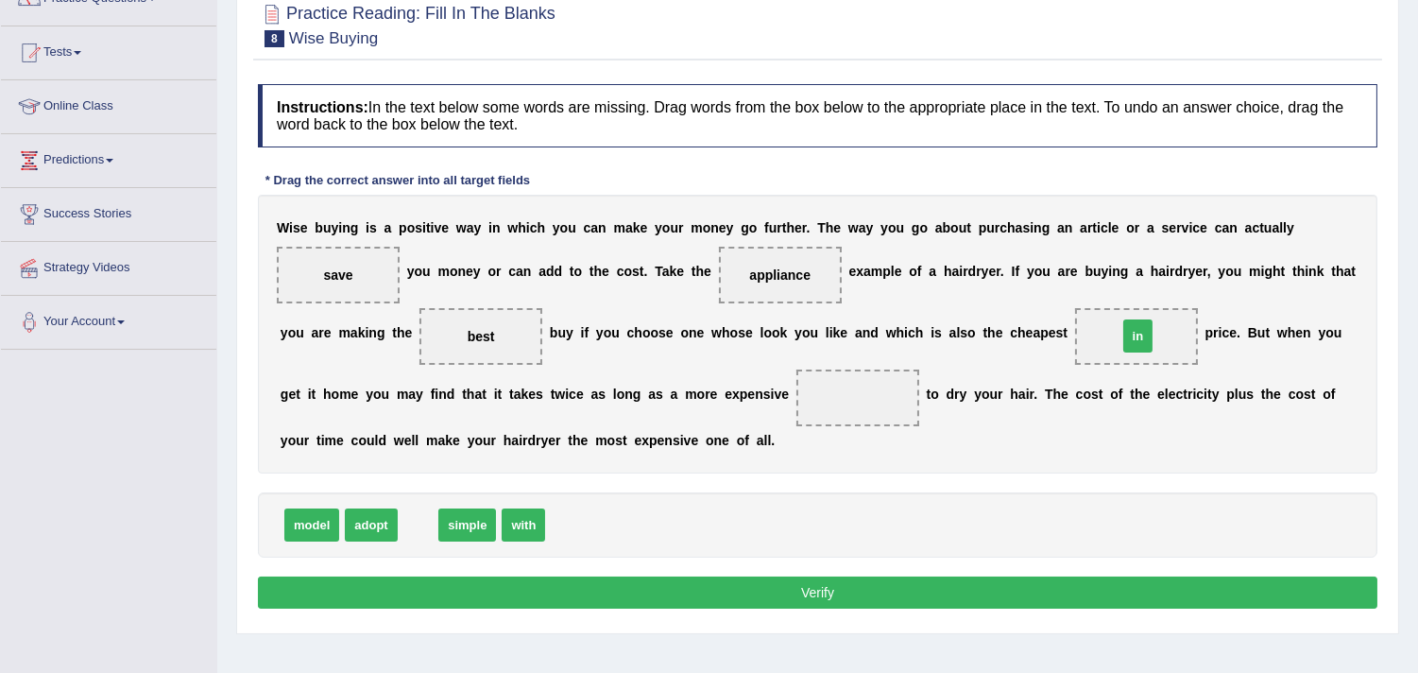
drag, startPoint x: 409, startPoint y: 532, endPoint x: 1130, endPoint y: 344, distance: 745.1
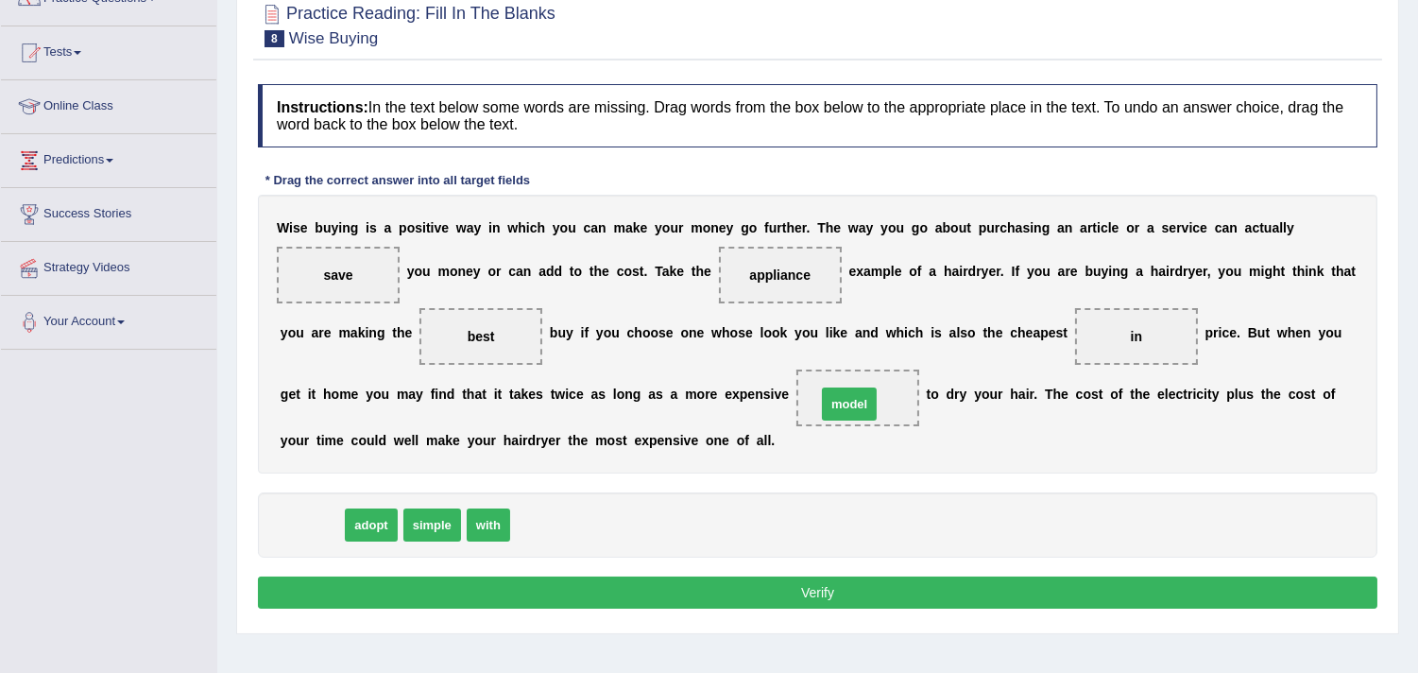
drag, startPoint x: 305, startPoint y: 518, endPoint x: 844, endPoint y: 397, distance: 552.0
click at [729, 587] on button "Verify" at bounding box center [818, 592] width 1120 height 32
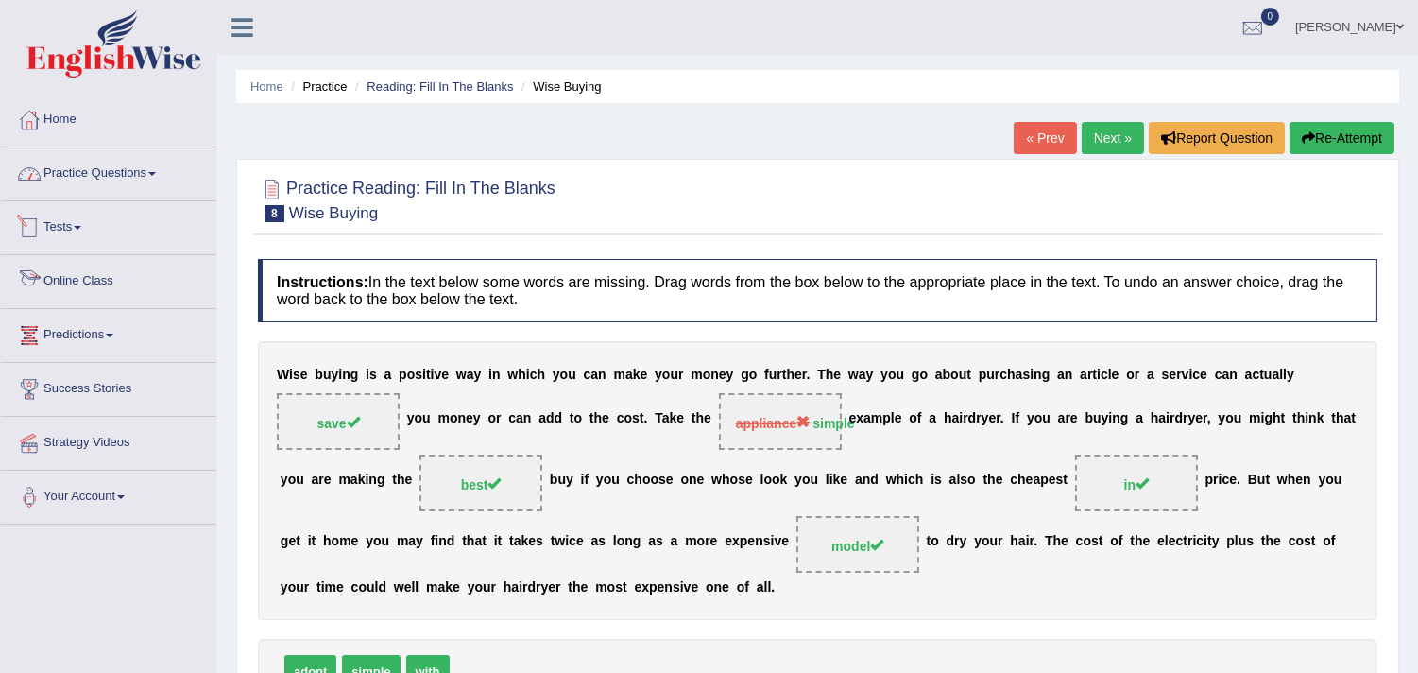
click at [82, 162] on link "Practice Questions" at bounding box center [108, 170] width 215 height 47
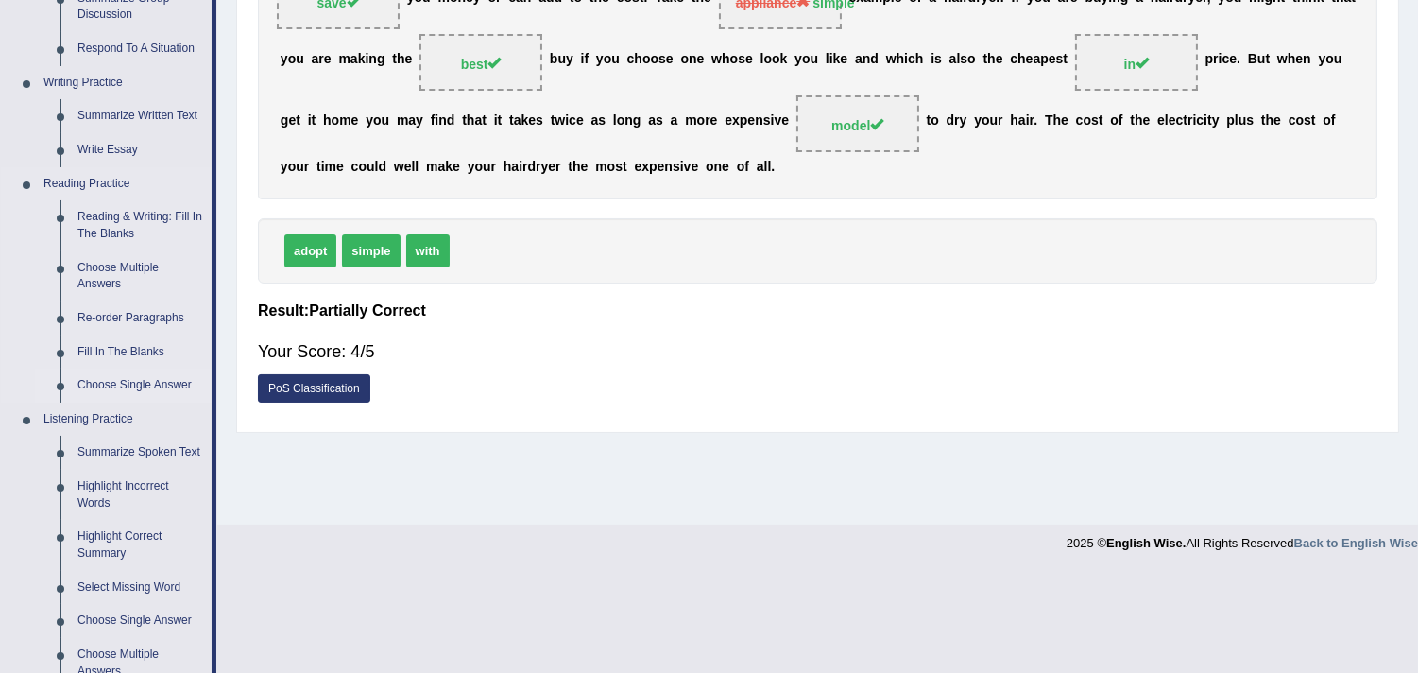
scroll to position [350, 0]
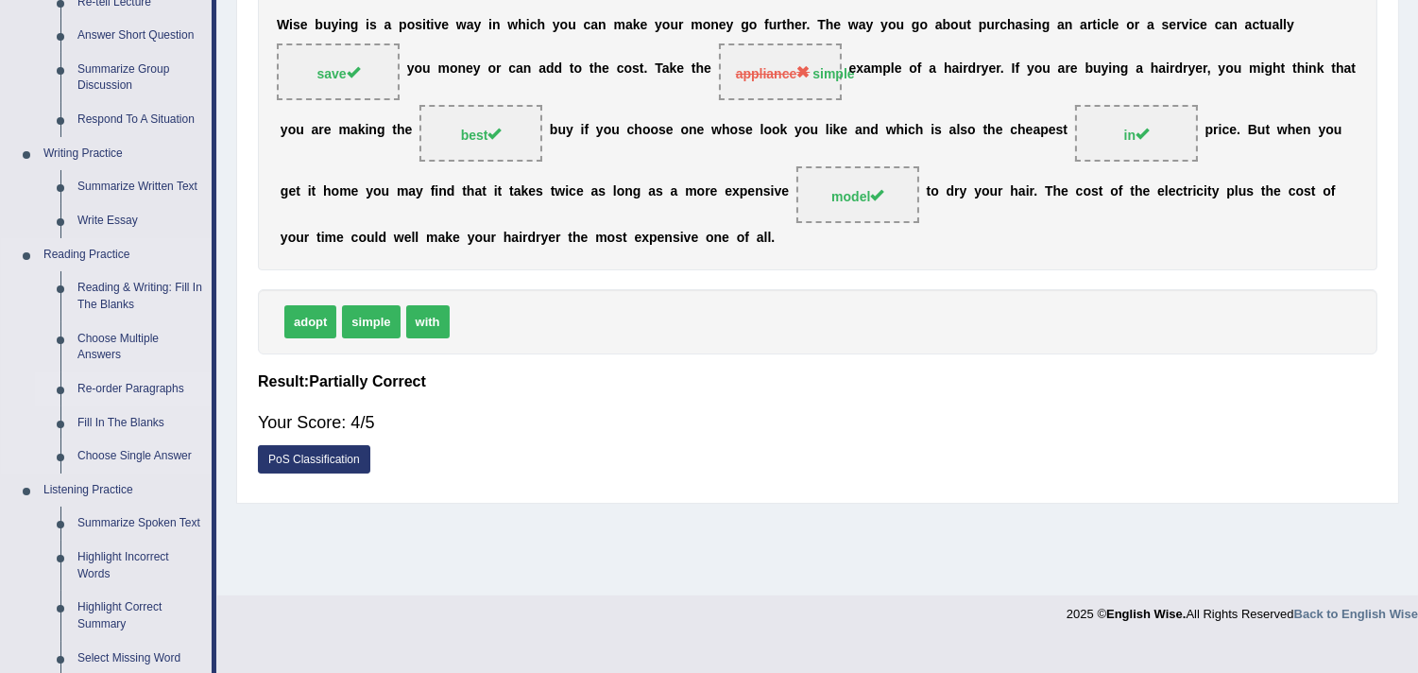
click at [111, 379] on link "Re-order Paragraphs" at bounding box center [140, 389] width 143 height 34
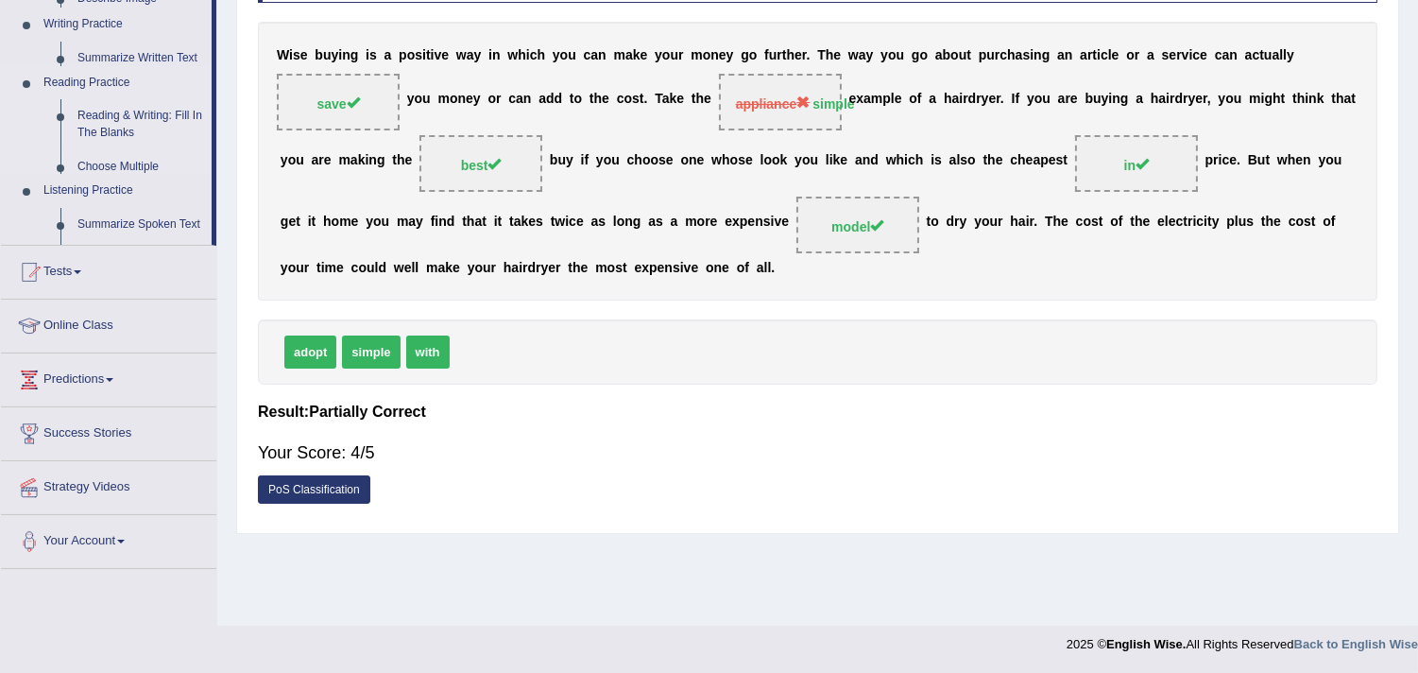
scroll to position [318, 0]
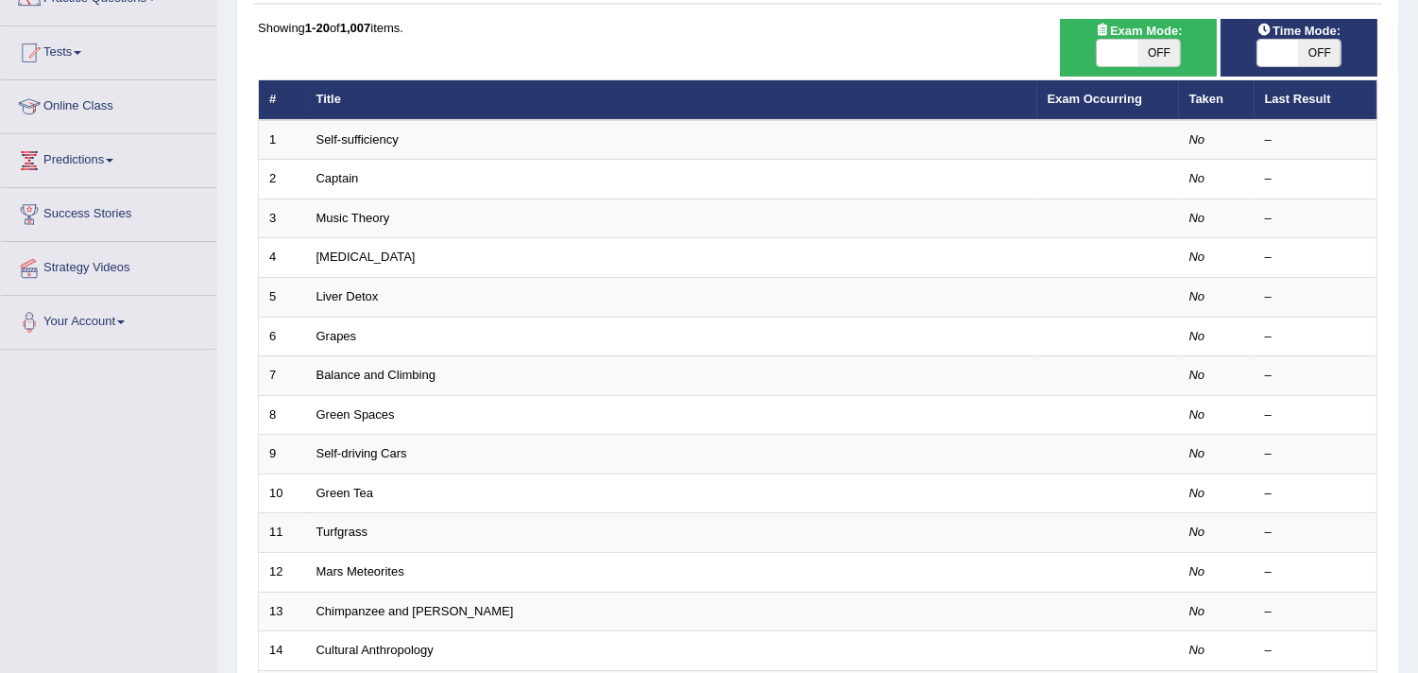
click at [357, 294] on link "Liver Detox" at bounding box center [348, 296] width 62 height 14
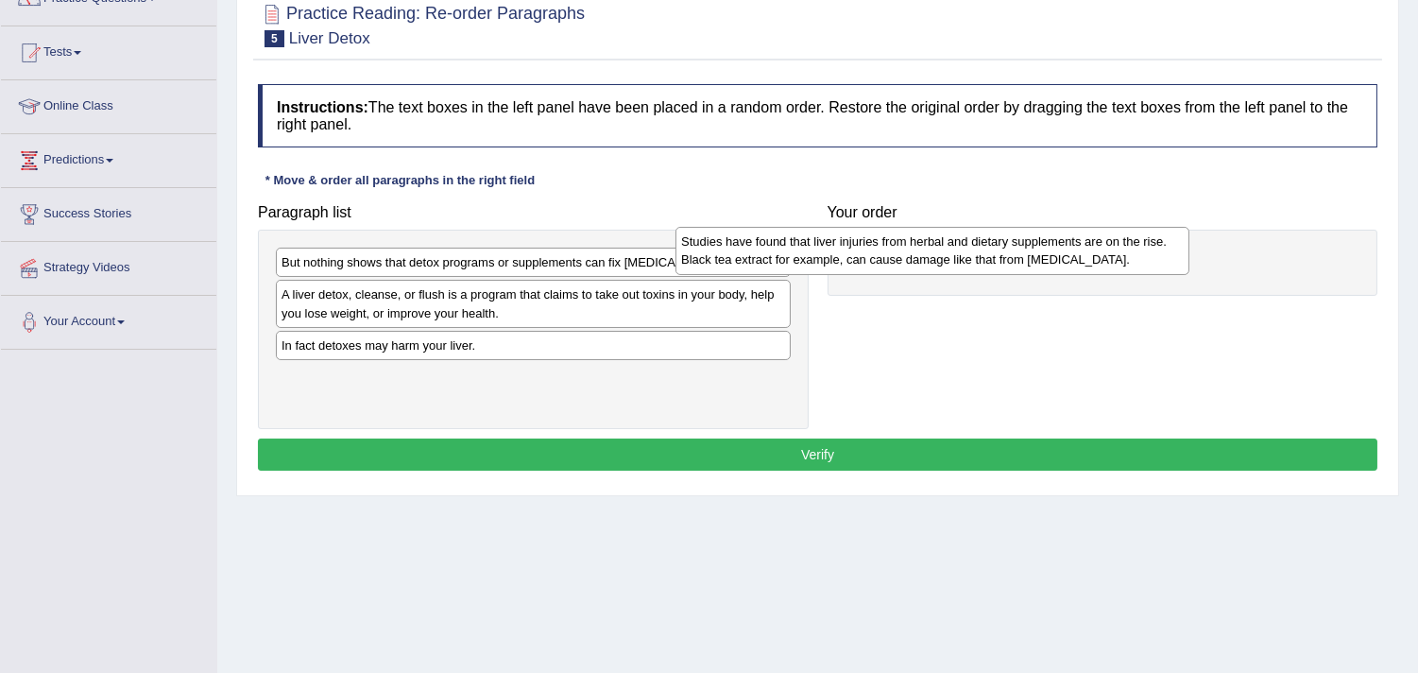
drag, startPoint x: 702, startPoint y: 369, endPoint x: 1162, endPoint y: 277, distance: 469.2
click at [1138, 274] on div "Studies have found that liver injuries from herbal and dietary supplements are …" at bounding box center [933, 250] width 514 height 47
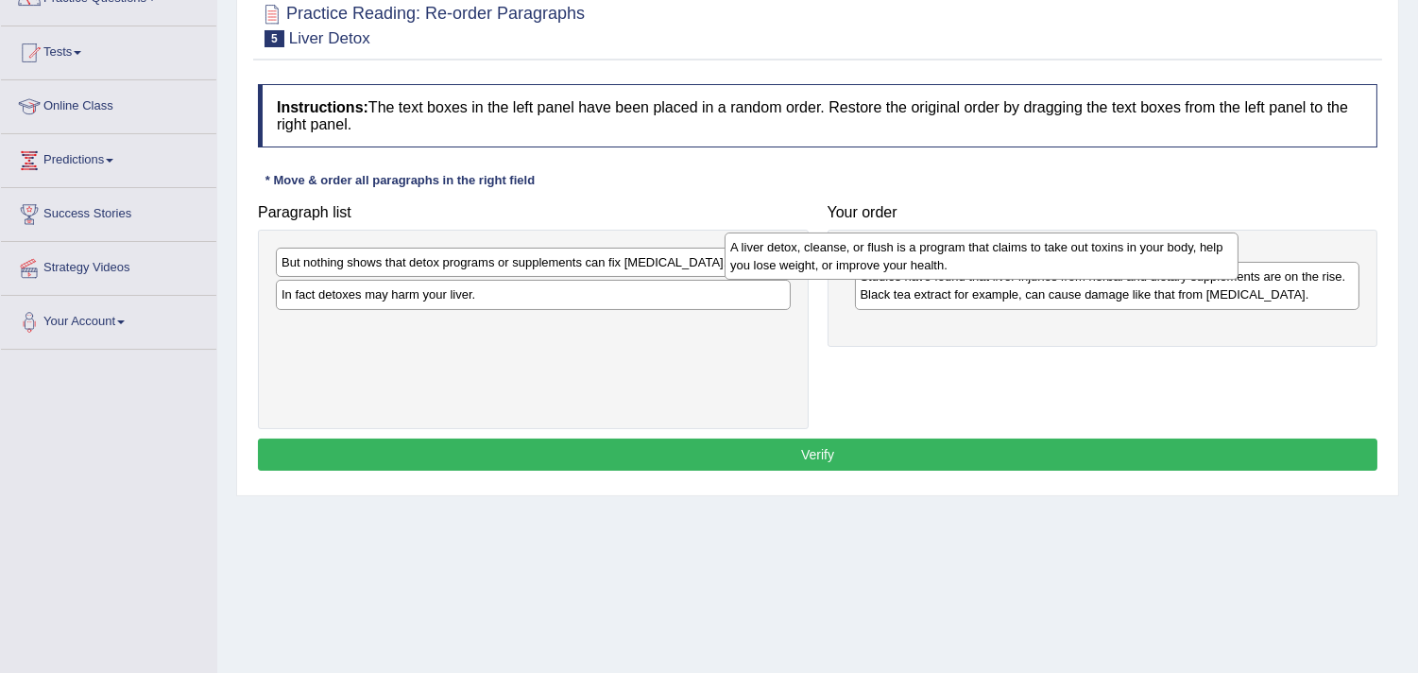
drag, startPoint x: 645, startPoint y: 315, endPoint x: 1094, endPoint y: 266, distance: 451.4
click at [1094, 266] on div "A liver detox, cleanse, or flush is a program that claims to take out toxins in…" at bounding box center [982, 255] width 514 height 47
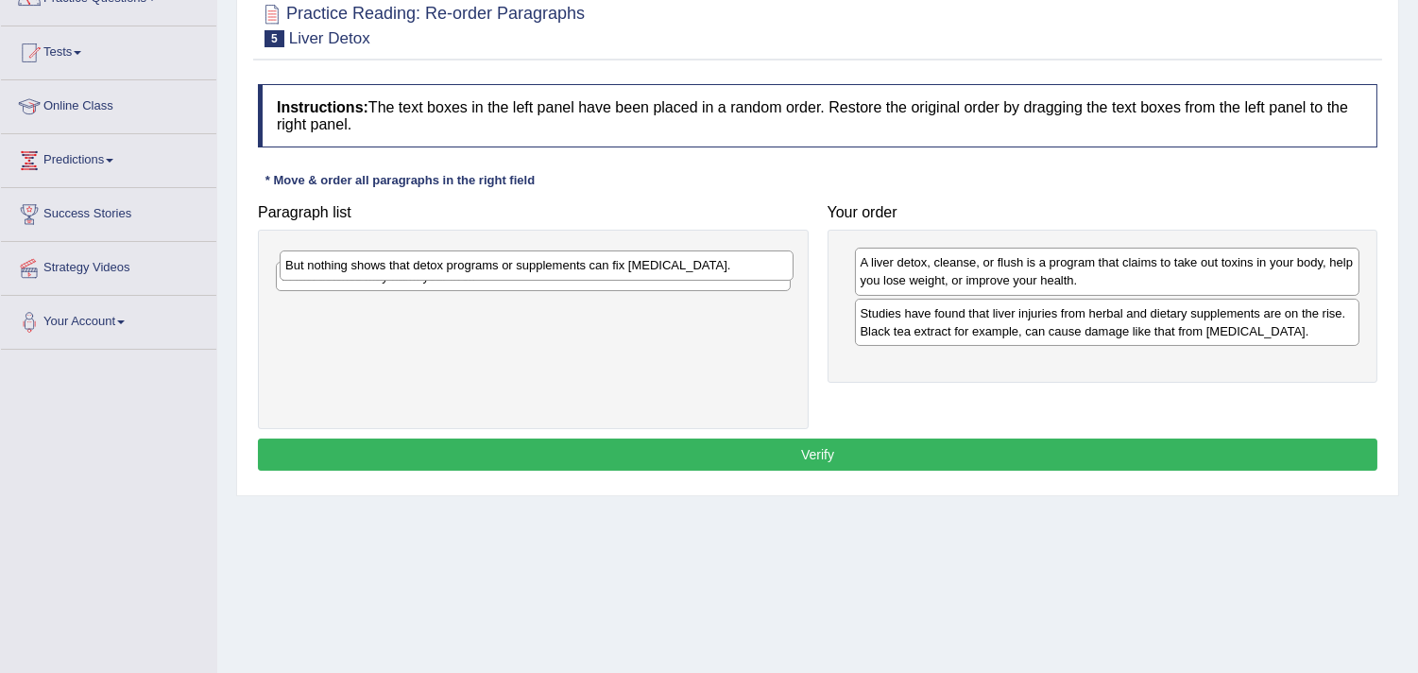
click at [722, 258] on div "But nothing shows that detox programs or supplements can fix liver damage." at bounding box center [537, 264] width 514 height 29
click at [722, 302] on div "In fact detoxes may harm your liver." at bounding box center [533, 296] width 514 height 29
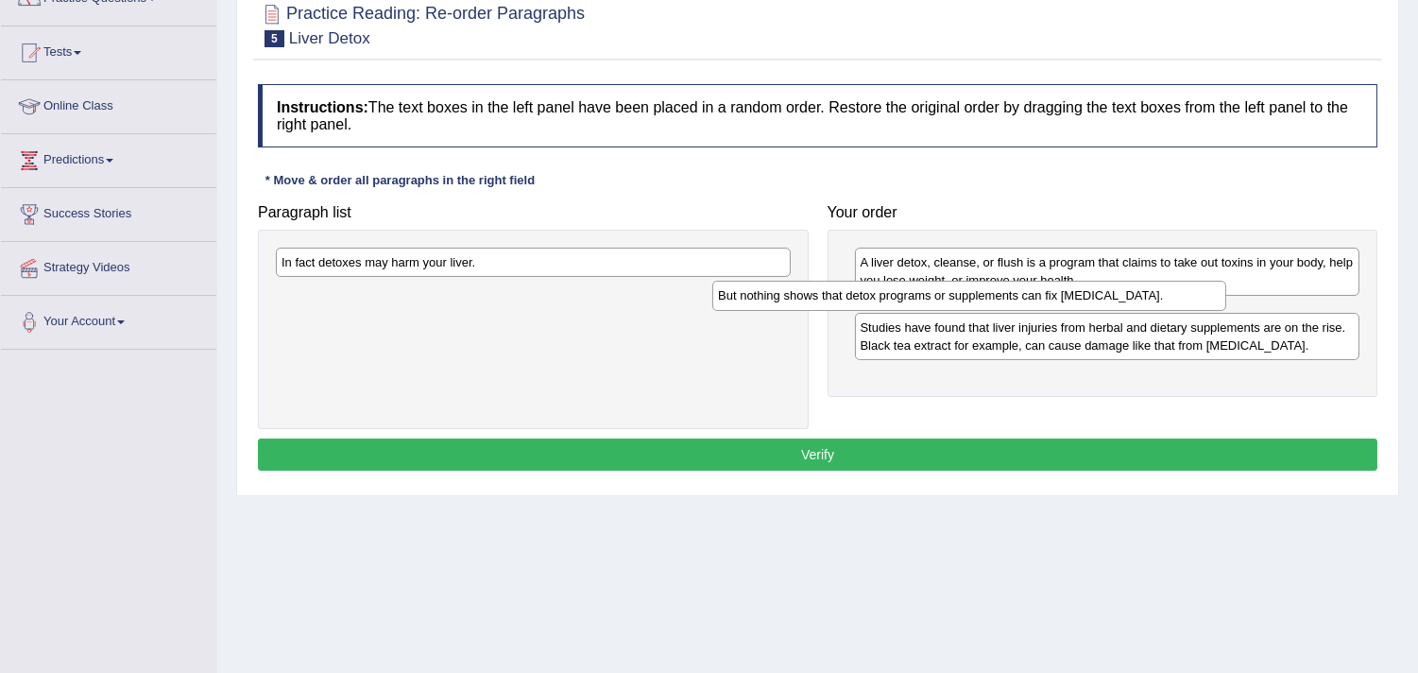
drag, startPoint x: 729, startPoint y: 268, endPoint x: 1165, endPoint y: 302, distance: 437.9
click at [1165, 302] on div "But nothing shows that detox programs or supplements can fix liver damage." at bounding box center [969, 295] width 514 height 29
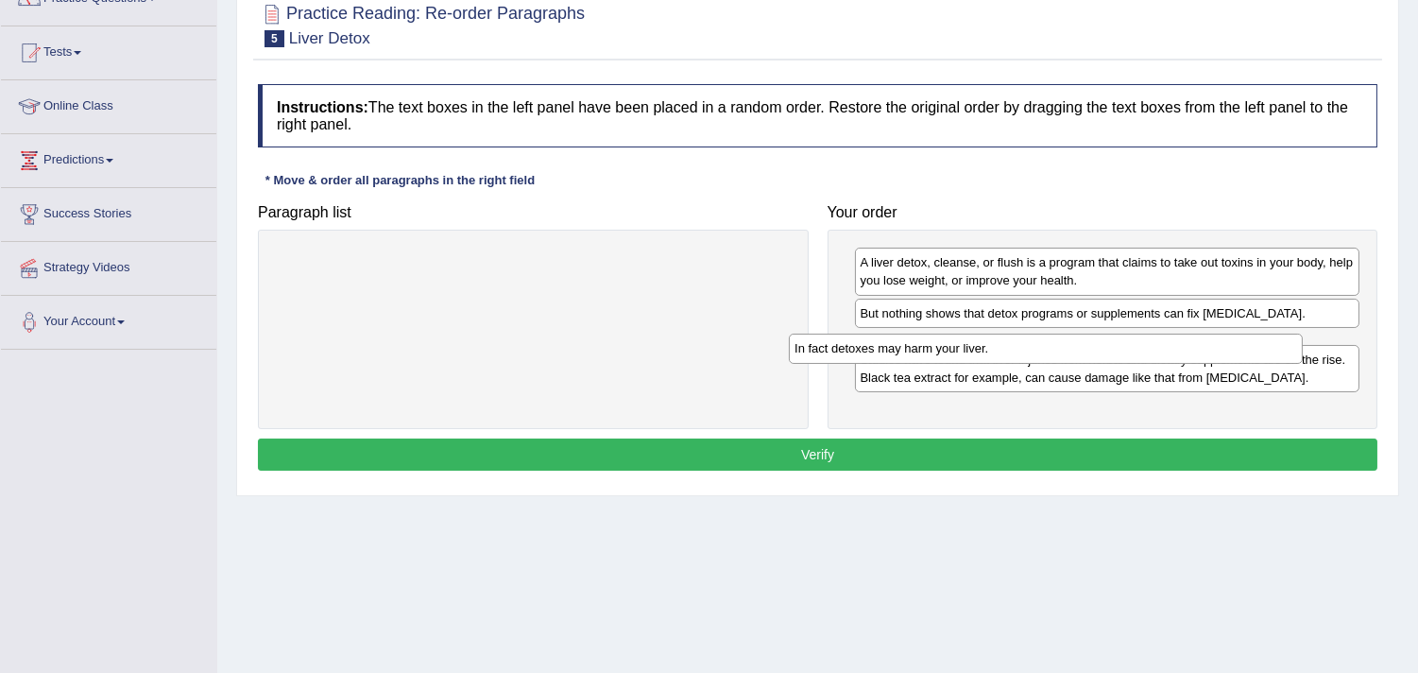
drag, startPoint x: 656, startPoint y: 259, endPoint x: 1177, endPoint y: 343, distance: 528.3
click at [1177, 343] on div "In fact detoxes may harm your liver." at bounding box center [1046, 348] width 514 height 29
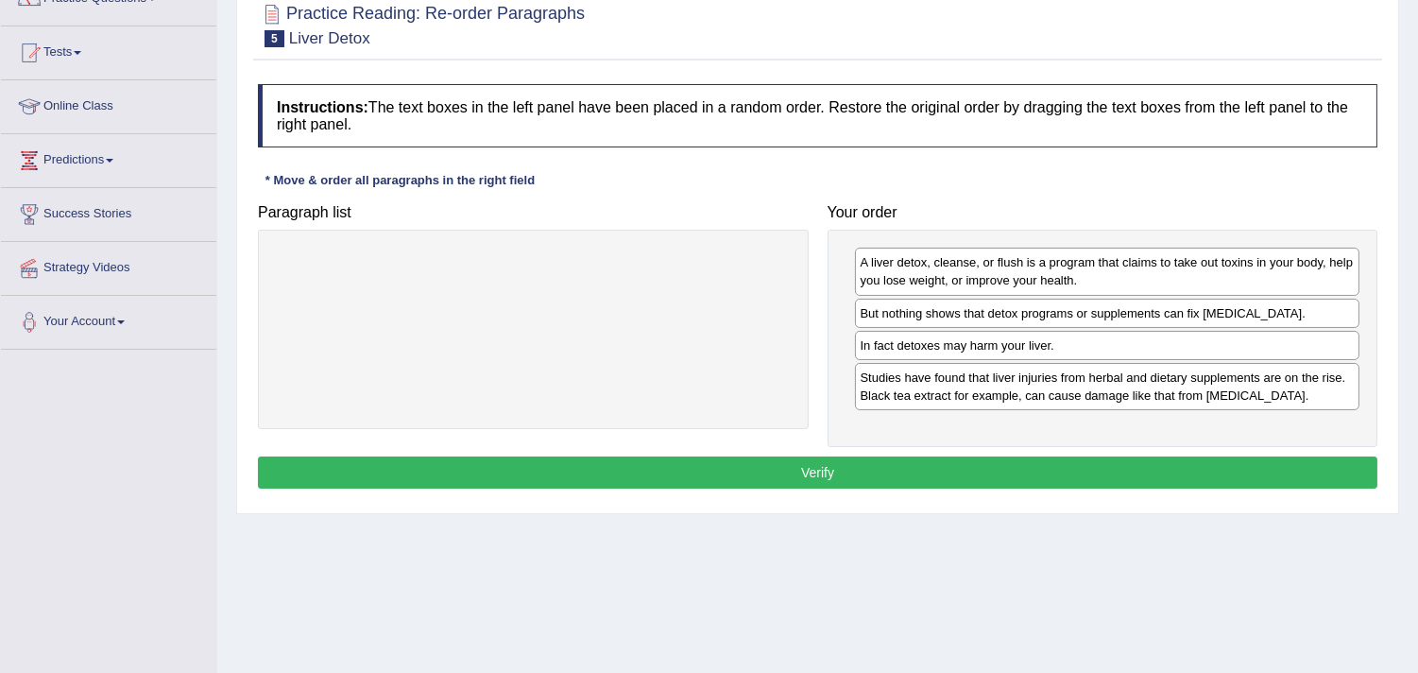
click at [873, 464] on button "Verify" at bounding box center [818, 472] width 1120 height 32
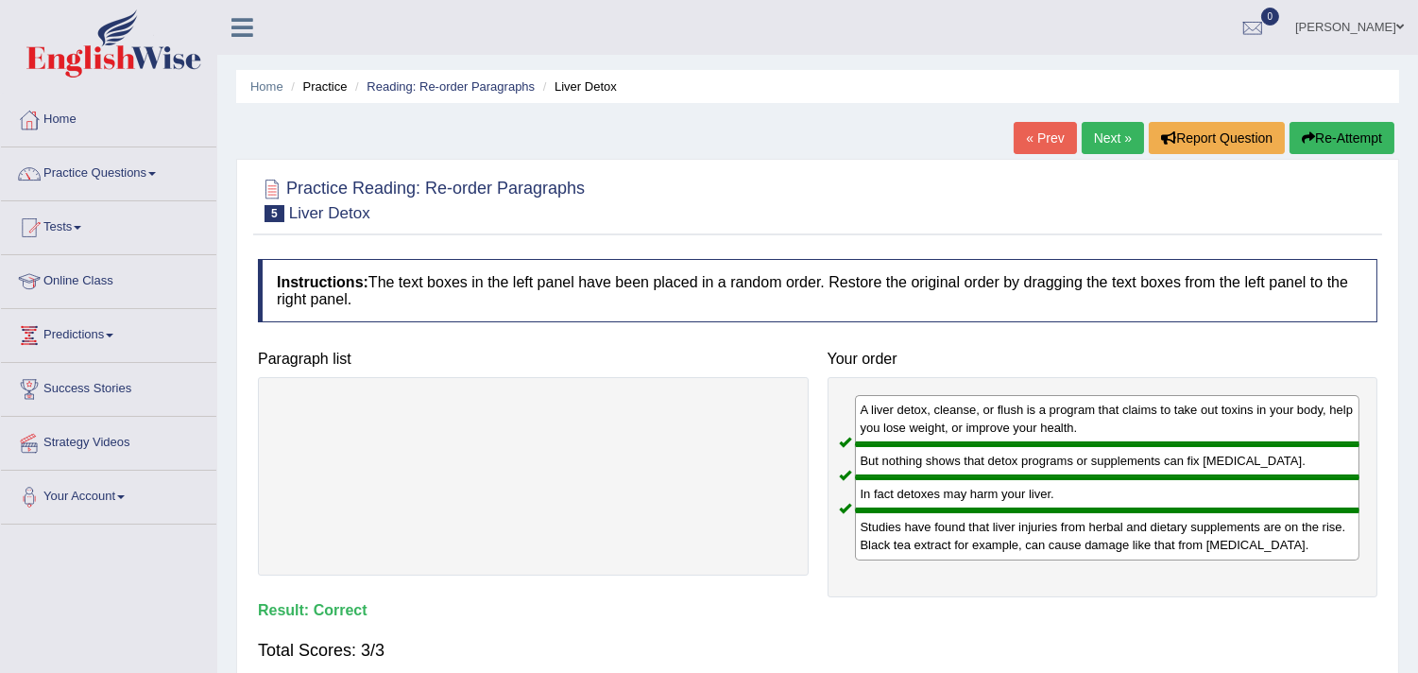
click at [1102, 139] on link "Next »" at bounding box center [1113, 138] width 62 height 32
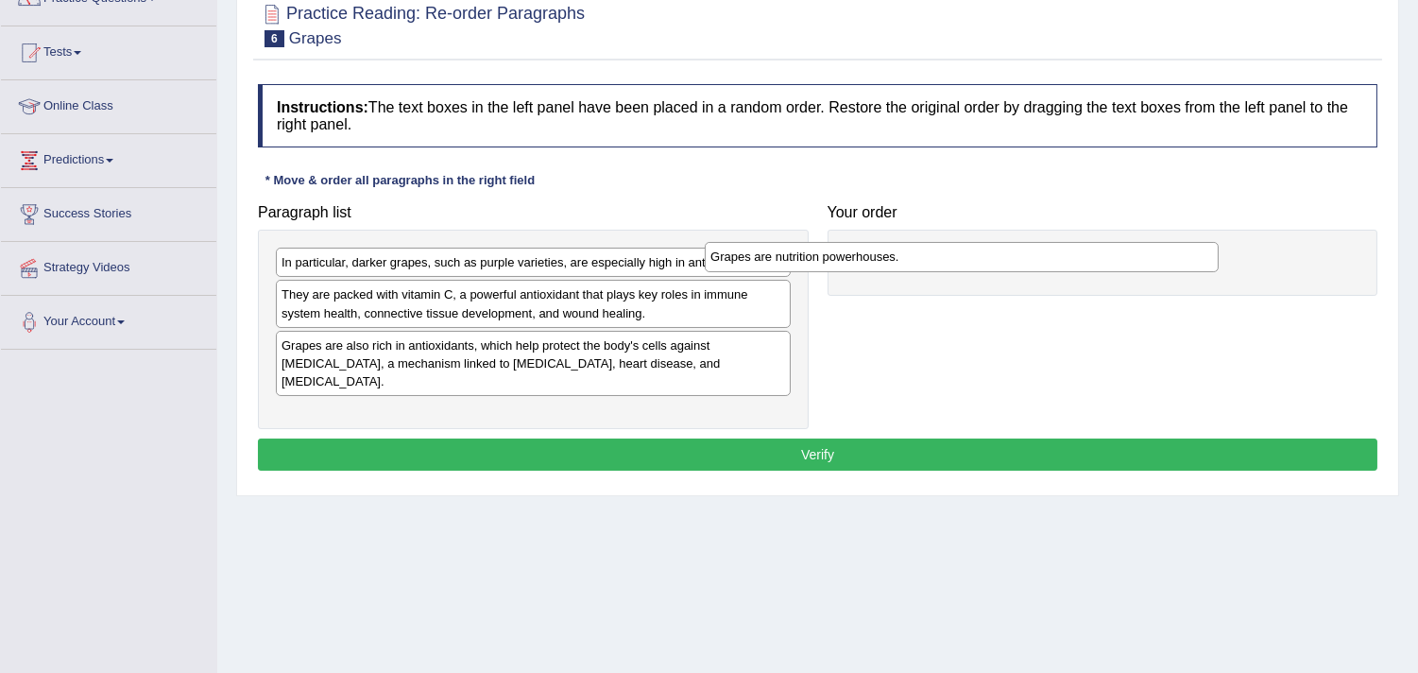
drag, startPoint x: 683, startPoint y: 270, endPoint x: 1112, endPoint y: 266, distance: 429.0
click at [1112, 266] on div "Grapes are nutrition powerhouses." at bounding box center [962, 256] width 514 height 29
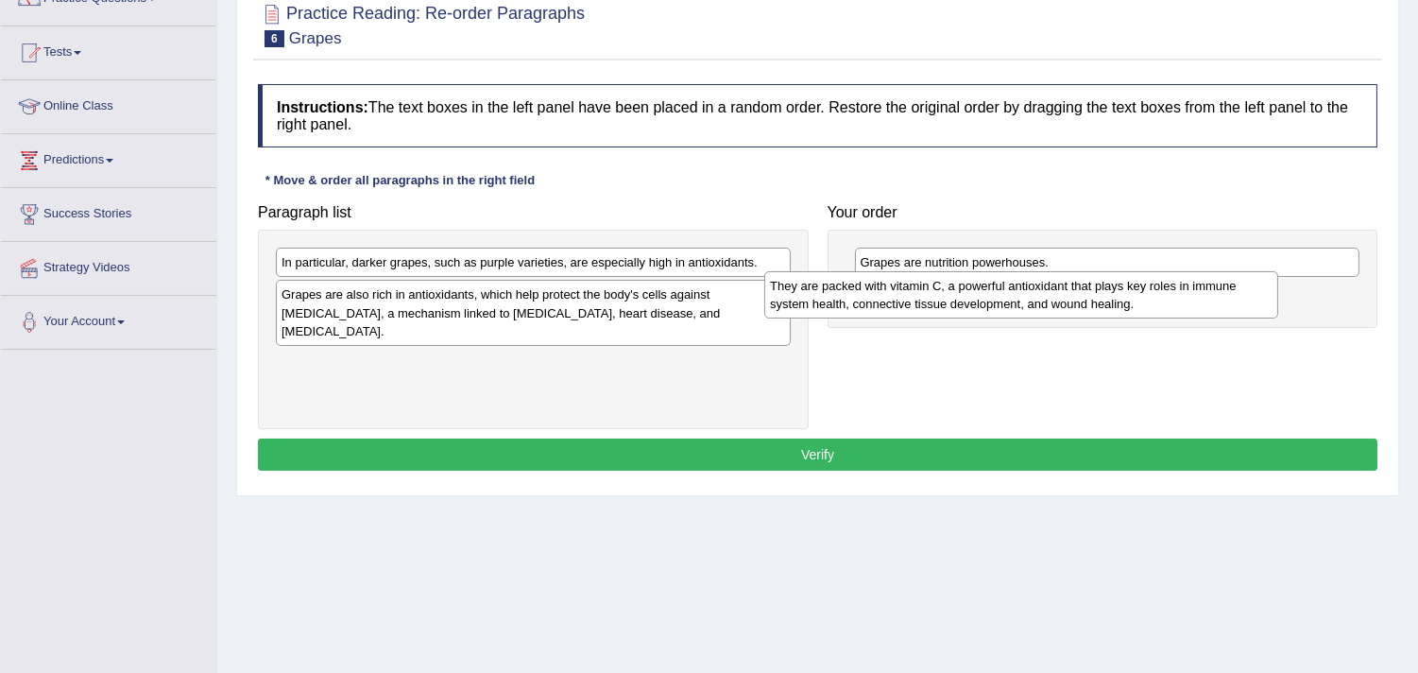
drag, startPoint x: 624, startPoint y: 322, endPoint x: 1112, endPoint y: 313, distance: 488.6
click at [1112, 313] on div "They are packed with vitamin C, a powerful antioxidant that plays key roles in …" at bounding box center [1021, 294] width 514 height 47
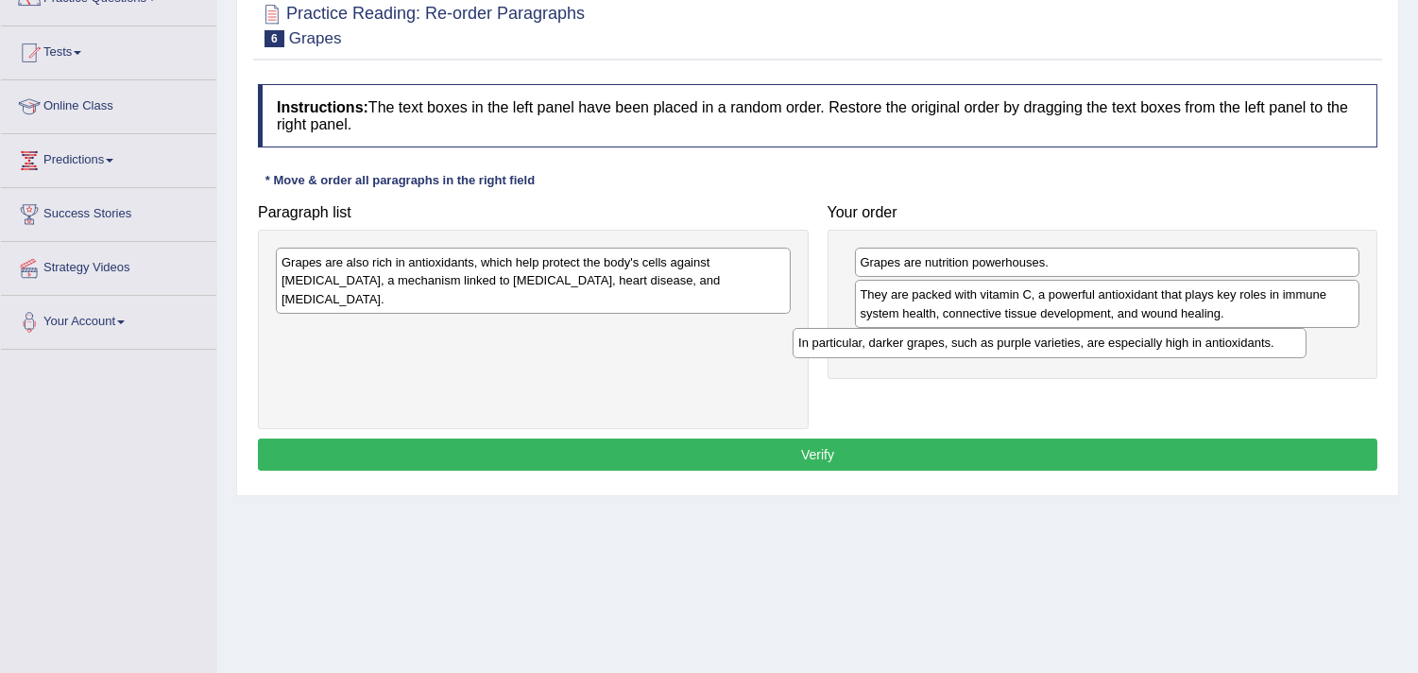
drag, startPoint x: 706, startPoint y: 266, endPoint x: 1223, endPoint y: 346, distance: 522.9
click at [1223, 346] on div "In particular, darker grapes, such as purple varieties, are especially high in …" at bounding box center [1050, 342] width 514 height 29
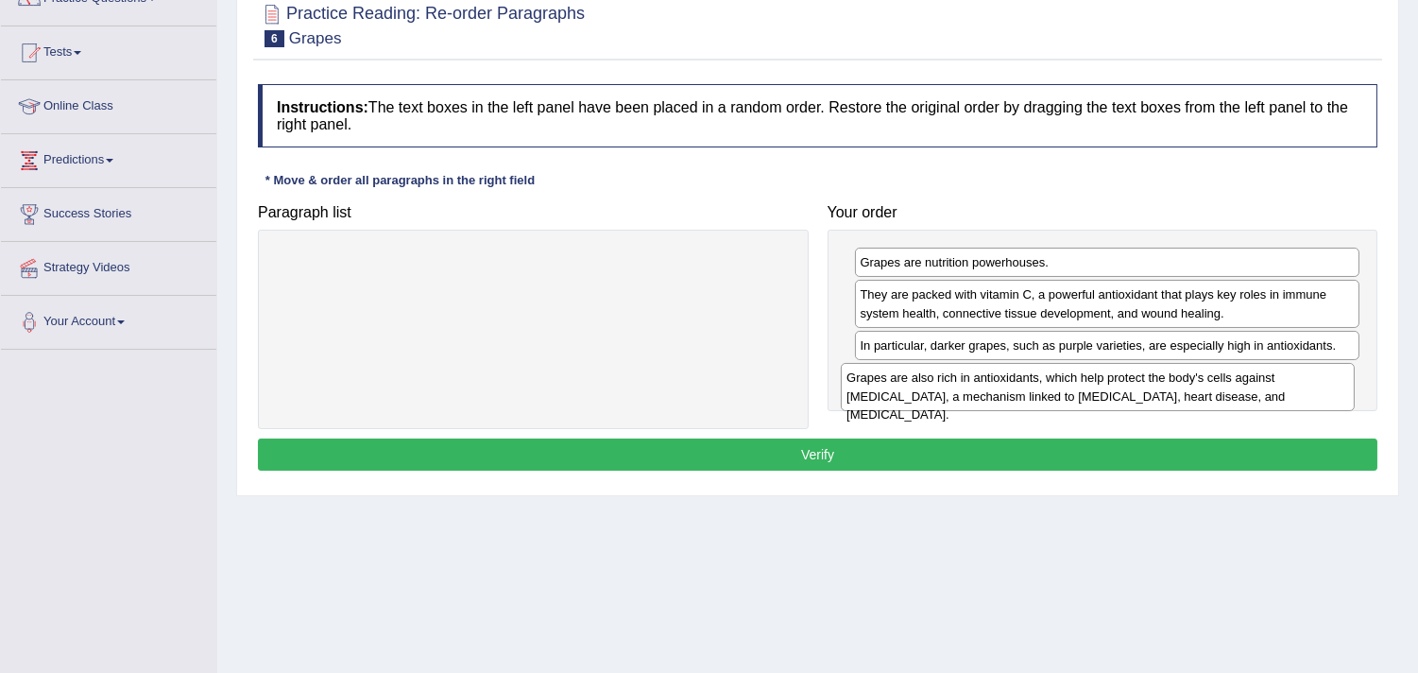
drag, startPoint x: 697, startPoint y: 283, endPoint x: 1262, endPoint y: 399, distance: 576.7
click at [1262, 399] on div "Grapes are also rich in antioxidants, which help protect the body's cells again…" at bounding box center [1098, 386] width 514 height 47
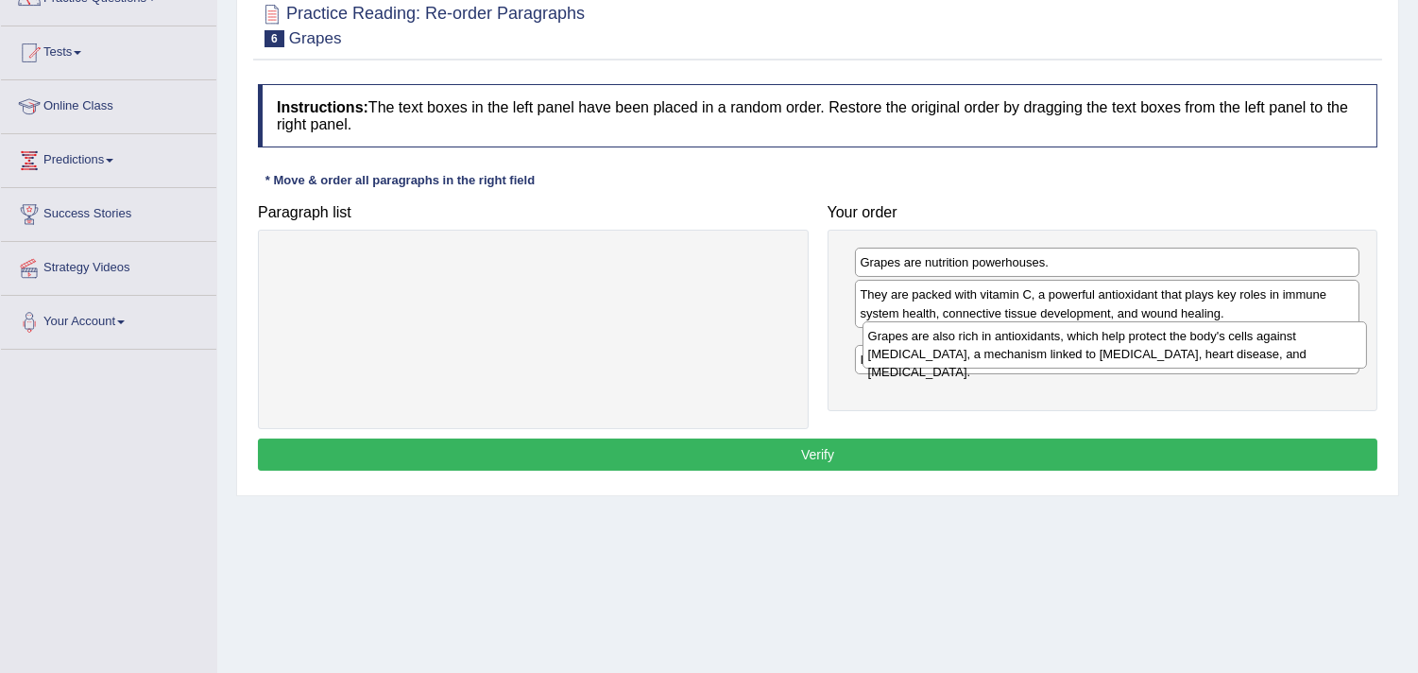
drag, startPoint x: 1090, startPoint y: 388, endPoint x: 1098, endPoint y: 345, distance: 44.1
click at [1098, 345] on div "Grapes are also rich in antioxidants, which help protect the body's cells again…" at bounding box center [1115, 344] width 505 height 47
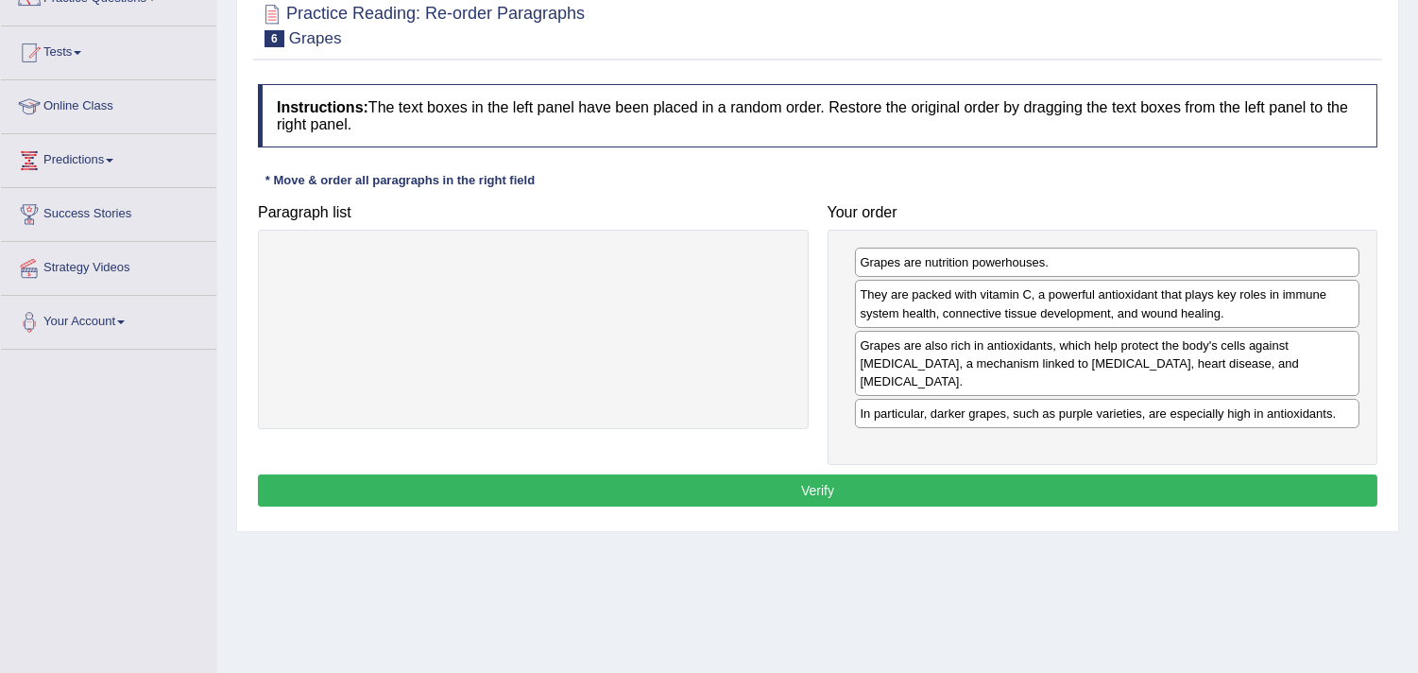
click at [981, 474] on button "Verify" at bounding box center [818, 490] width 1120 height 32
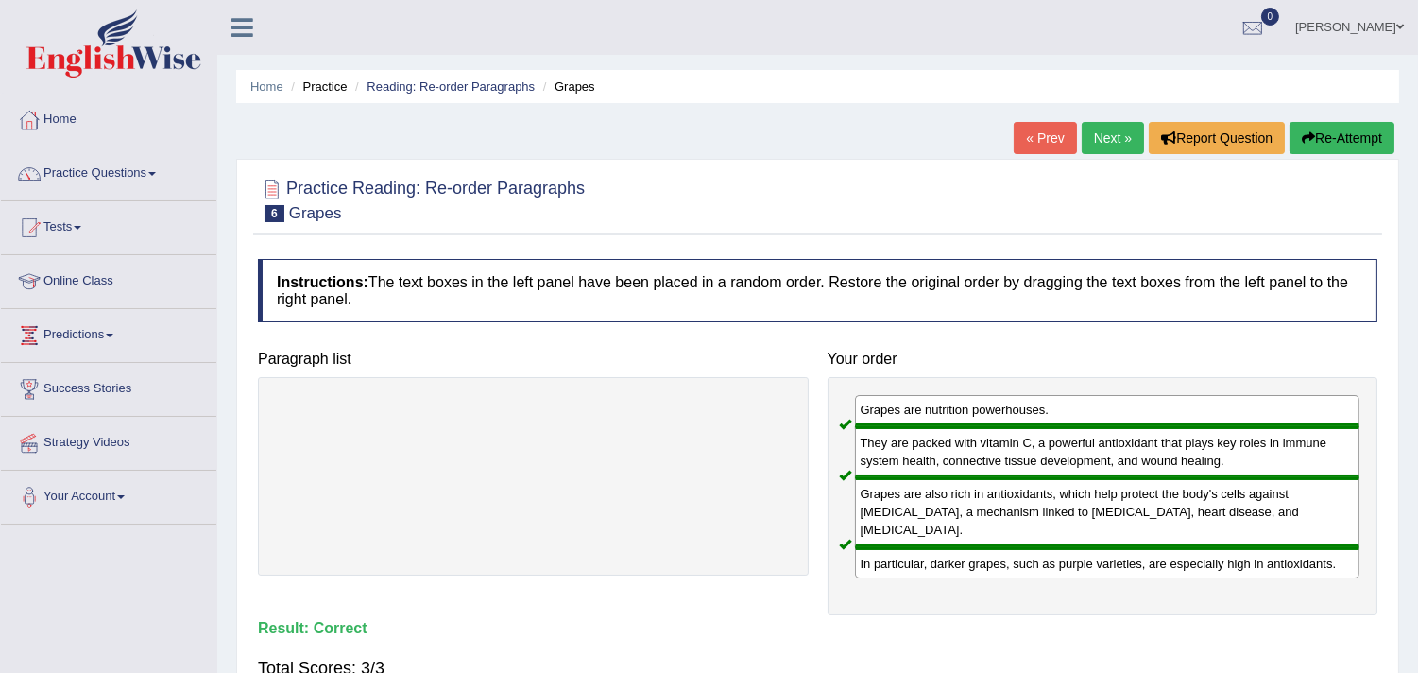
click at [1107, 148] on link "Next »" at bounding box center [1113, 138] width 62 height 32
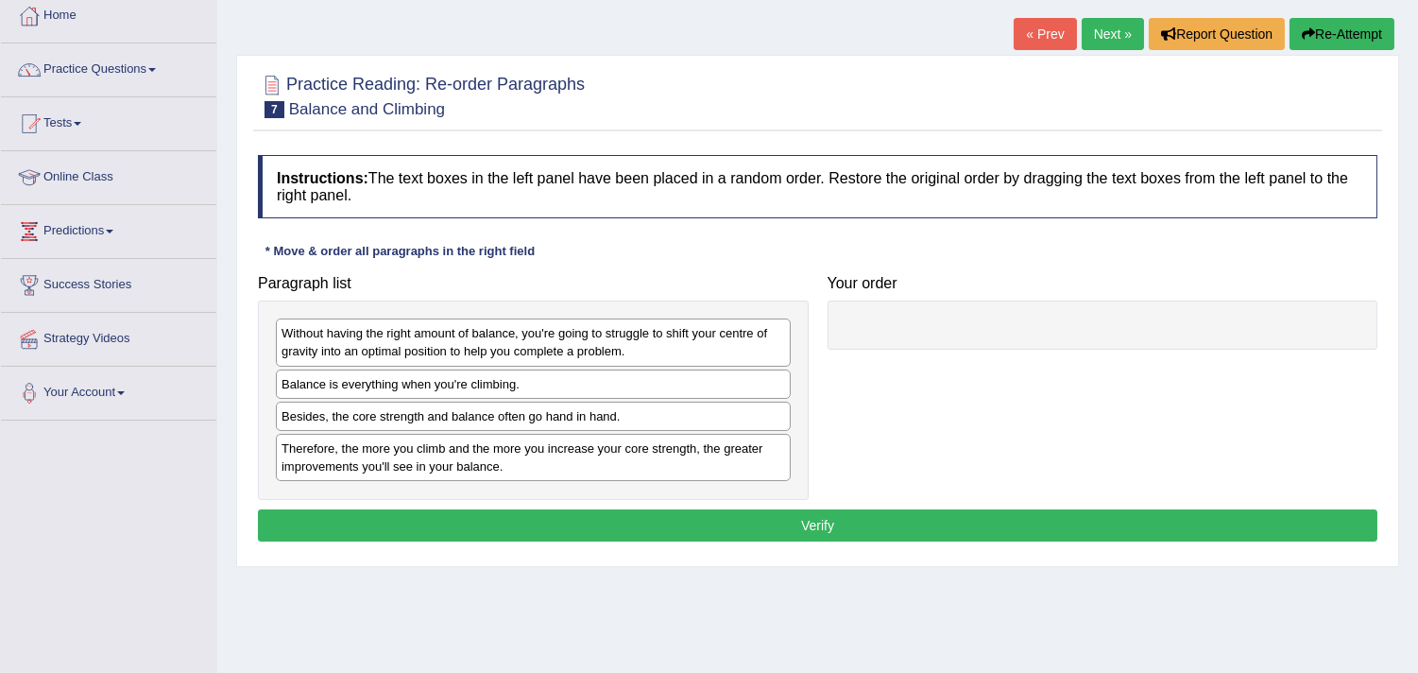
scroll to position [175, 0]
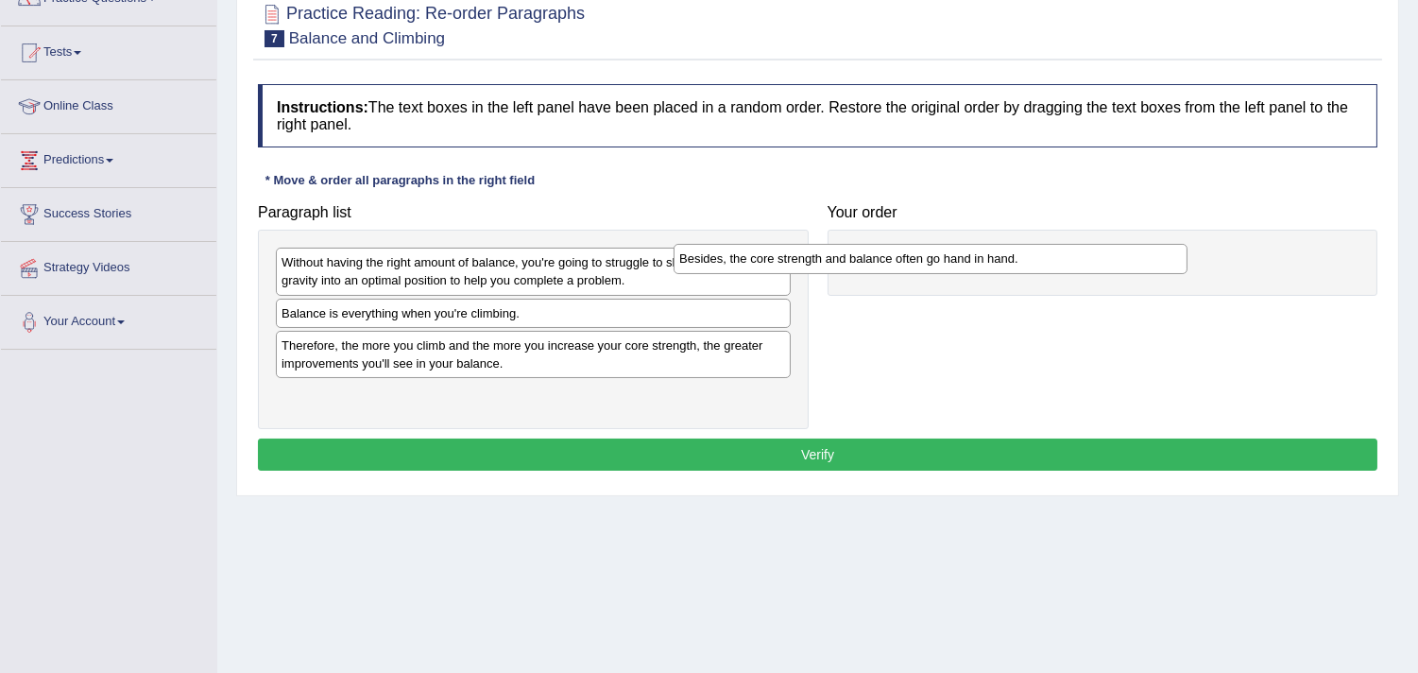
drag, startPoint x: 628, startPoint y: 350, endPoint x: 1026, endPoint y: 262, distance: 407.4
click at [1026, 262] on div "Besides, the core strength and balance often go hand in hand." at bounding box center [931, 258] width 514 height 29
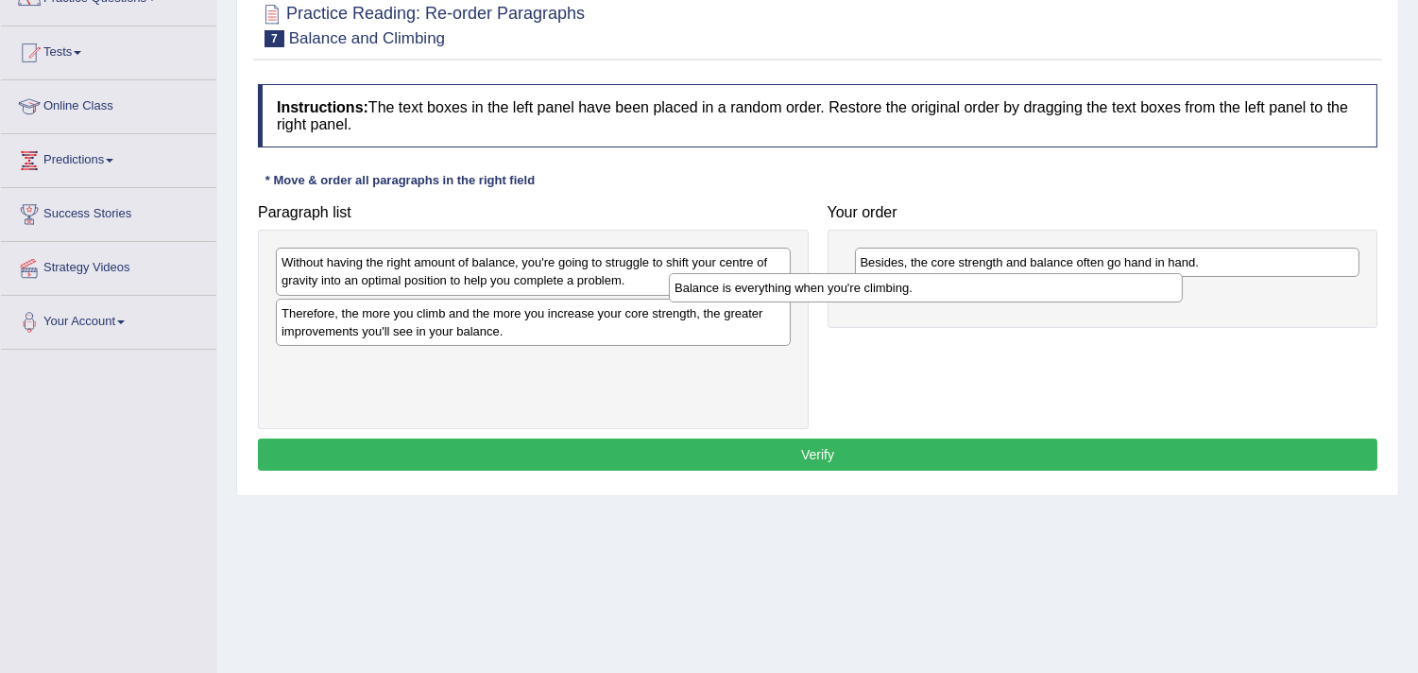
drag, startPoint x: 611, startPoint y: 317, endPoint x: 1036, endPoint y: 290, distance: 425.1
click at [1036, 290] on div "Balance is everything when you're climbing." at bounding box center [926, 287] width 514 height 29
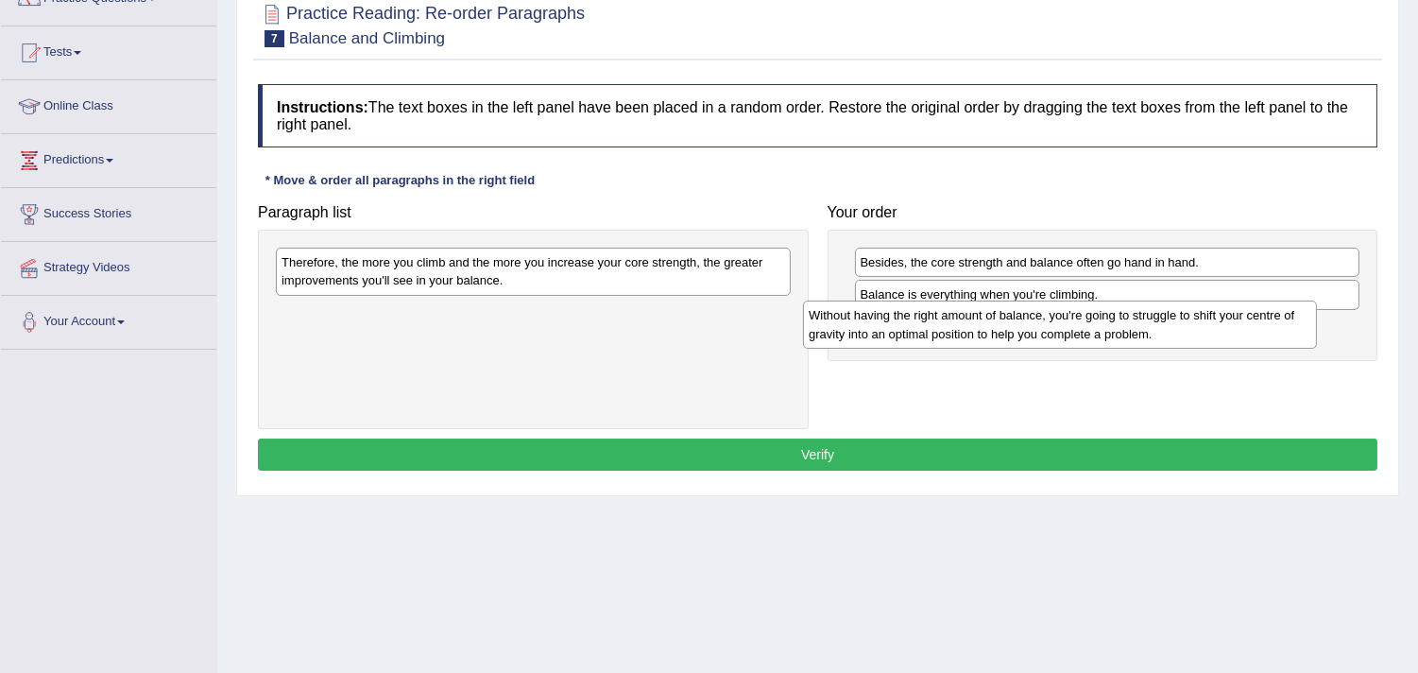
drag, startPoint x: 655, startPoint y: 260, endPoint x: 1182, endPoint y: 314, distance: 530.0
click at [1182, 314] on div "Without having the right amount of balance, you're going to struggle to shift y…" at bounding box center [1060, 323] width 514 height 47
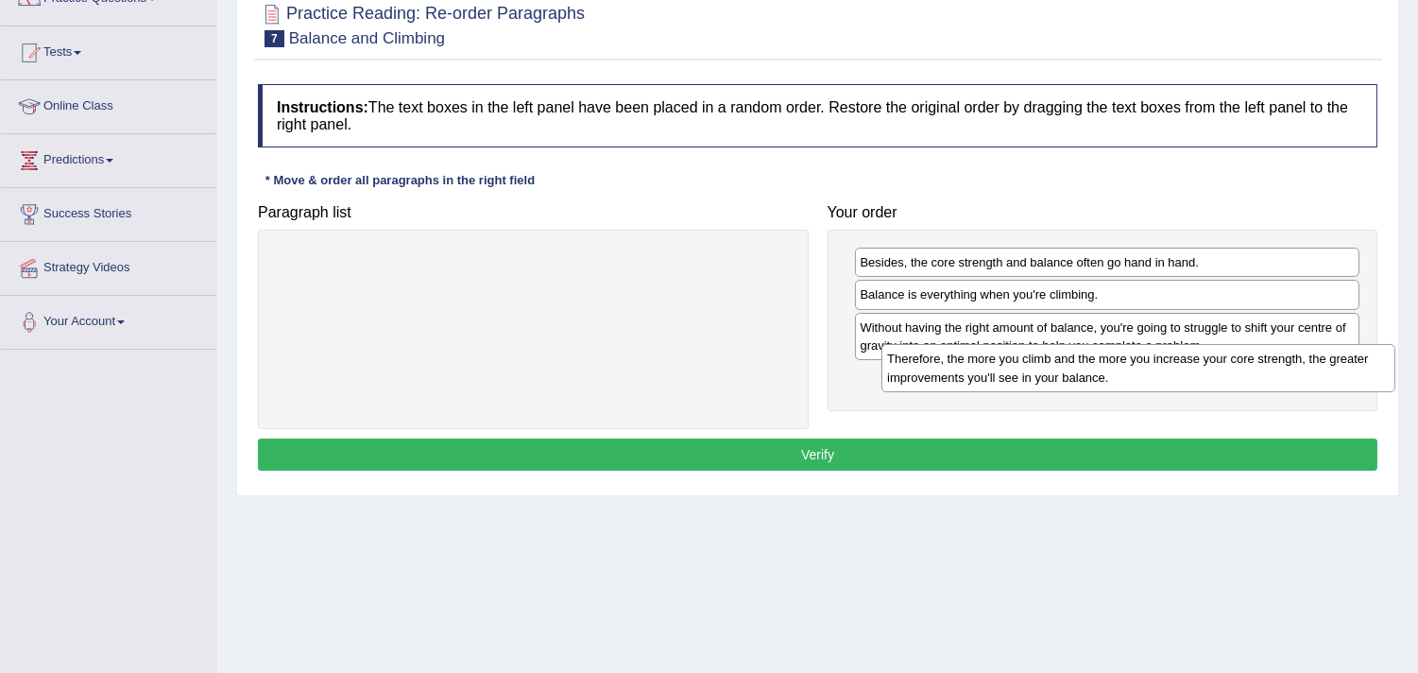
drag, startPoint x: 388, startPoint y: 287, endPoint x: 994, endPoint y: 384, distance: 613.3
click at [994, 384] on div "Therefore, the more you climb and the more you increase your core strength, the…" at bounding box center [1139, 367] width 514 height 47
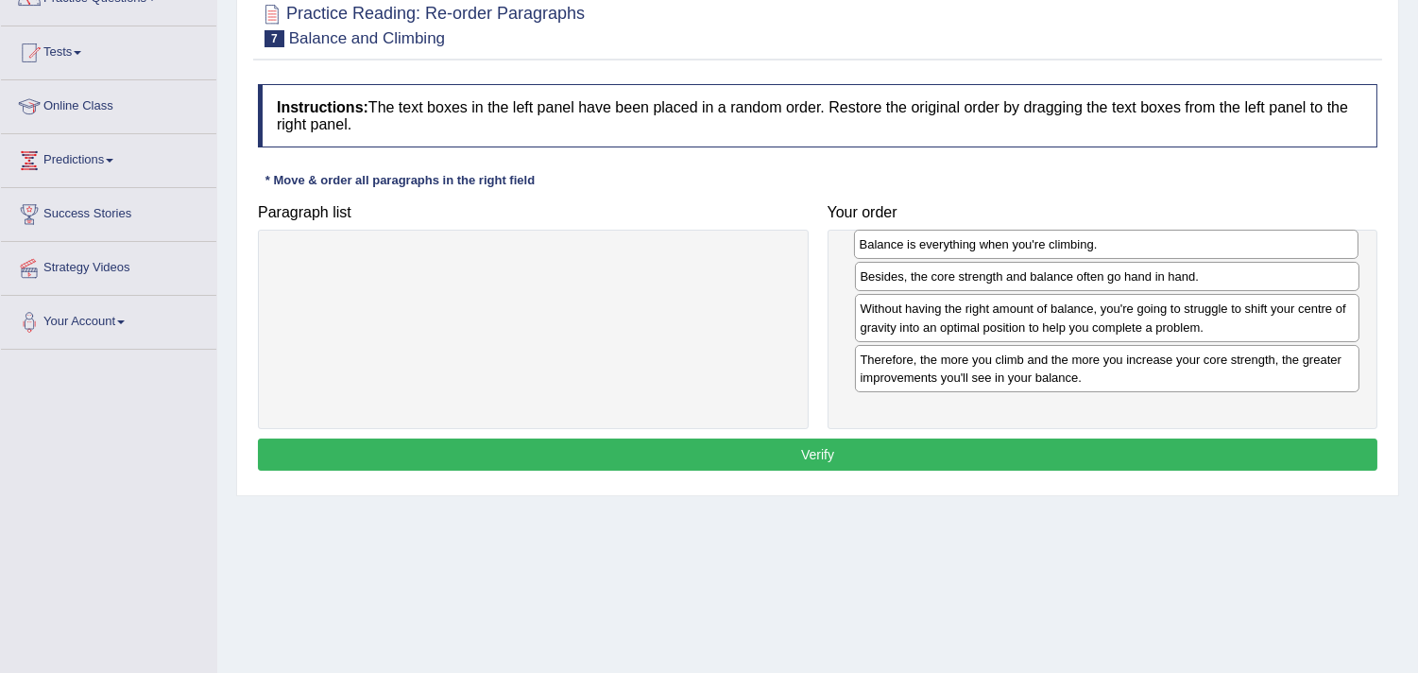
drag, startPoint x: 1192, startPoint y: 293, endPoint x: 1191, endPoint y: 241, distance: 52.0
click at [1191, 241] on div "Balance is everything when you're climbing." at bounding box center [1106, 244] width 505 height 29
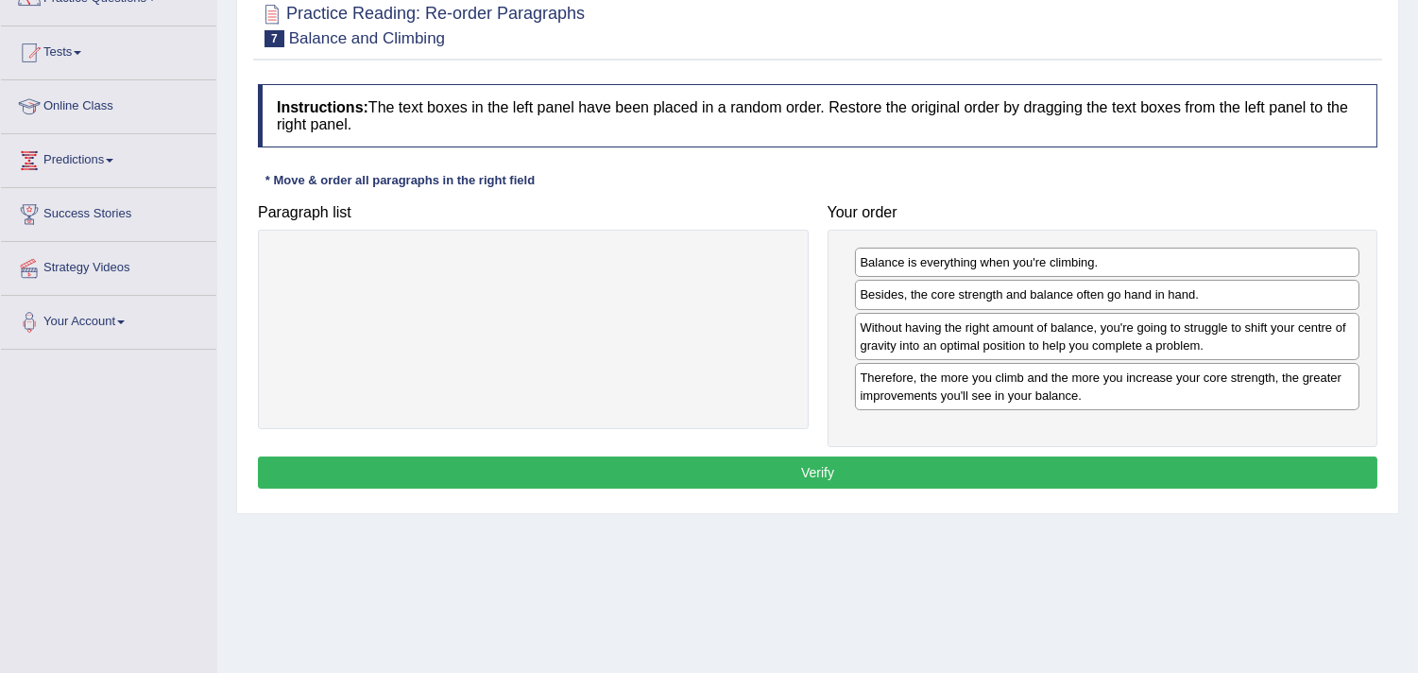
click at [911, 467] on button "Verify" at bounding box center [818, 472] width 1120 height 32
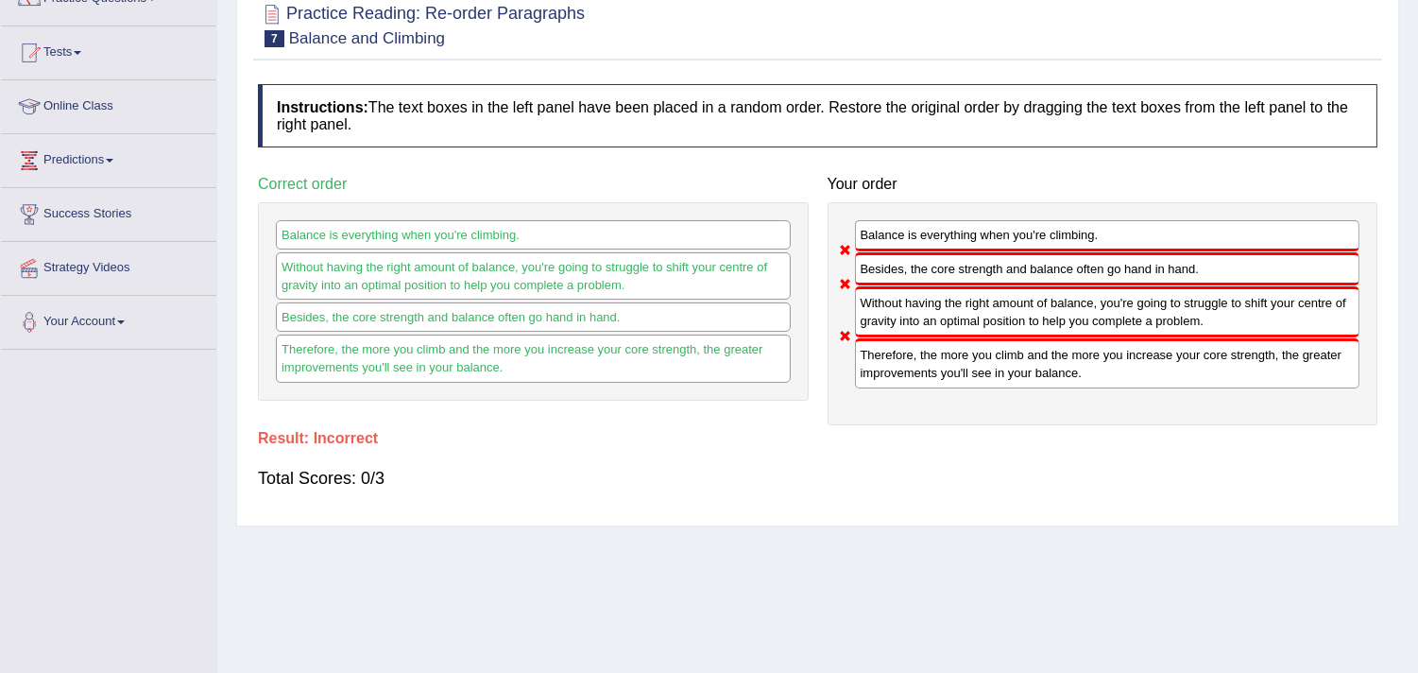
scroll to position [0, 0]
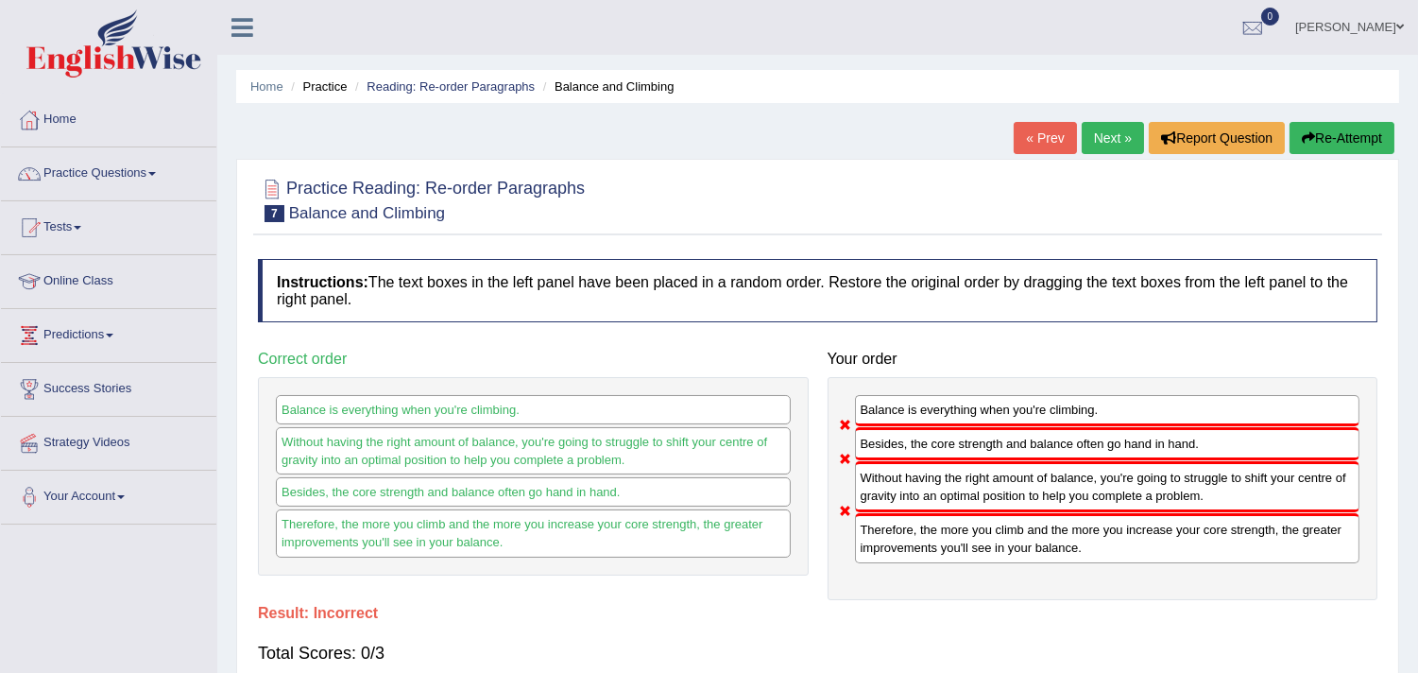
click at [1090, 145] on link "Next »" at bounding box center [1113, 138] width 62 height 32
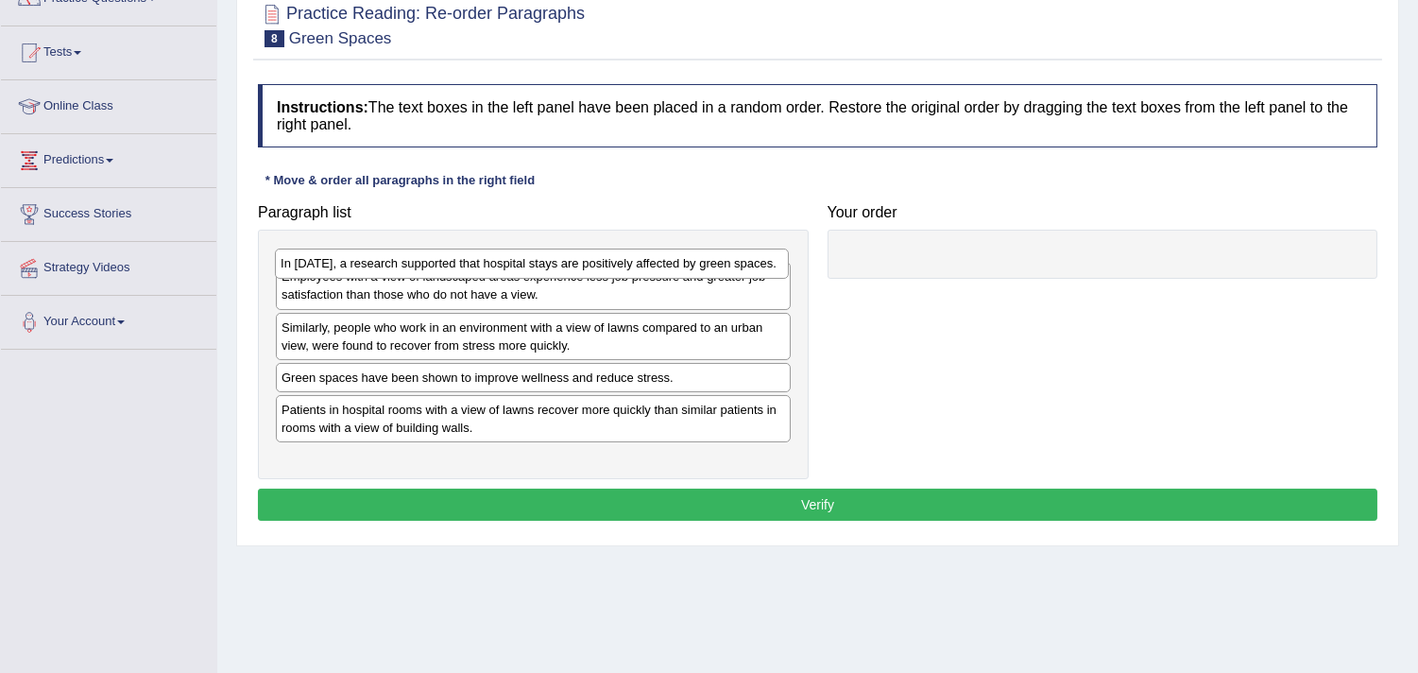
click at [666, 267] on div "In 2002, a research supported that hospital stays are positively affected by gr…" at bounding box center [532, 263] width 514 height 29
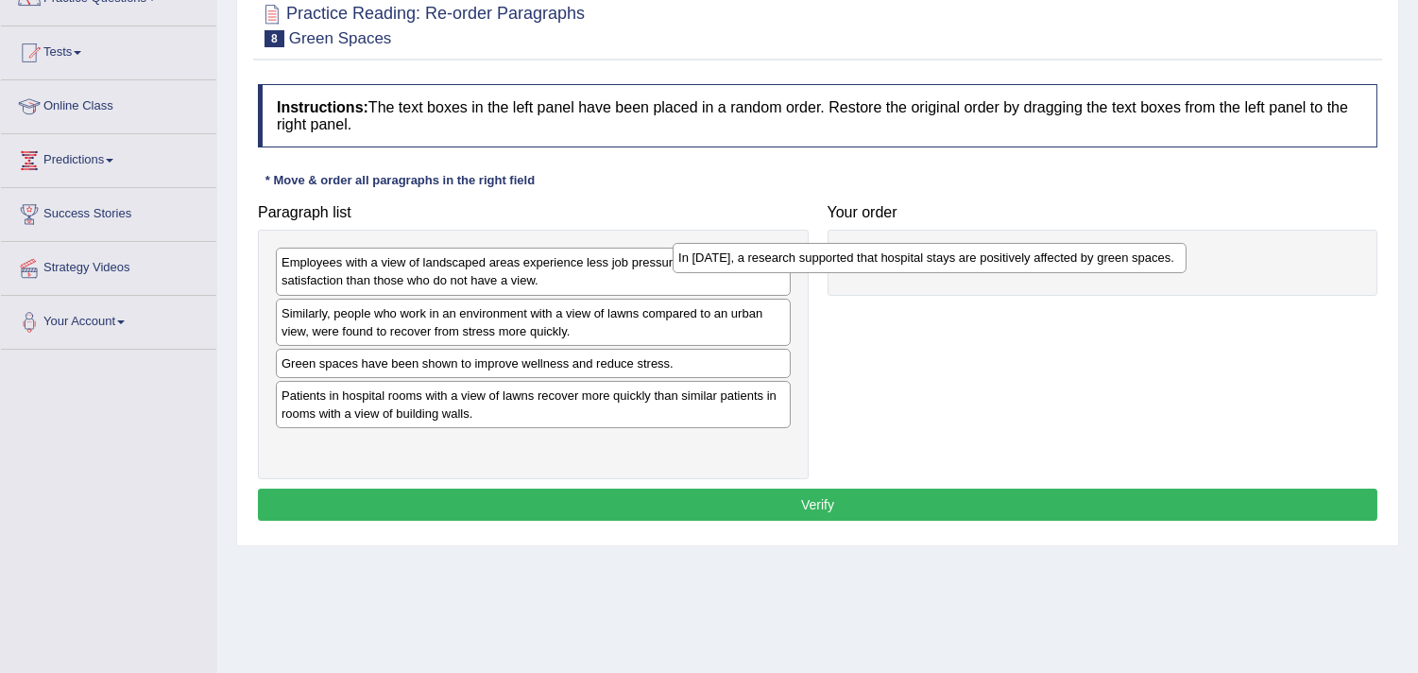
drag, startPoint x: 685, startPoint y: 267, endPoint x: 1082, endPoint y: 262, distance: 396.9
click at [1082, 262] on div "In 2002, a research supported that hospital stays are positively affected by gr…" at bounding box center [930, 257] width 514 height 29
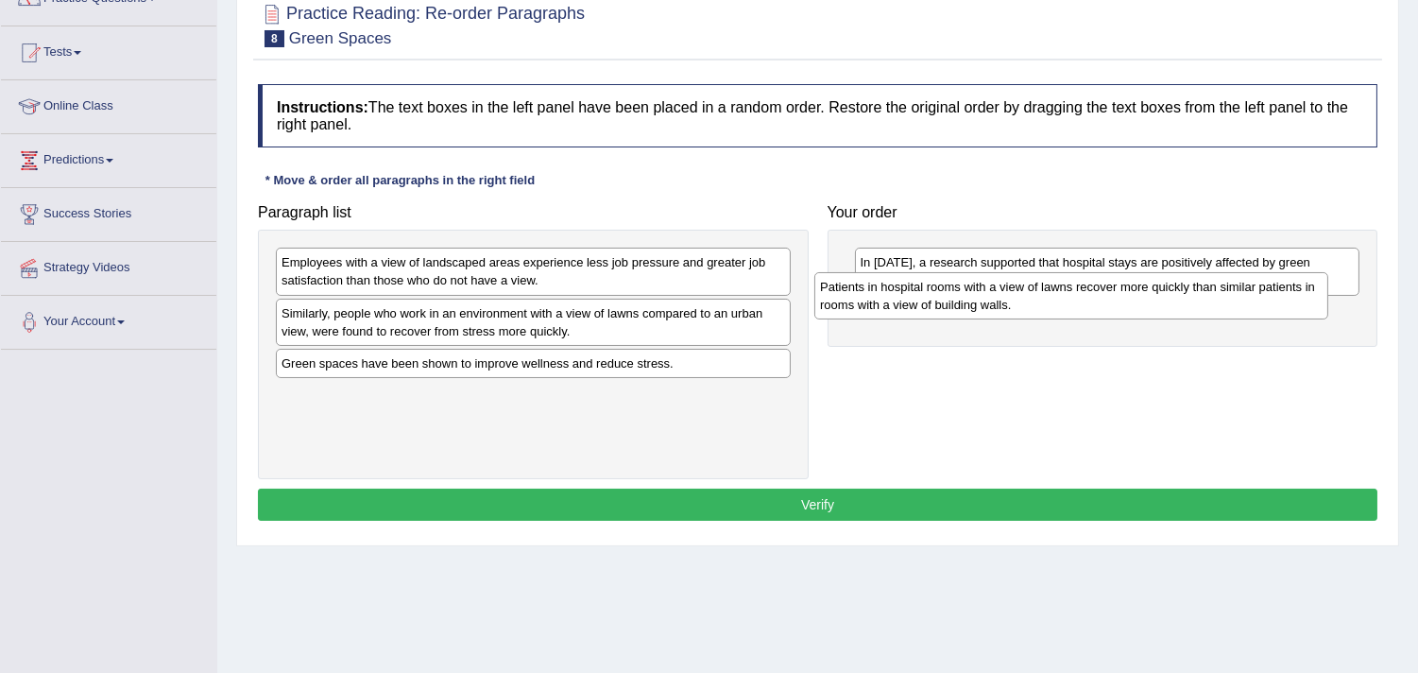
drag, startPoint x: 530, startPoint y: 417, endPoint x: 1065, endPoint y: 307, distance: 546.0
click at [1065, 307] on div "Patients in hospital rooms with a view of lawns recover more quickly than simil…" at bounding box center [1072, 295] width 514 height 47
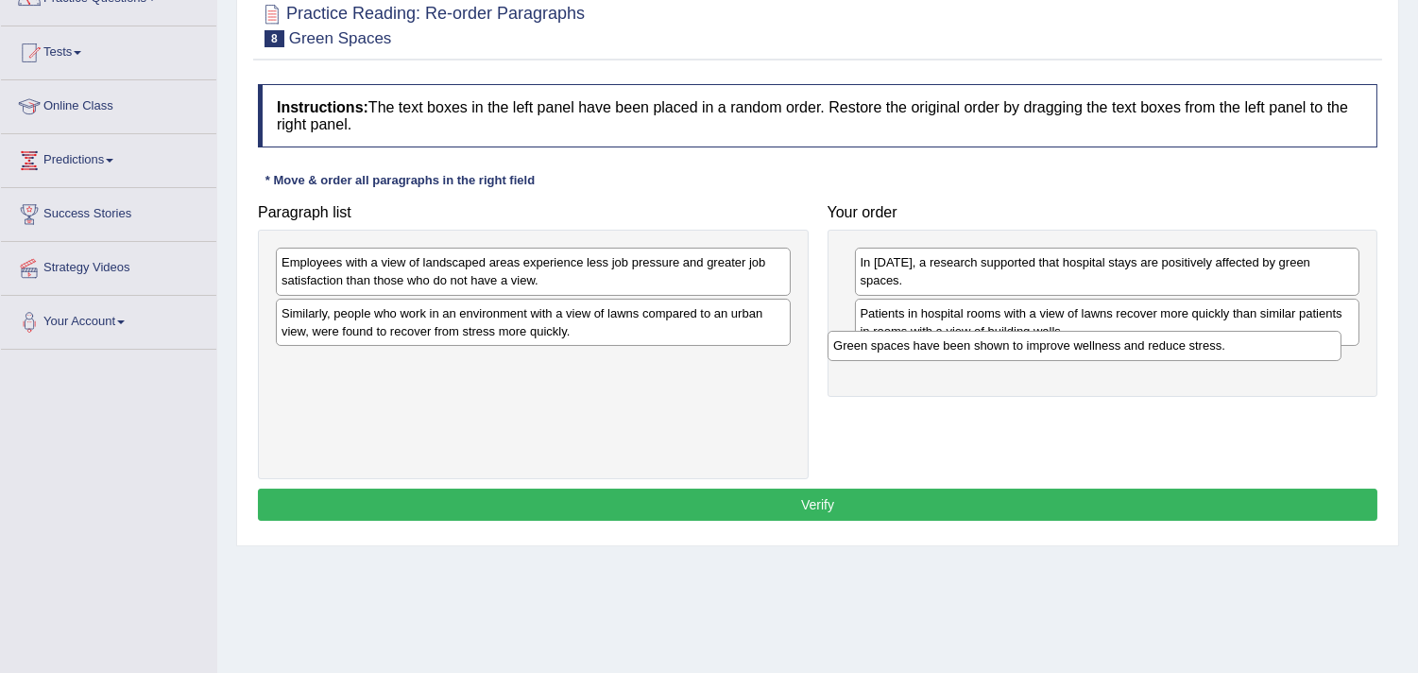
drag, startPoint x: 645, startPoint y: 370, endPoint x: 1197, endPoint y: 352, distance: 552.1
click at [1197, 352] on div "Green spaces have been shown to improve wellness and reduce stress." at bounding box center [1085, 345] width 514 height 29
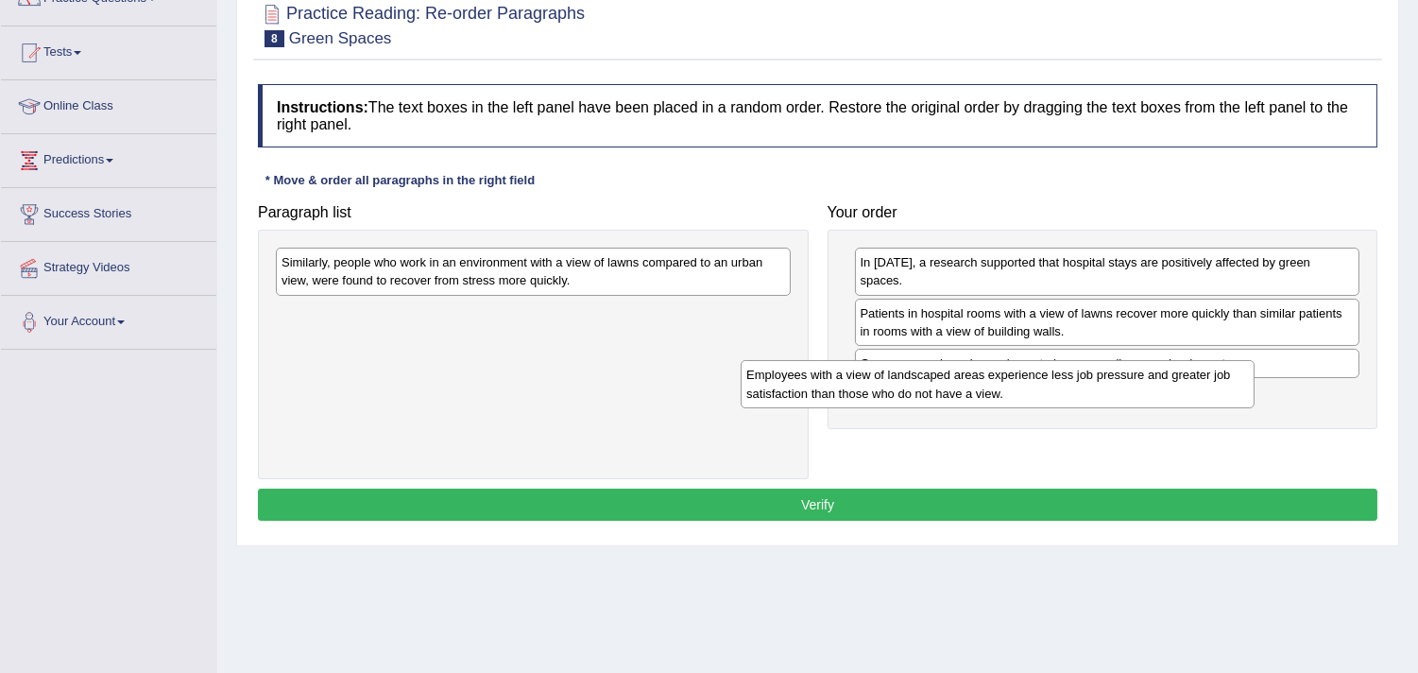
drag, startPoint x: 625, startPoint y: 266, endPoint x: 1104, endPoint y: 378, distance: 492.1
click at [1104, 378] on div "Employees with a view of landscaped areas experience less job pressure and grea…" at bounding box center [998, 383] width 514 height 47
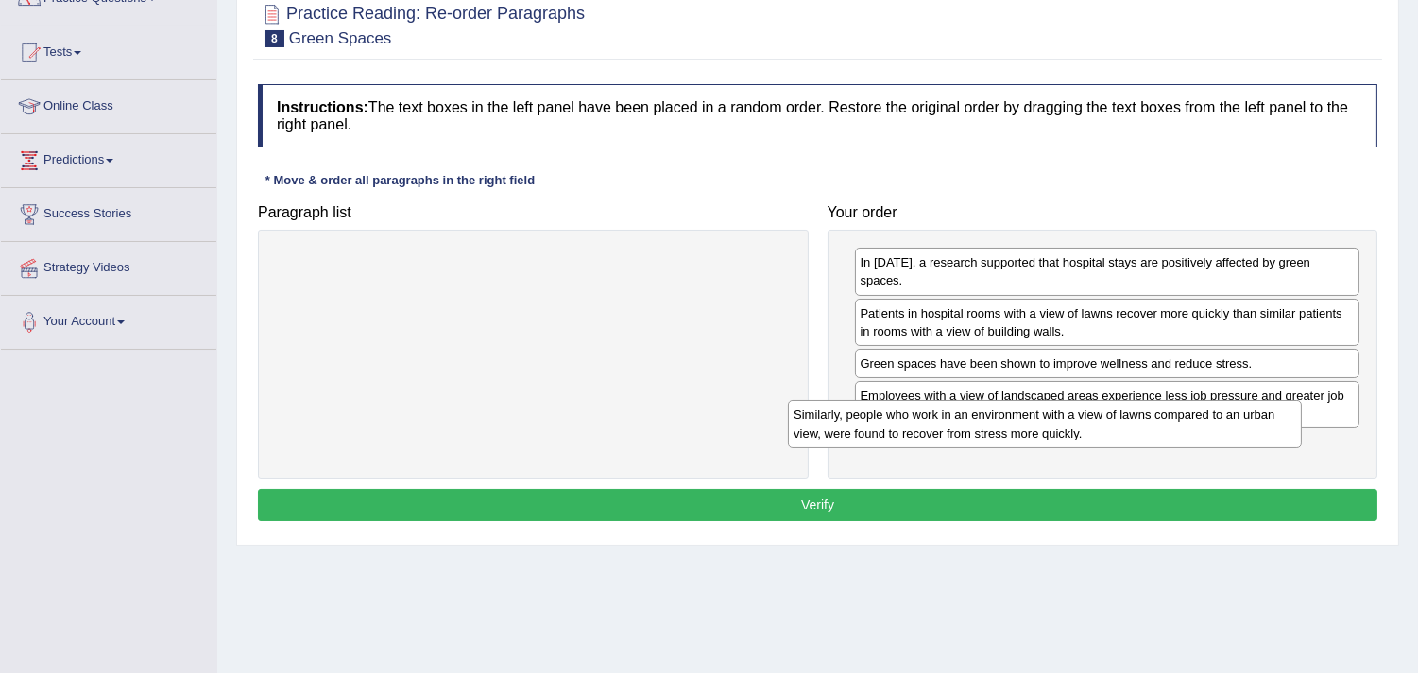
drag, startPoint x: 709, startPoint y: 278, endPoint x: 1221, endPoint y: 430, distance: 534.3
click at [1221, 430] on div "Similarly, people who work in an environment with a view of lawns compared to a…" at bounding box center [1045, 423] width 514 height 47
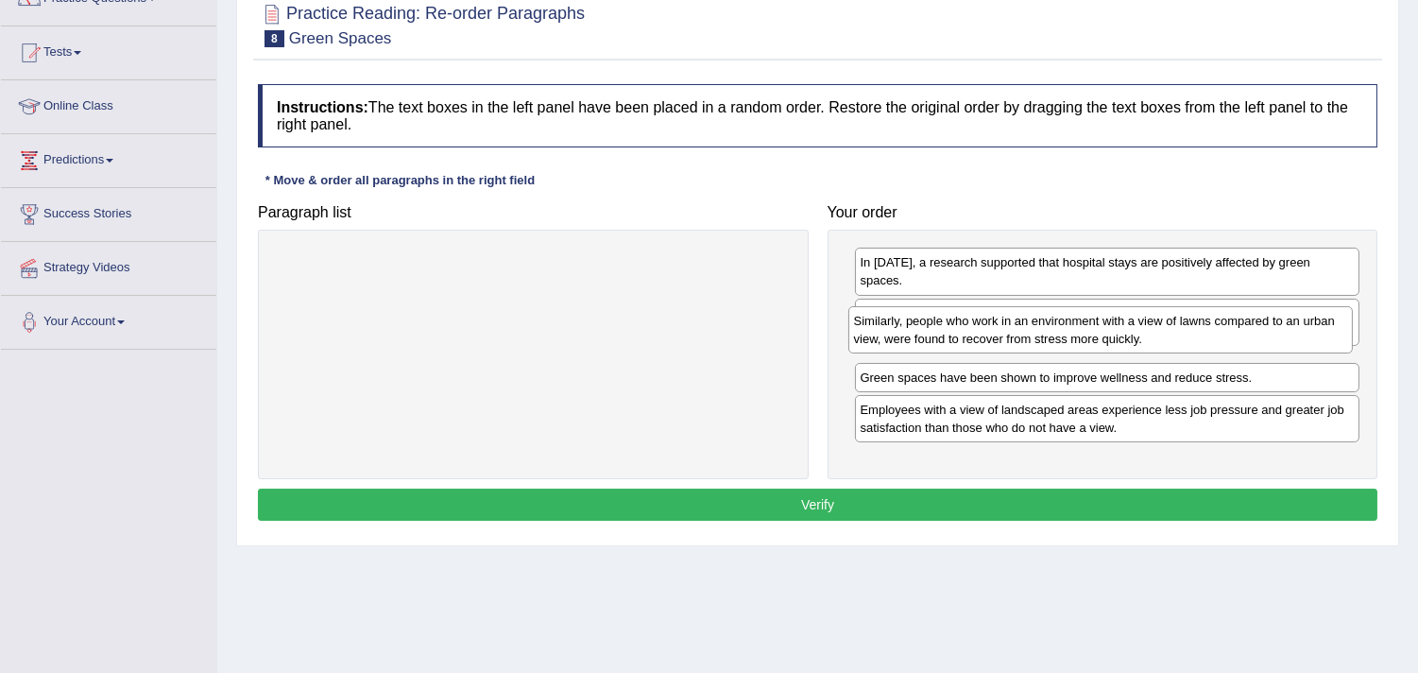
drag, startPoint x: 883, startPoint y: 426, endPoint x: 876, endPoint y: 318, distance: 108.9
click at [876, 318] on div "Similarly, people who work in an environment with a view of lawns compared to a…" at bounding box center [1101, 329] width 505 height 47
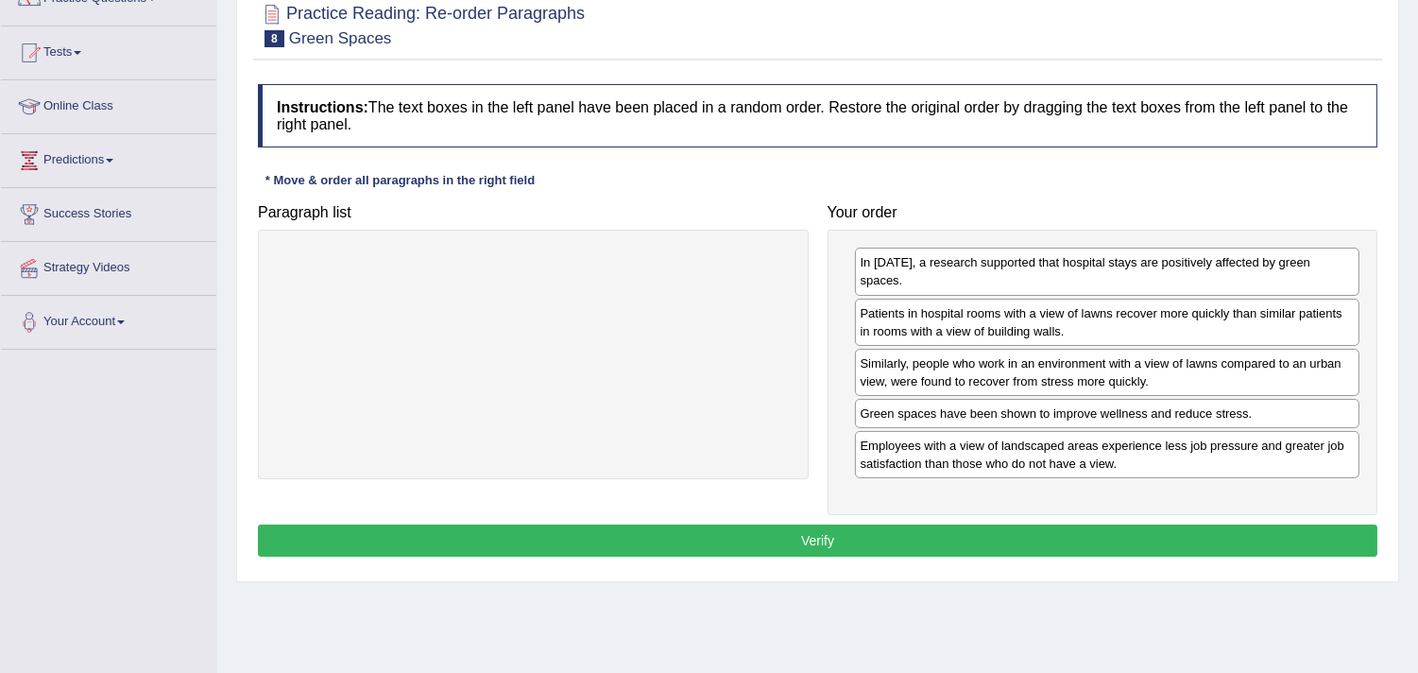
click at [1154, 524] on button "Verify" at bounding box center [818, 540] width 1120 height 32
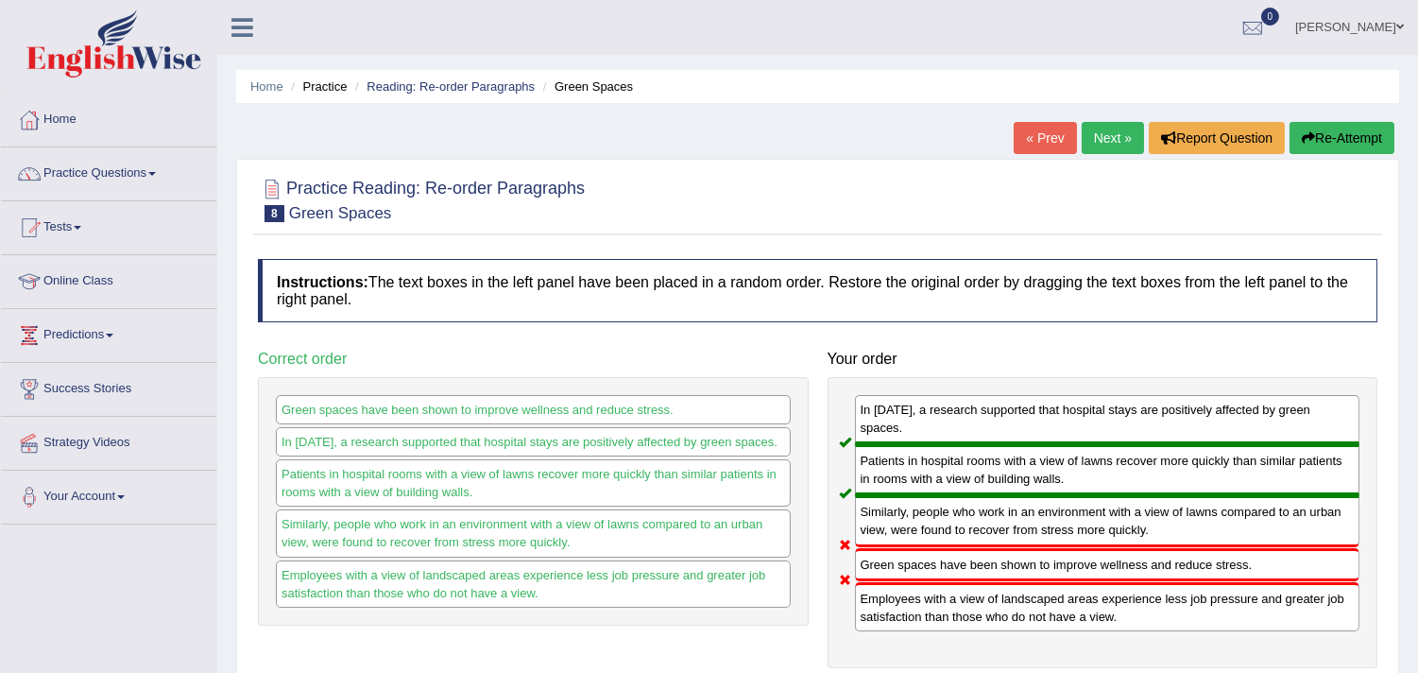
click at [1118, 144] on link "Next »" at bounding box center [1113, 138] width 62 height 32
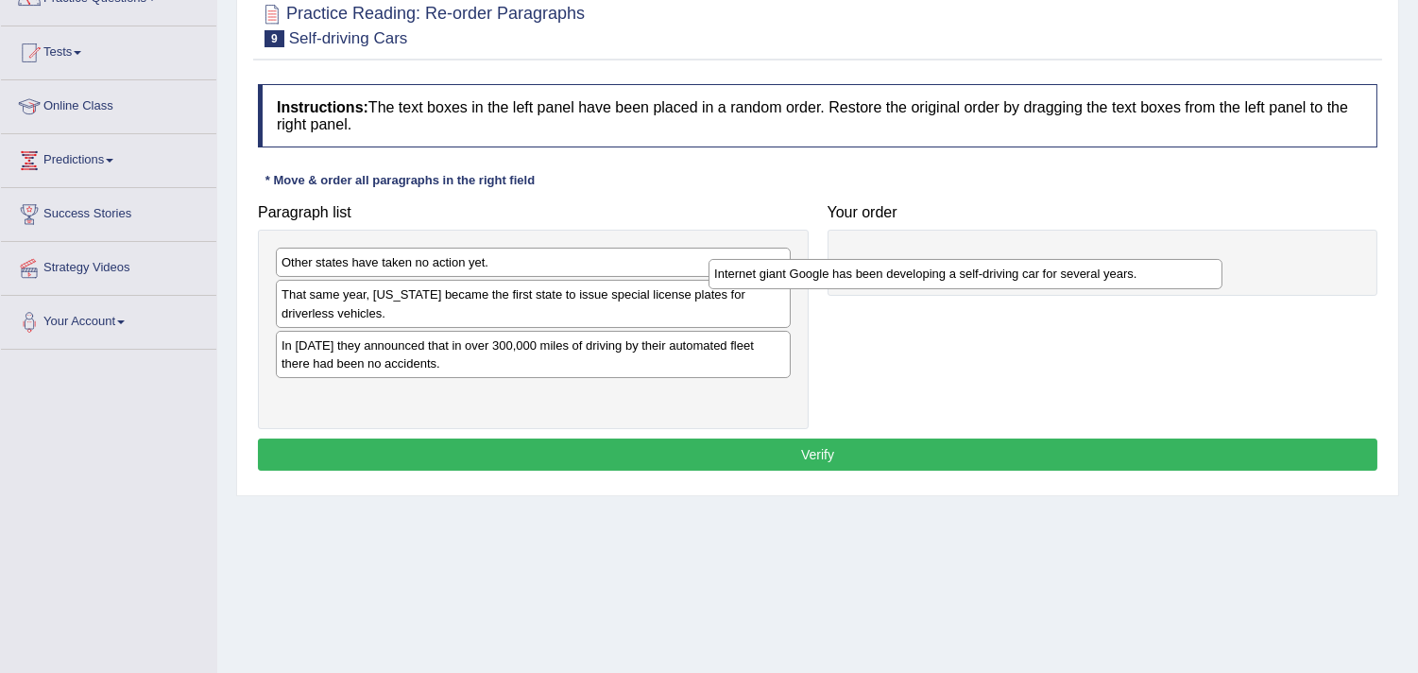
drag, startPoint x: 665, startPoint y: 348, endPoint x: 1151, endPoint y: 255, distance: 494.5
click at [1150, 259] on div "Internet giant Google has been developing a self-driving car for several years." at bounding box center [966, 273] width 514 height 29
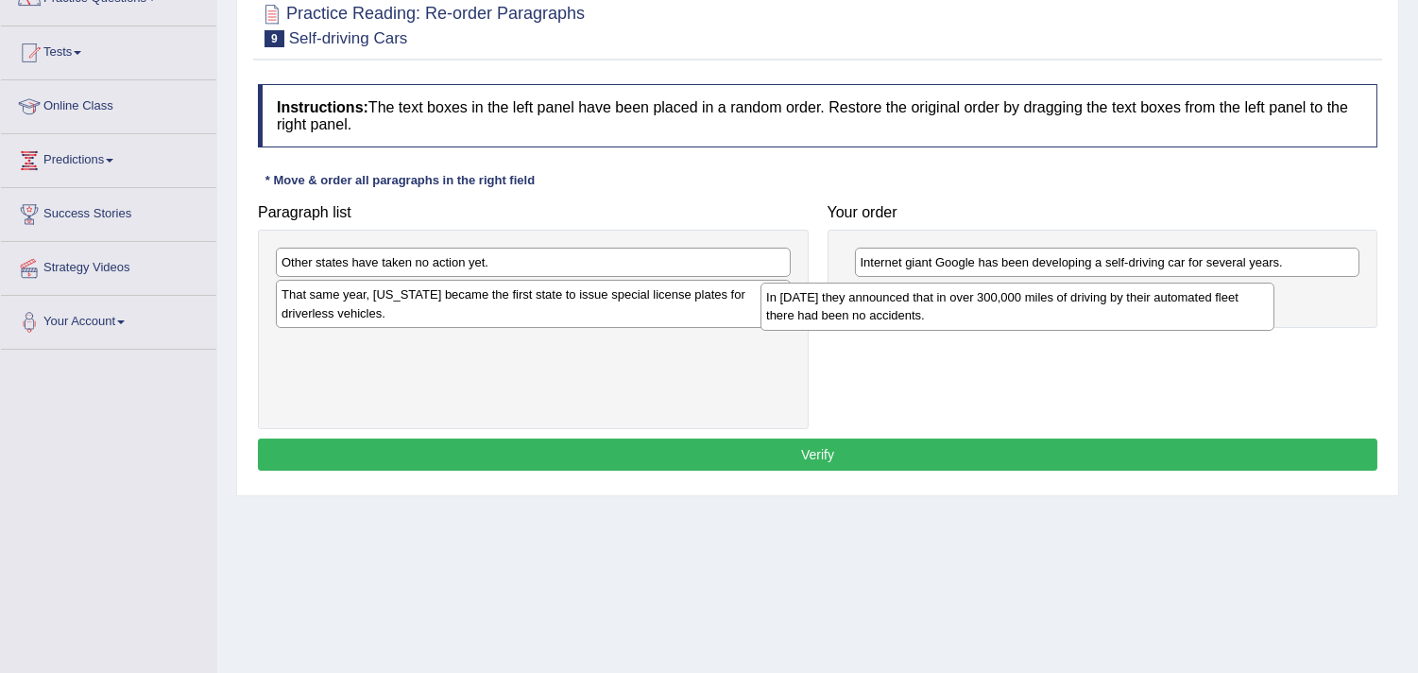
drag, startPoint x: 665, startPoint y: 357, endPoint x: 1150, endPoint y: 309, distance: 487.1
click at [1150, 309] on div "In [DATE] they announced that in over 300,000 miles of driving by their automat…" at bounding box center [1018, 306] width 514 height 47
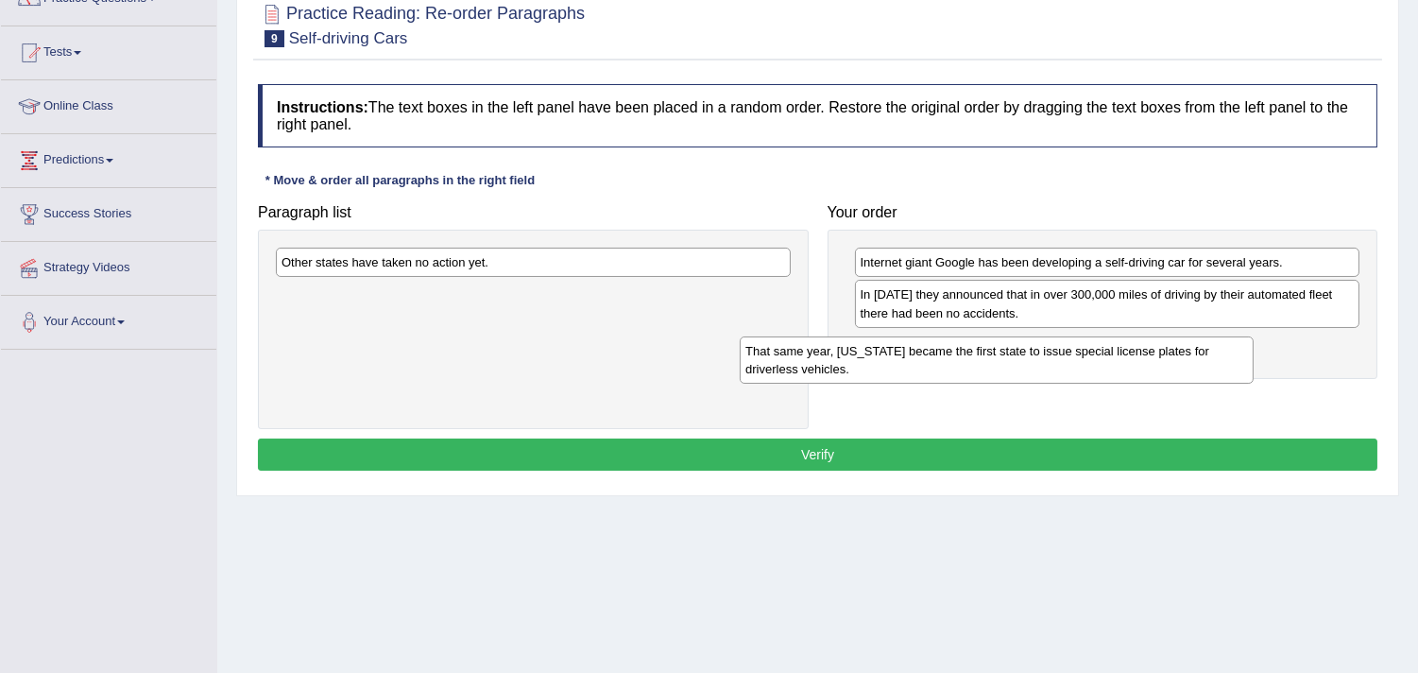
drag, startPoint x: 684, startPoint y: 310, endPoint x: 1153, endPoint y: 366, distance: 472.0
click at [1153, 366] on div "That same year, [US_STATE] became the first state to issue special license plat…" at bounding box center [997, 359] width 514 height 47
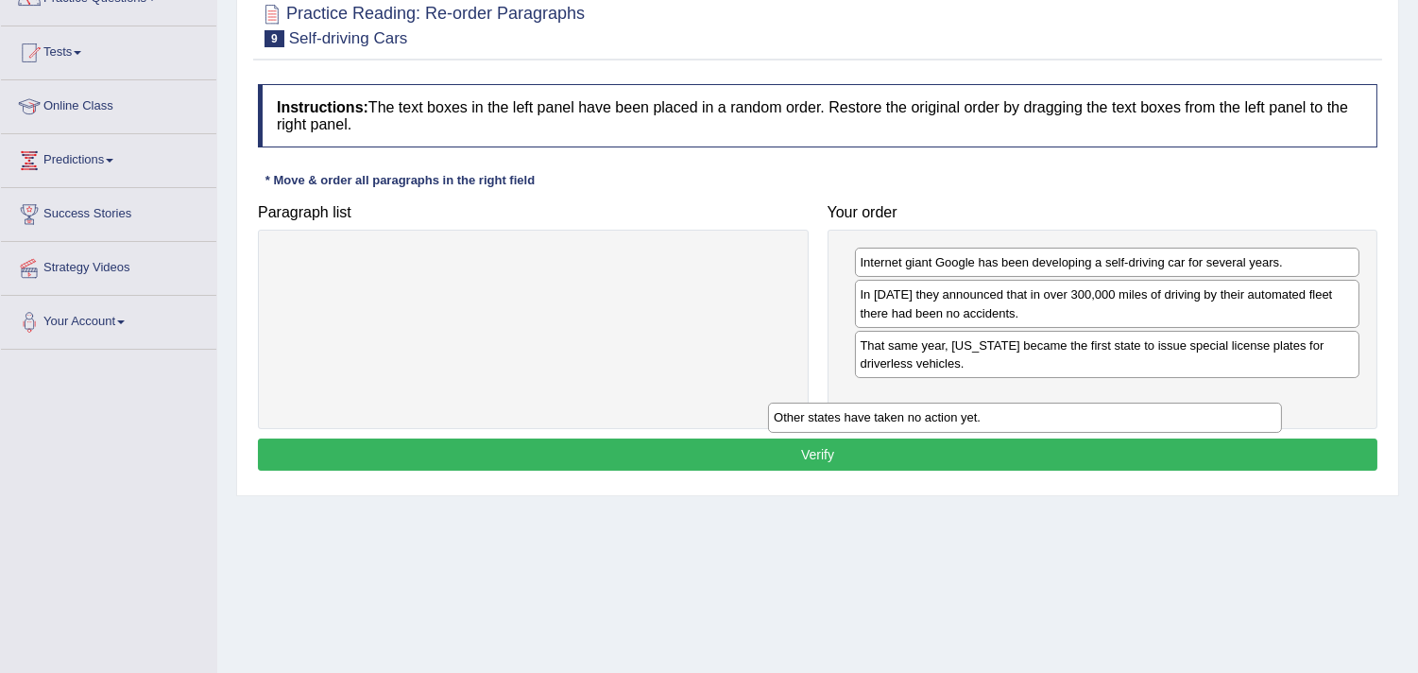
drag, startPoint x: 625, startPoint y: 253, endPoint x: 1140, endPoint y: 409, distance: 538.1
click at [1129, 409] on div "Other states have taken no action yet." at bounding box center [1025, 417] width 514 height 29
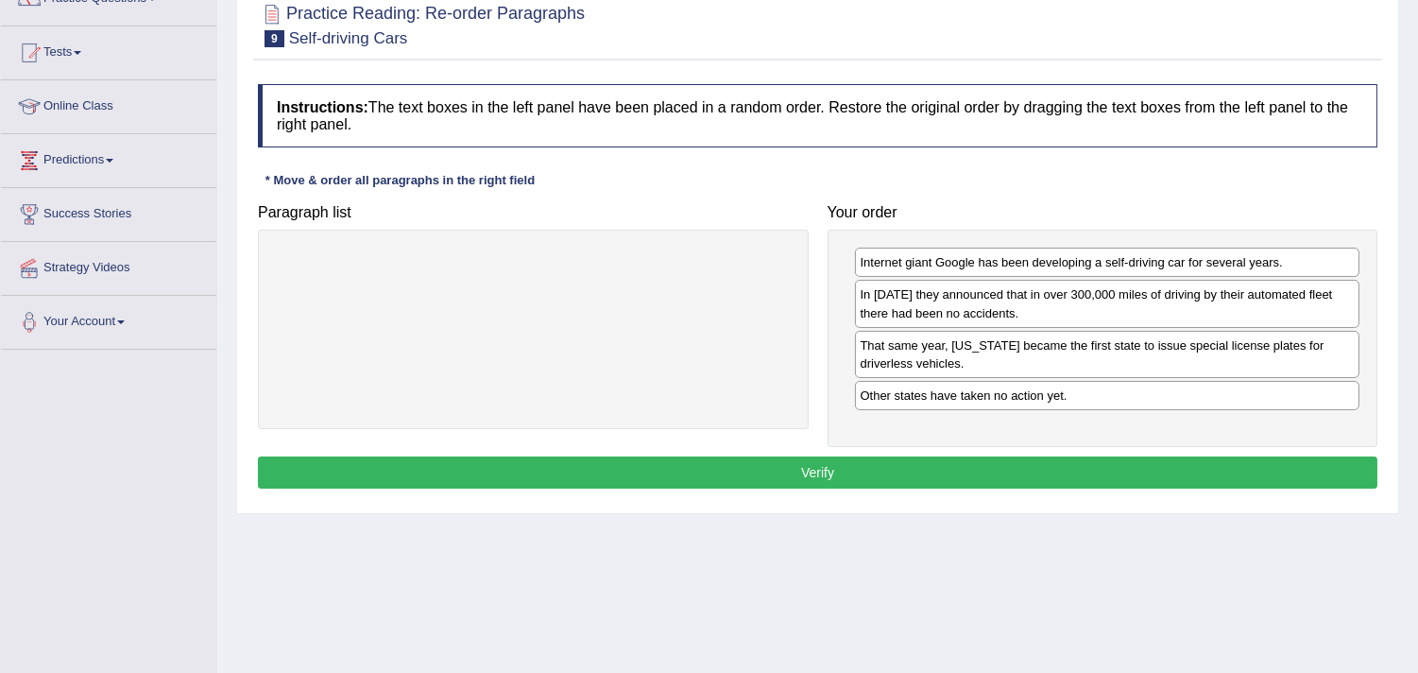
click at [901, 482] on button "Verify" at bounding box center [818, 472] width 1120 height 32
